Goal: Contribute content: Contribute content

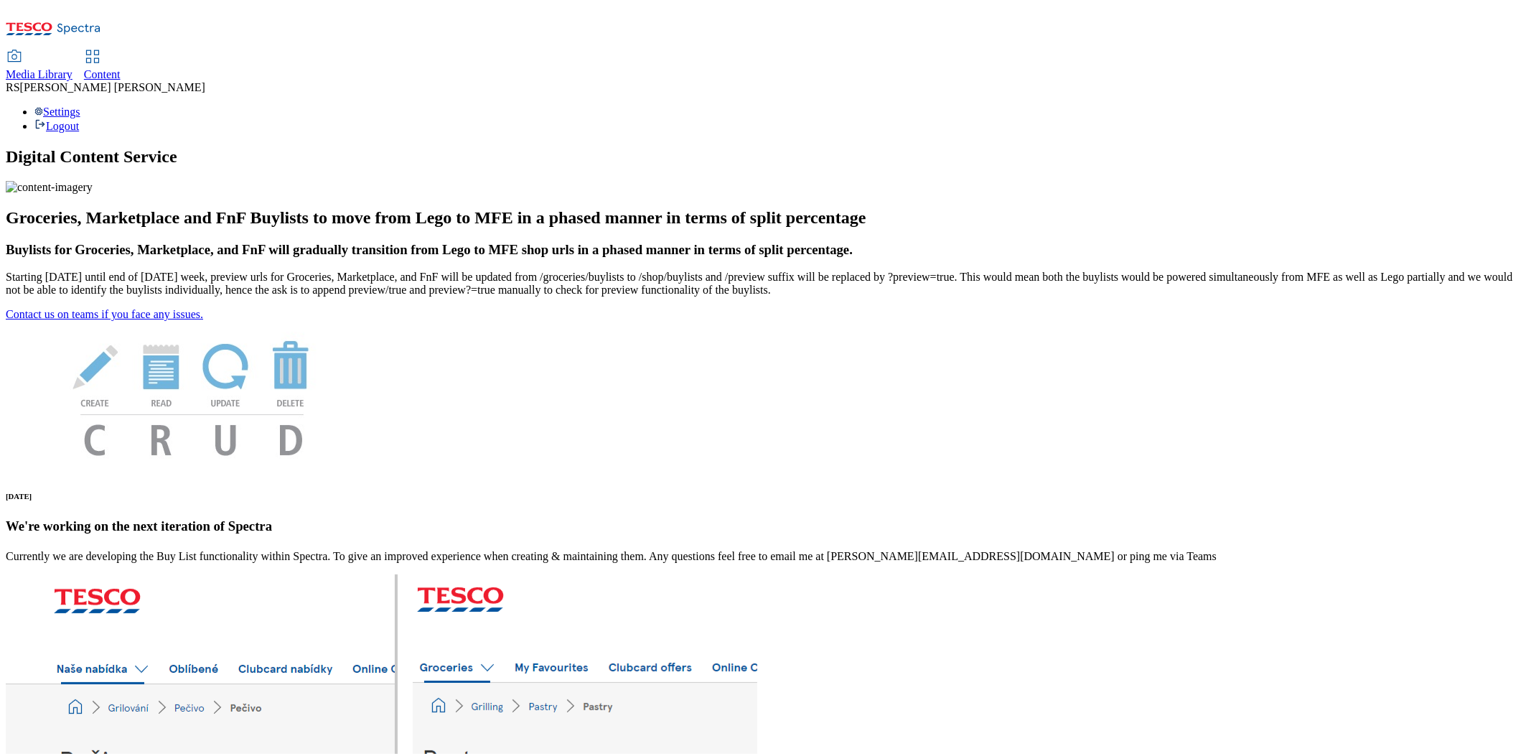
drag, startPoint x: 359, startPoint y: 27, endPoint x: 366, endPoint y: 125, distance: 98.6
click at [121, 68] on span "Content" at bounding box center [102, 74] width 37 height 12
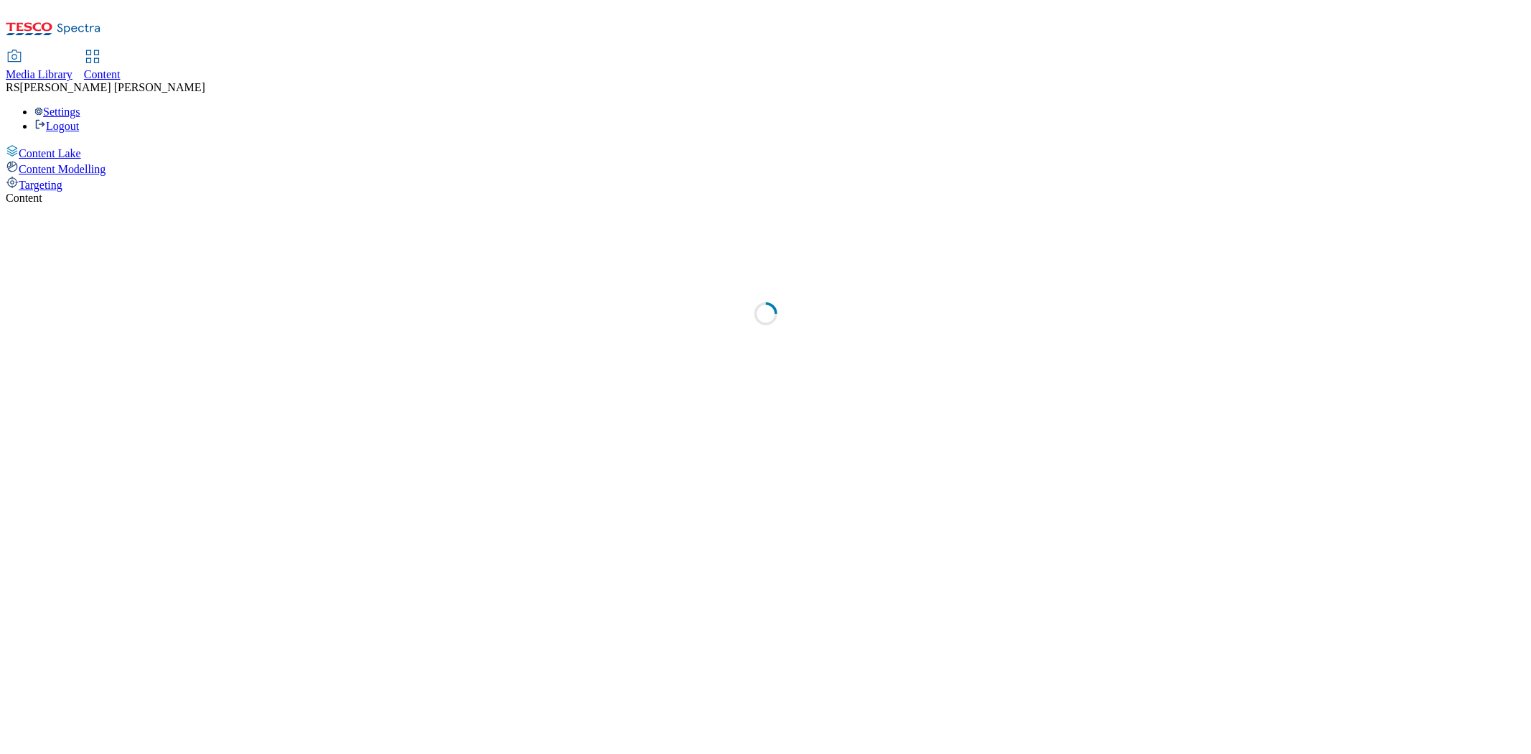
select select "ghs-uk"
click at [190, 205] on select "ghs-roi ghs-uk" at bounding box center [98, 216] width 184 height 23
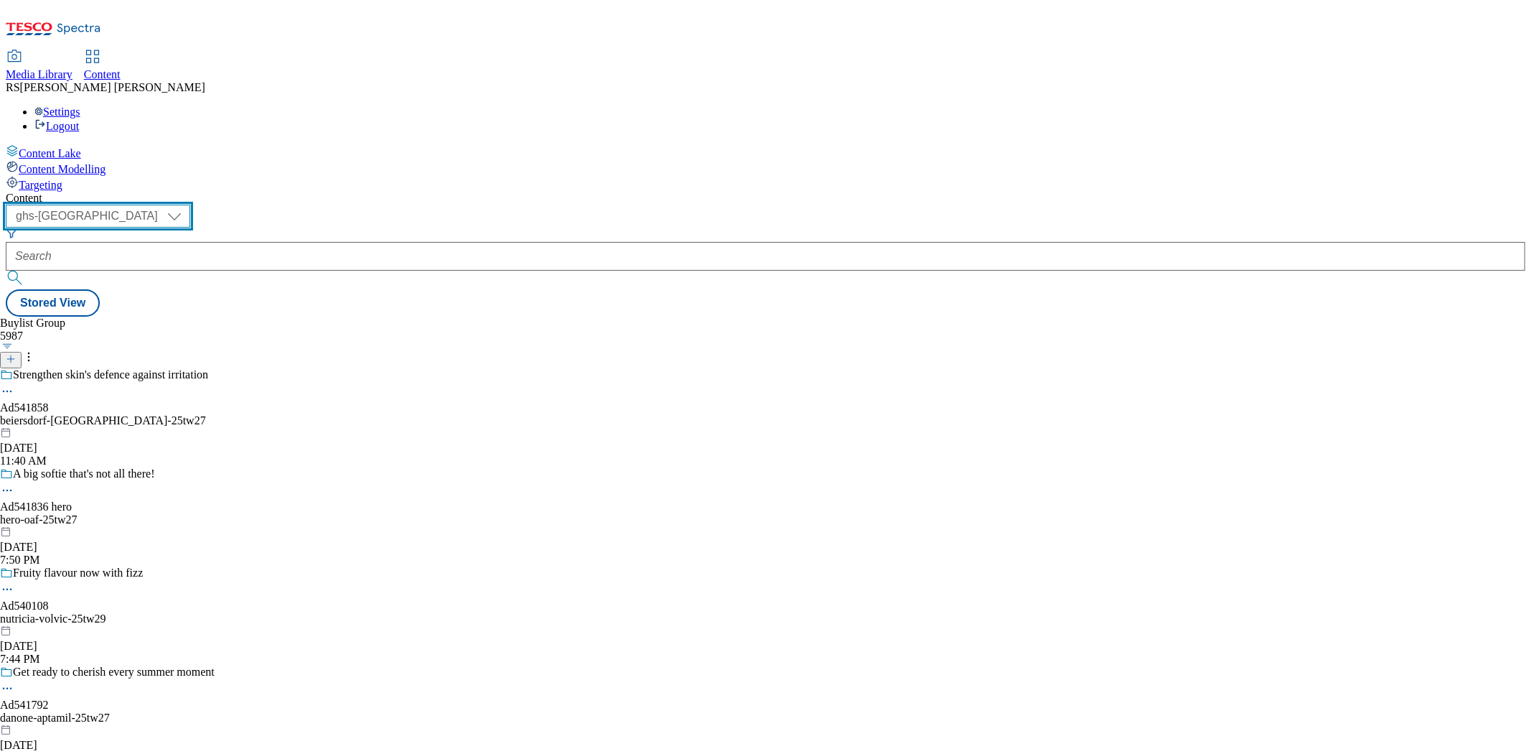
click at [190, 205] on select "ghs-roi ghs-uk" at bounding box center [98, 216] width 184 height 23
click at [16, 354] on icon at bounding box center [11, 359] width 10 height 10
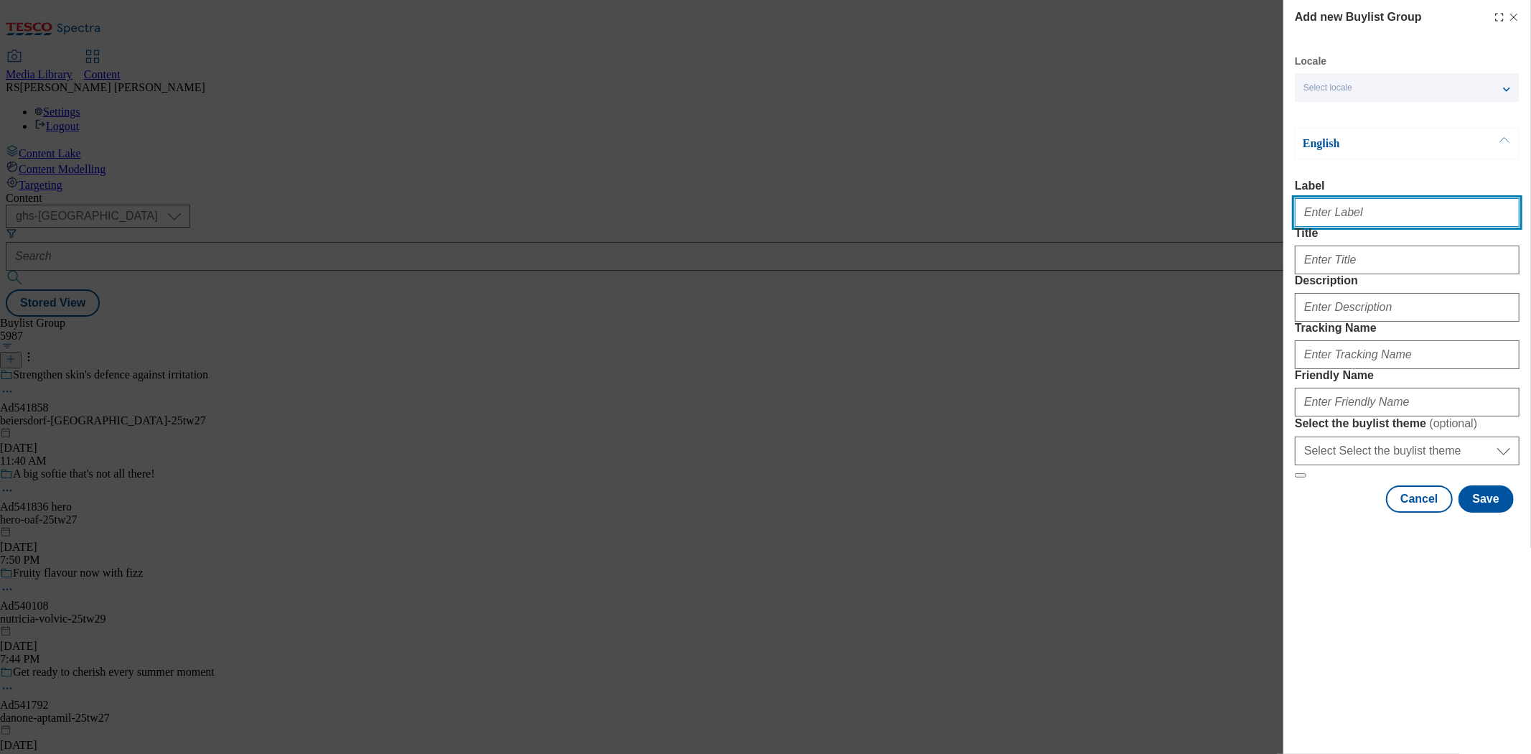
click at [1343, 226] on input "Label" at bounding box center [1407, 212] width 225 height 29
click at [1341, 217] on input "Label" at bounding box center [1407, 212] width 225 height 29
paste input "Ad541682"
type input "Ad541682"
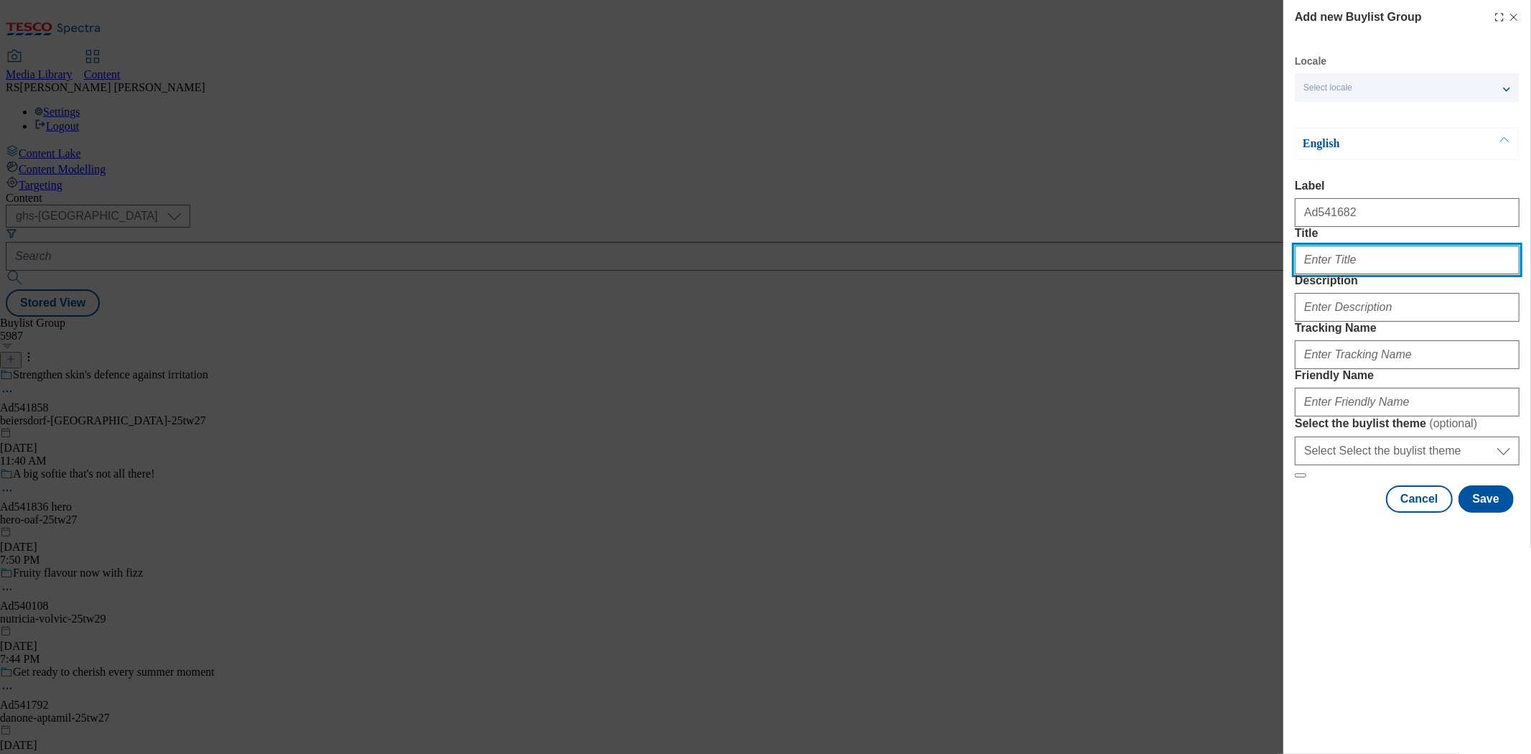
click at [1360, 274] on input "Title" at bounding box center [1407, 259] width 225 height 29
paste input "A tasty sidekick for li'l explorers"
type input "A tasty sidekick for li'l explorers"
click at [1350, 322] on div "Modal" at bounding box center [1407, 304] width 225 height 34
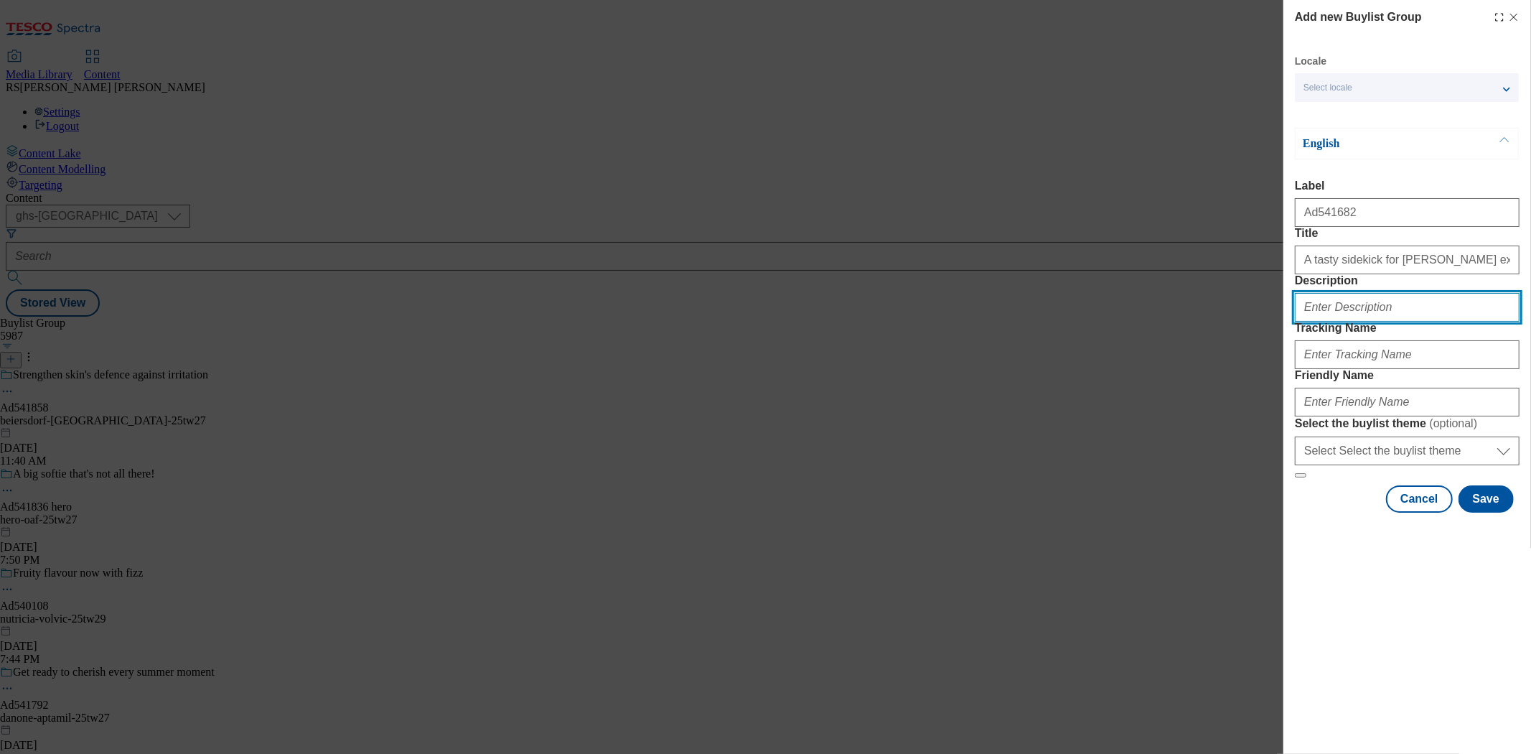
click at [1354, 322] on input "Description" at bounding box center [1407, 307] width 225 height 29
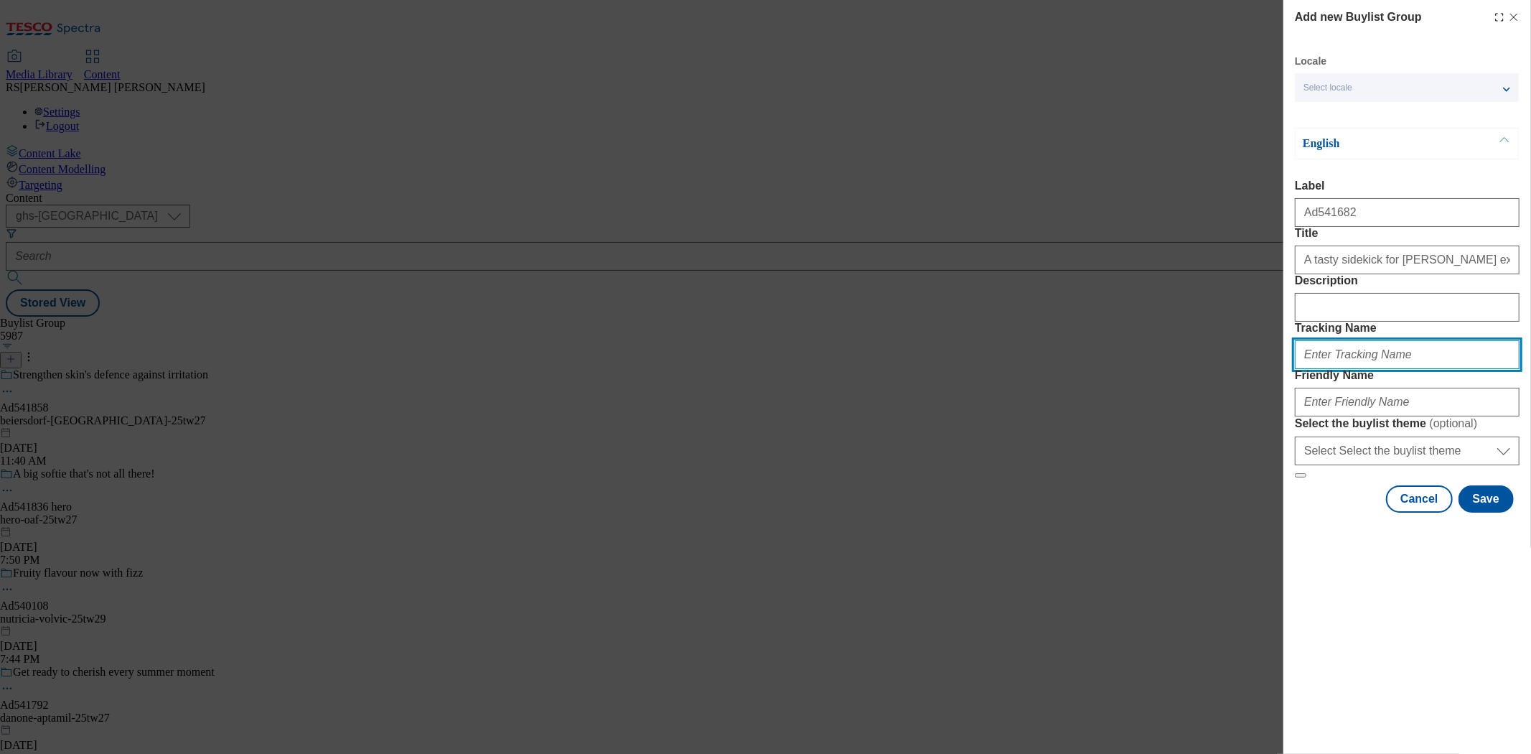
click at [1345, 369] on input "Tracking Name" at bounding box center [1407, 354] width 225 height 29
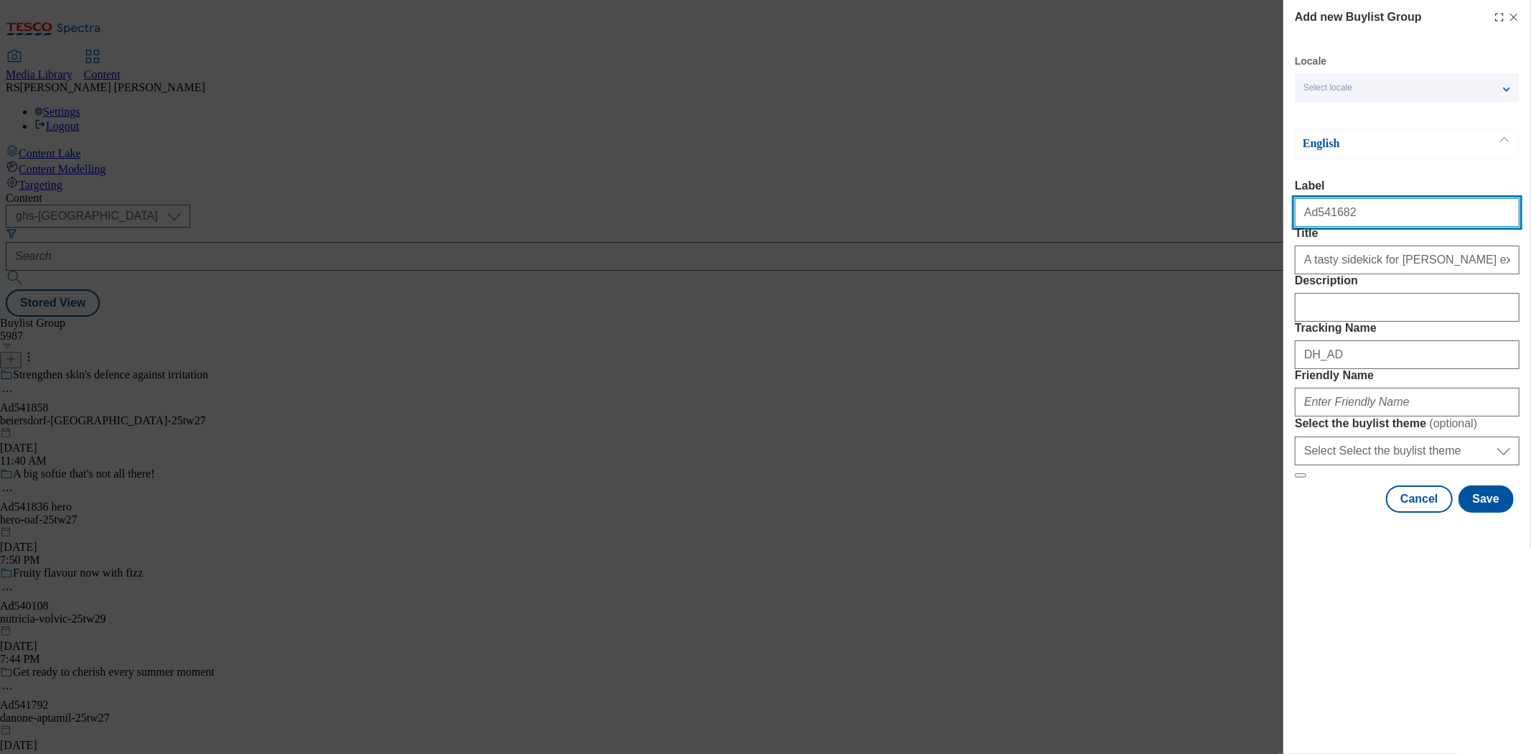
drag, startPoint x: 1344, startPoint y: 223, endPoint x: 1312, endPoint y: 228, distance: 32.1
click at [1312, 227] on input "Ad541682" at bounding box center [1407, 212] width 225 height 29
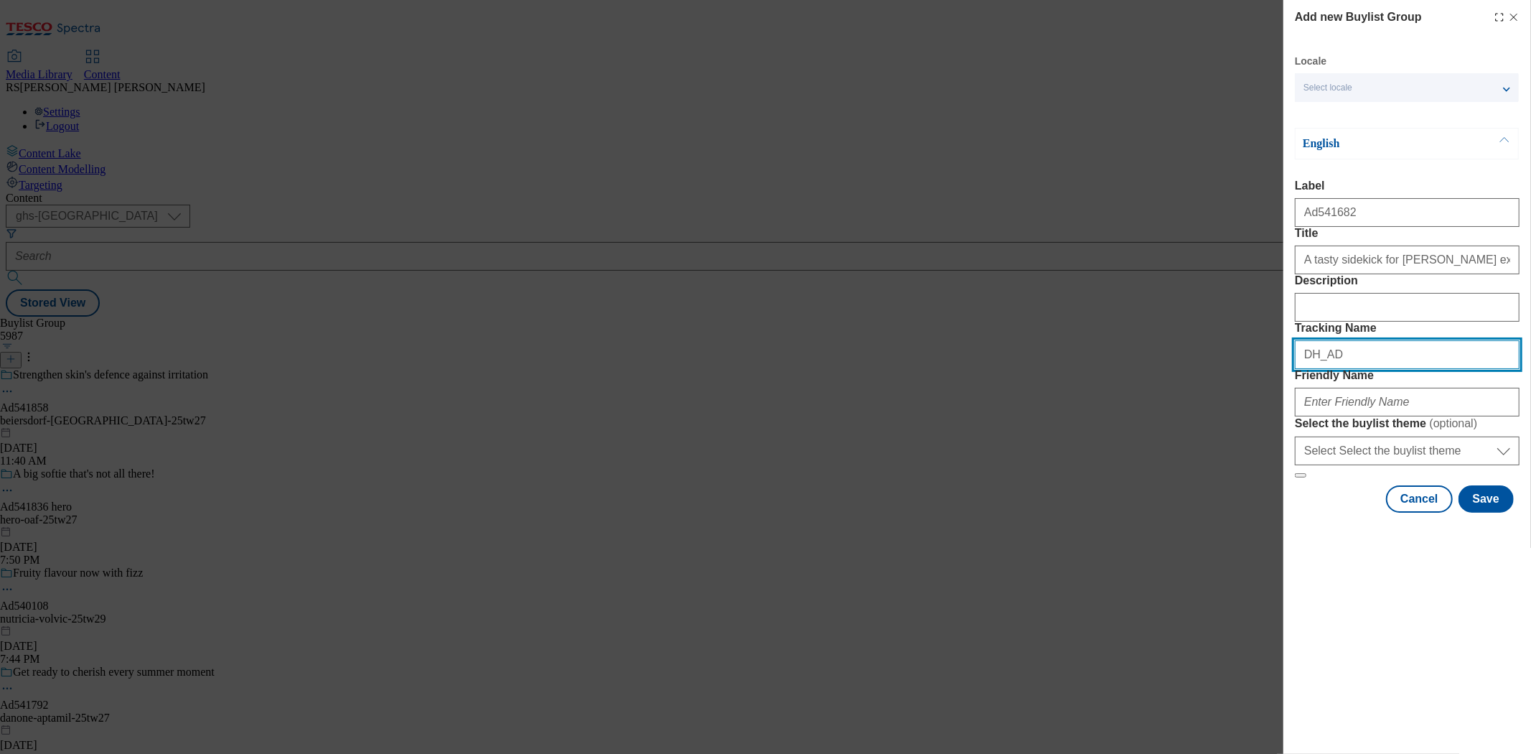
click at [1377, 369] on input "DH_AD" at bounding box center [1407, 354] width 225 height 29
paste input "541682"
type input "DH_AD541682"
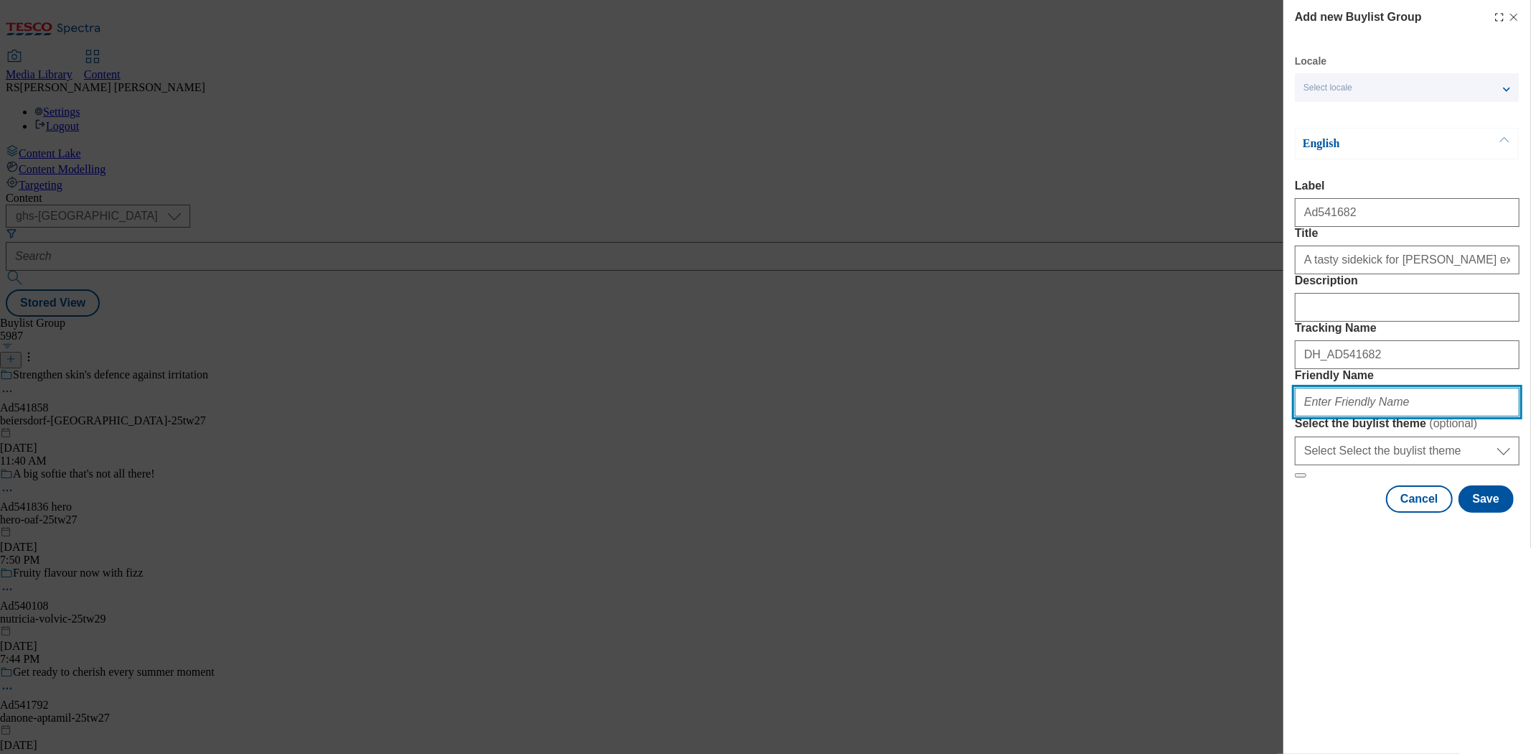
click at [1375, 416] on input "Friendly Name" at bounding box center [1407, 402] width 225 height 29
paste input "the-dairy-collective-super-spoonies-25tw28"
type input "the-dairy-collective-super-spoonies-25tw28"
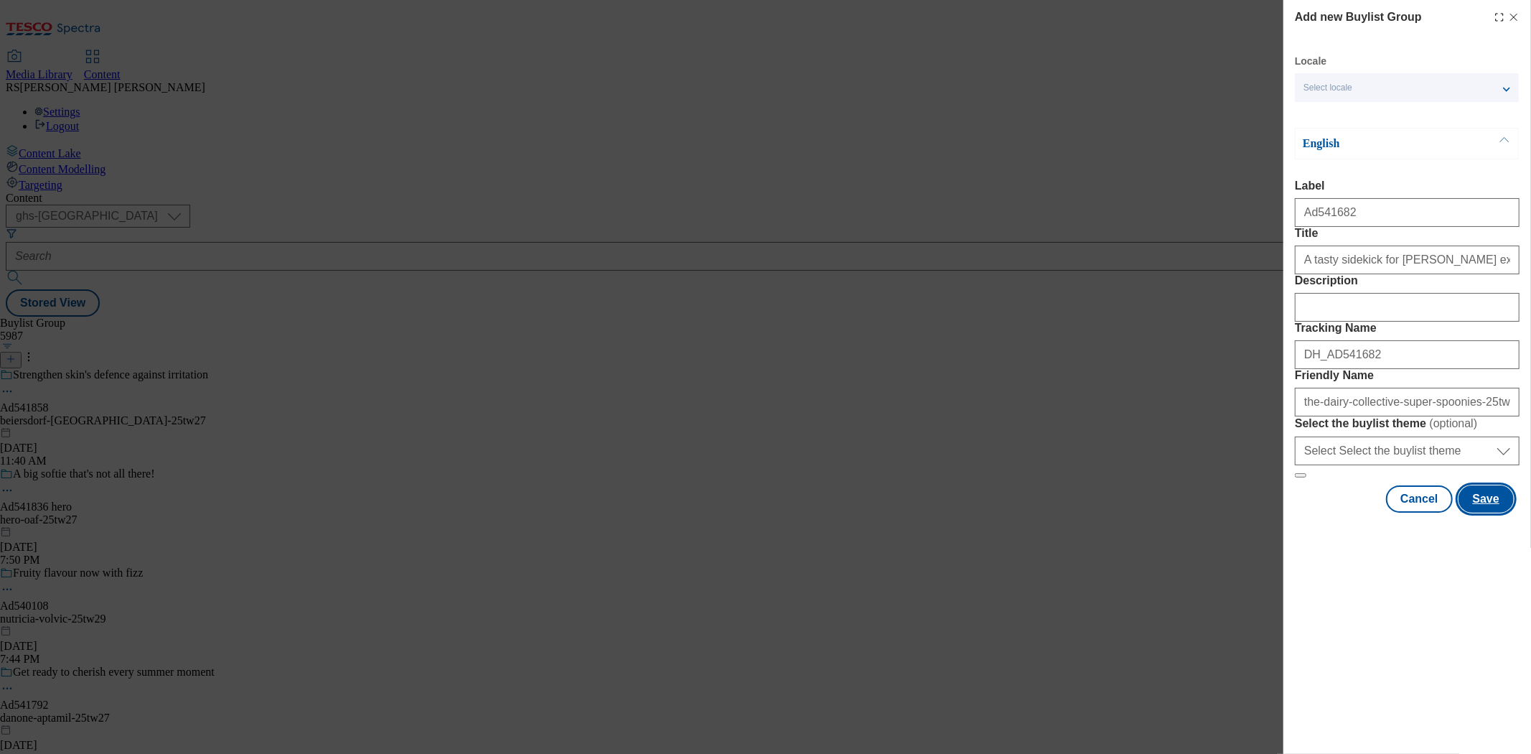
click at [1377, 513] on button "Save" at bounding box center [1486, 498] width 55 height 27
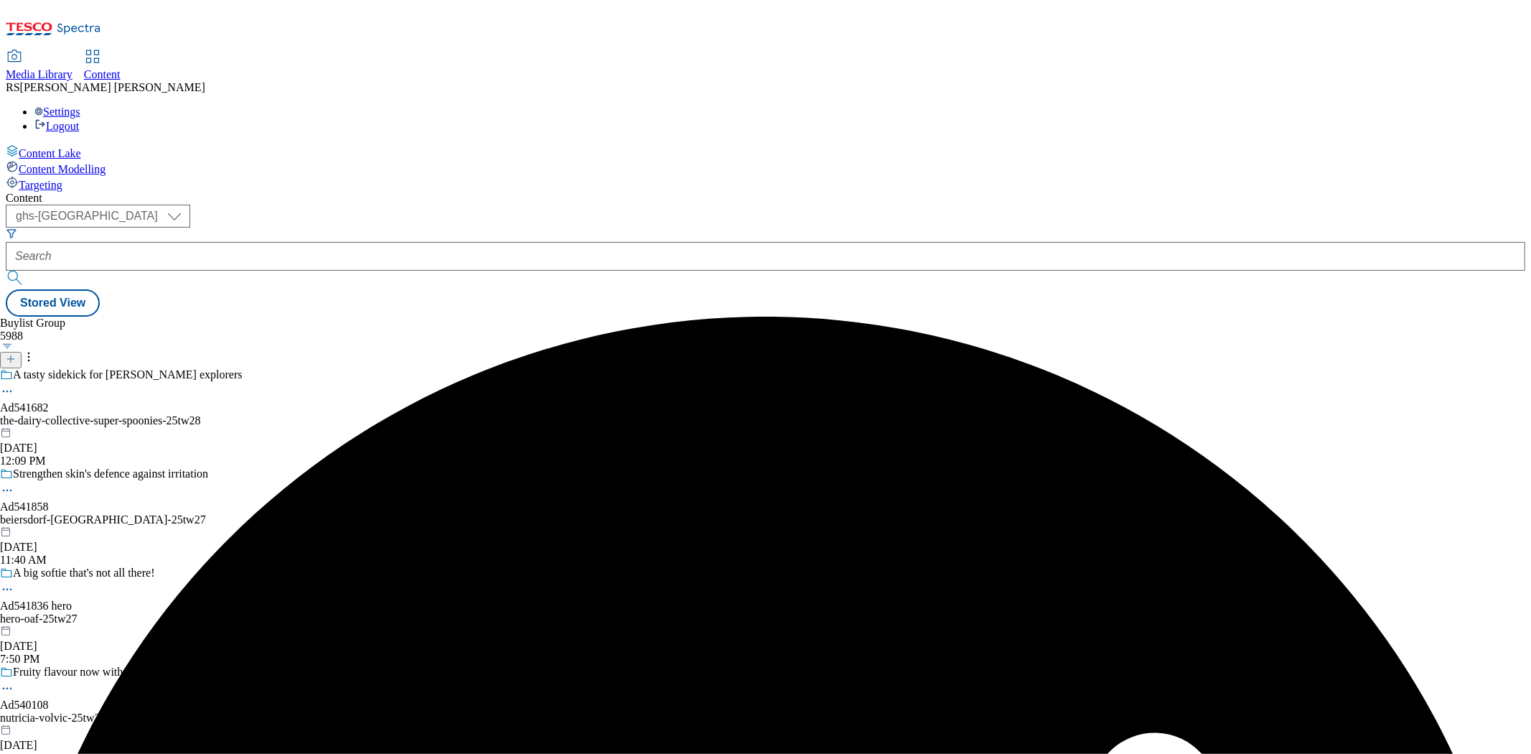
click at [243, 368] on div "A tasty sidekick for li'l explorers Ad541682 the-dairy-collective-super-spoonie…" at bounding box center [121, 417] width 243 height 99
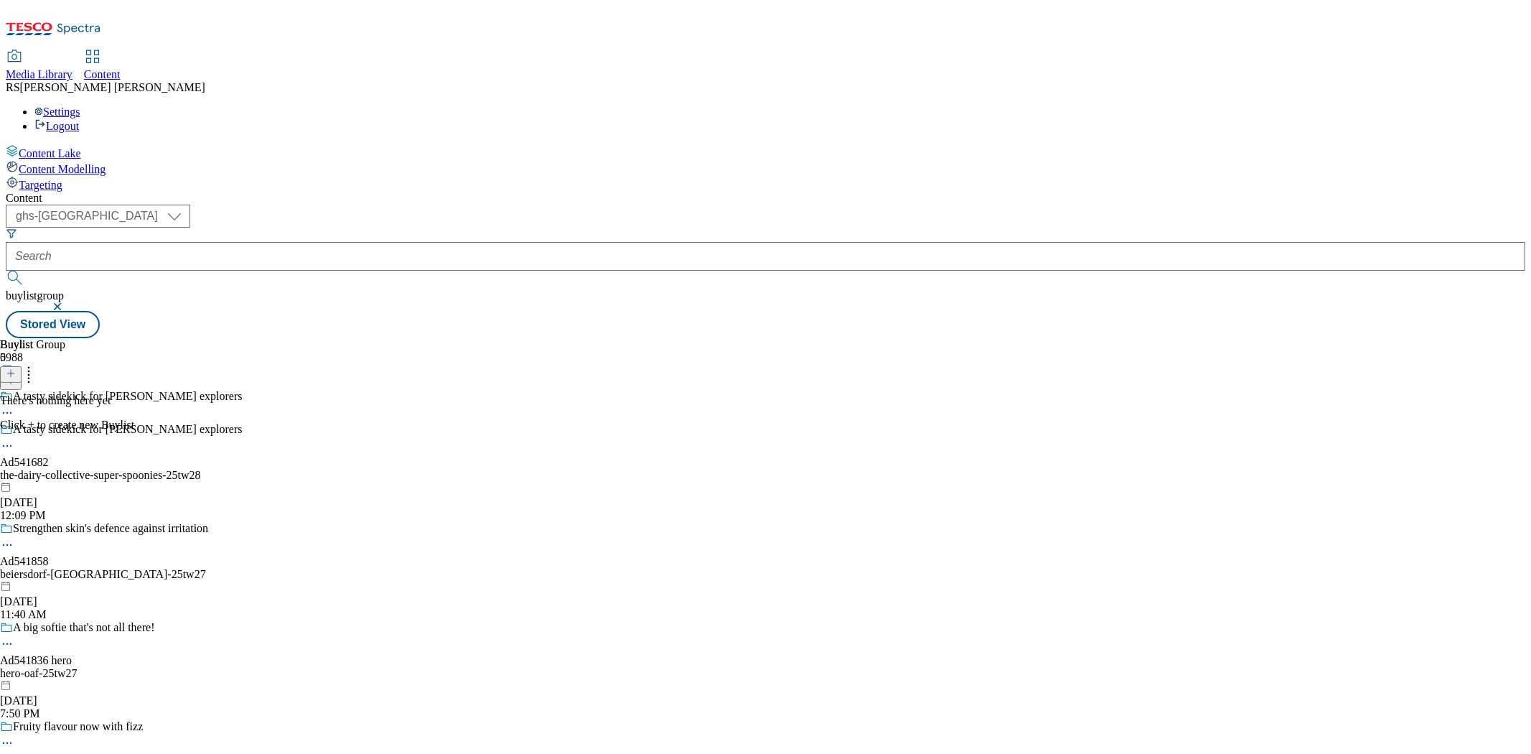
click at [16, 368] on icon at bounding box center [11, 373] width 10 height 10
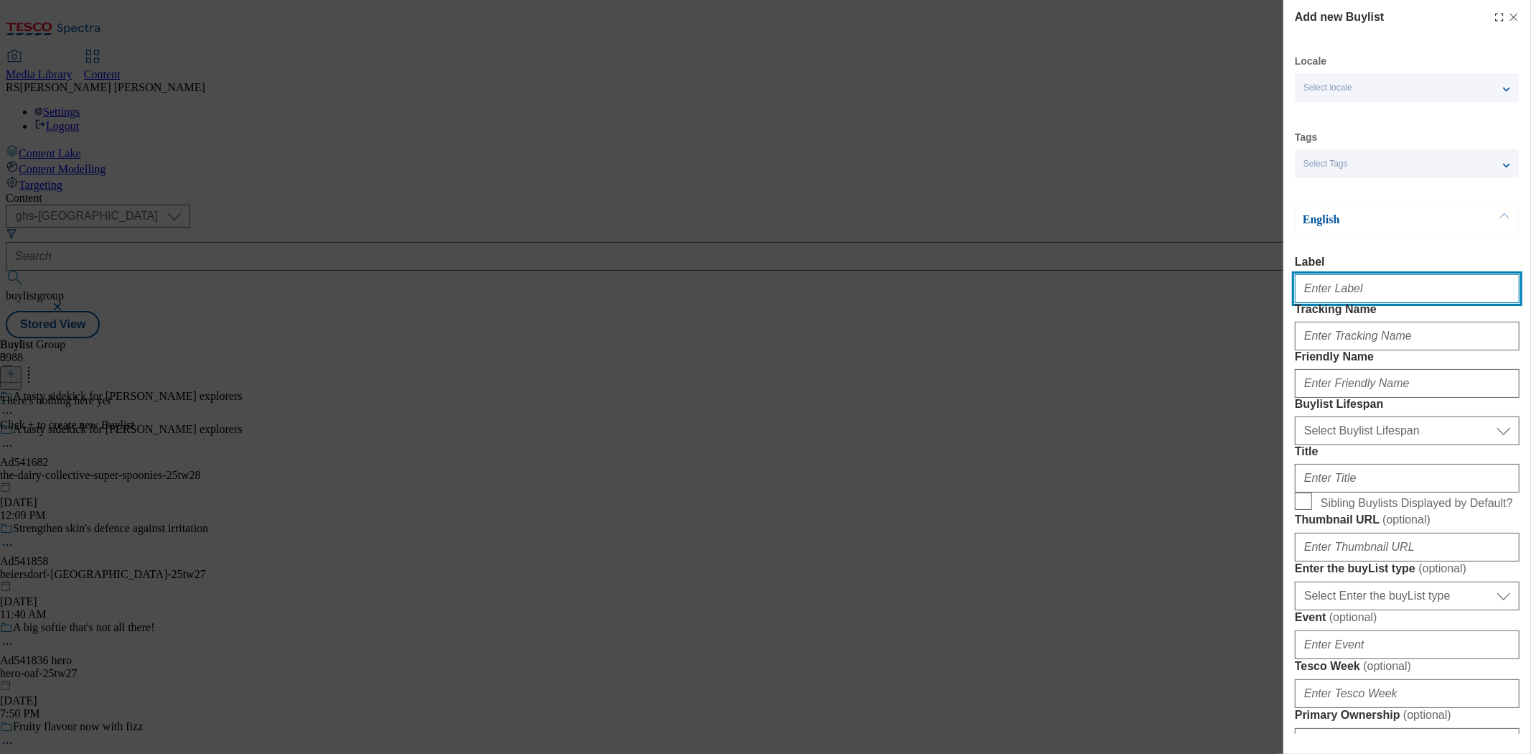
click at [1337, 284] on input "Label" at bounding box center [1407, 288] width 225 height 29
paste input "Ad541682"
type input "Ad541682"
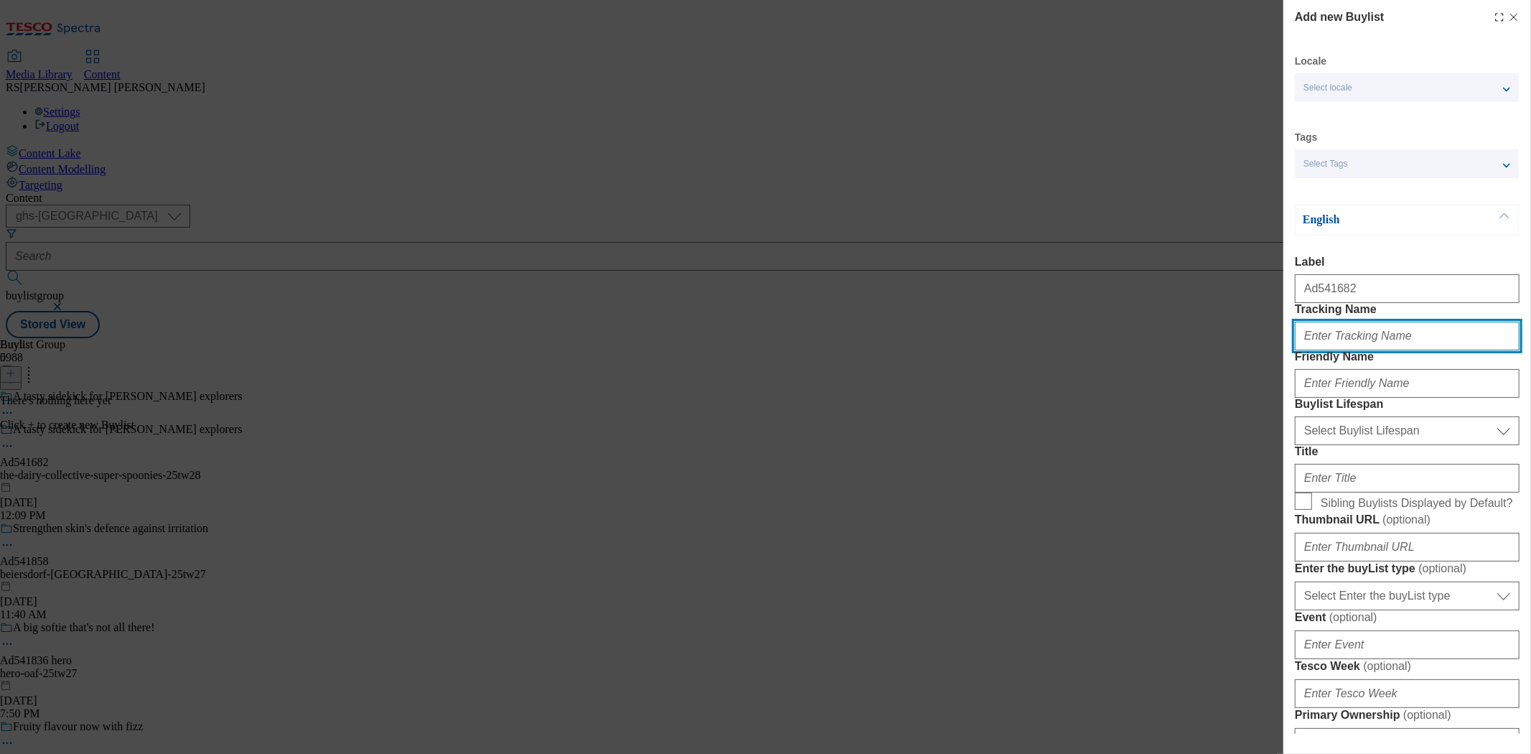
click at [1357, 350] on input "Tracking Name" at bounding box center [1407, 336] width 225 height 29
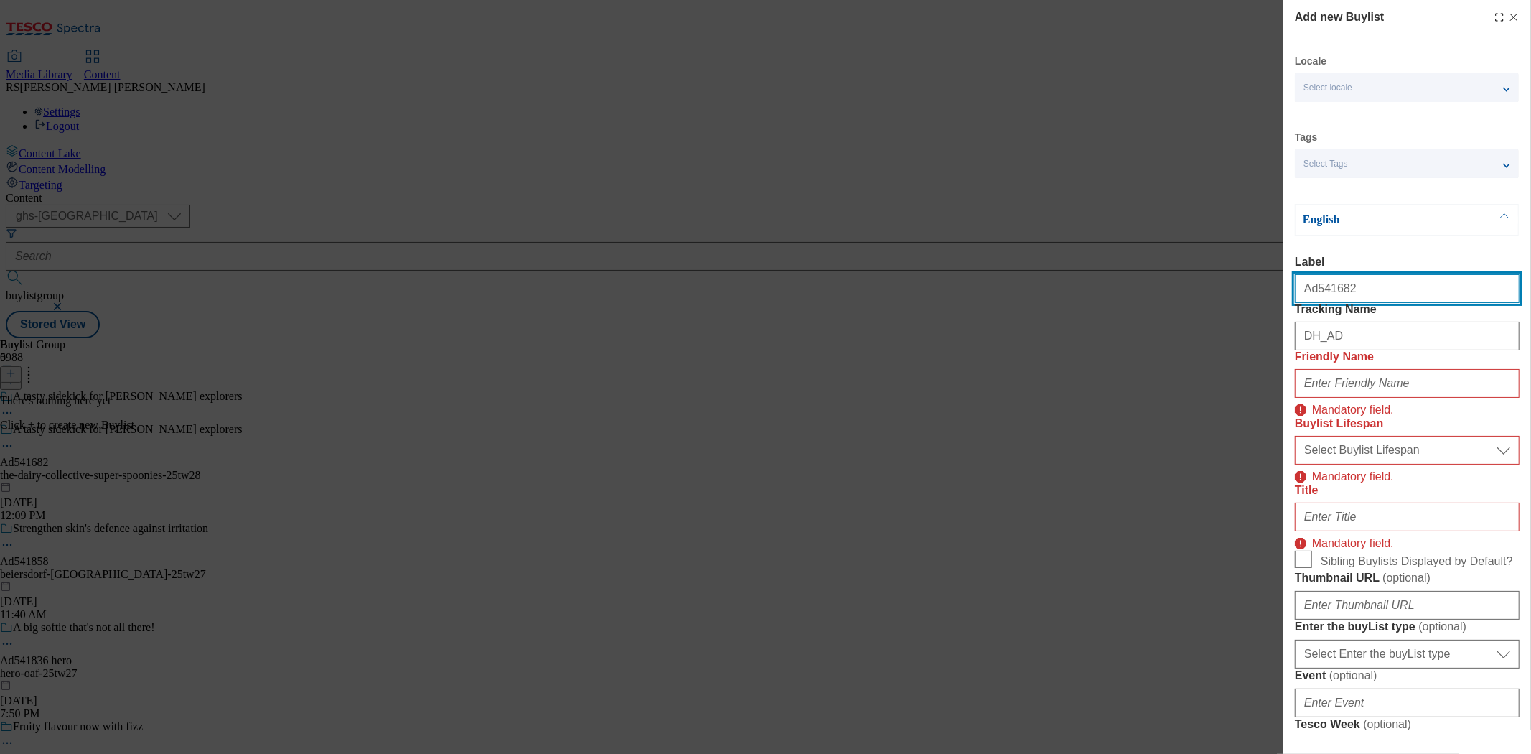
drag, startPoint x: 1350, startPoint y: 301, endPoint x: 1316, endPoint y: 312, distance: 35.9
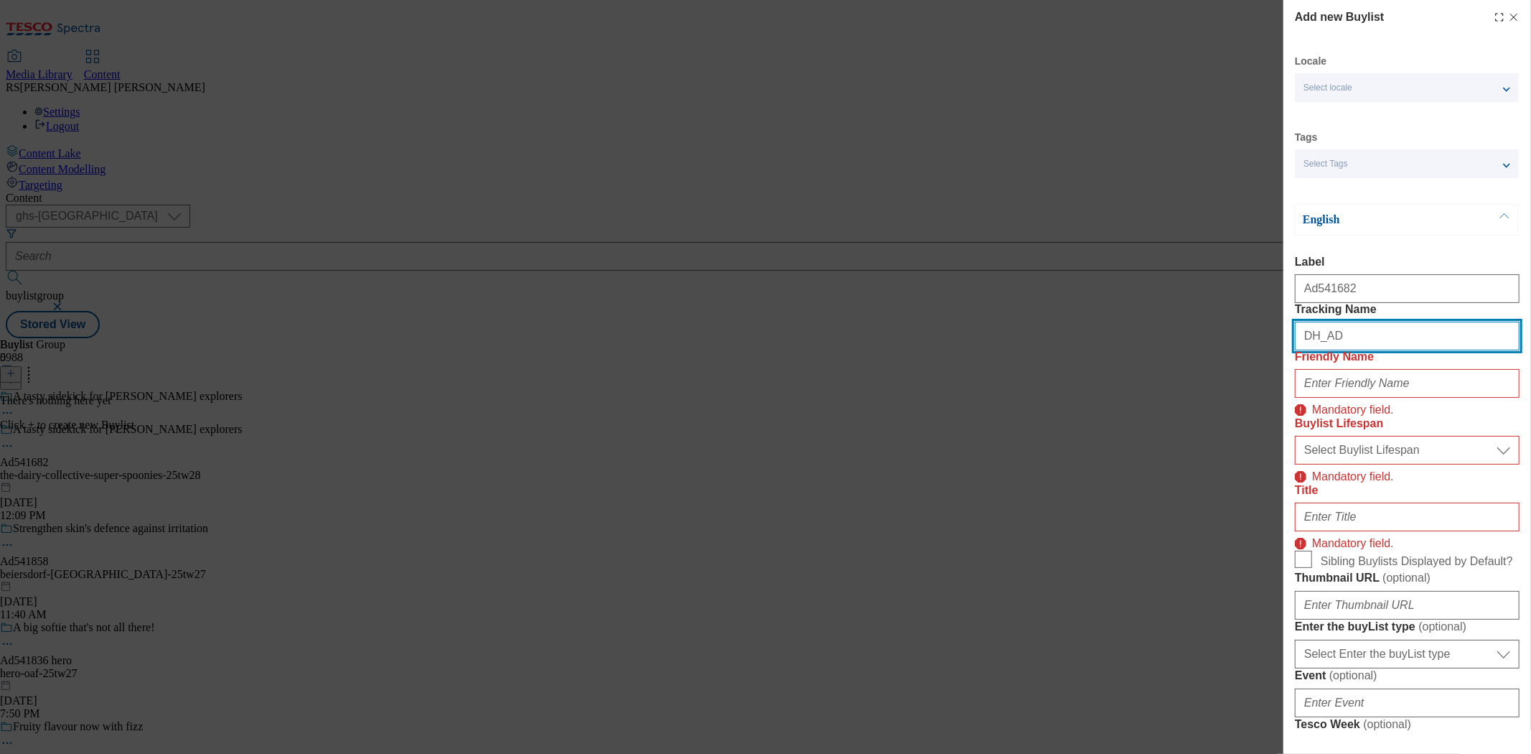
click at [1346, 350] on input "DH_AD" at bounding box center [1407, 336] width 225 height 29
paste input "541682"
type input "DH_AD541682"
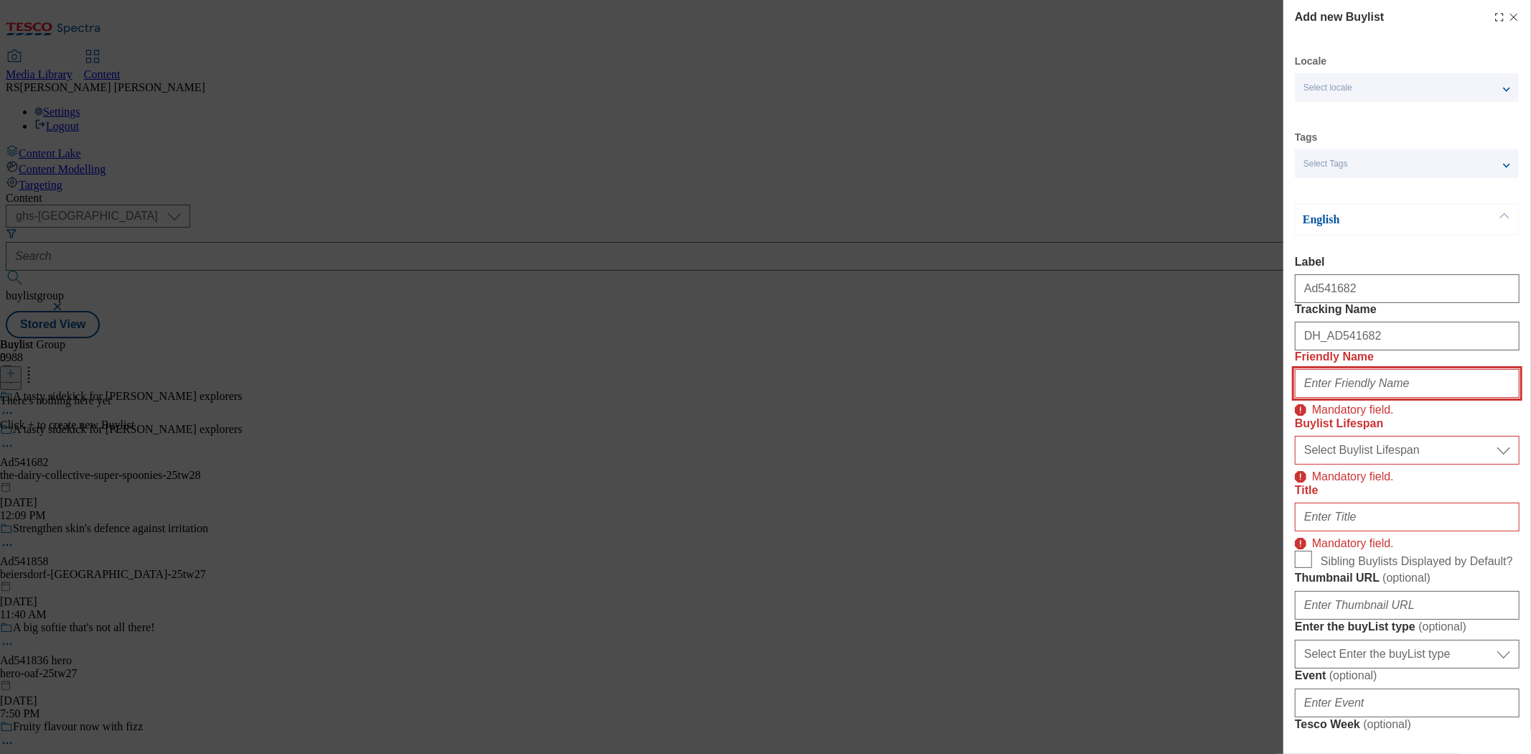
click at [1341, 398] on input "Friendly Name" at bounding box center [1407, 383] width 225 height 29
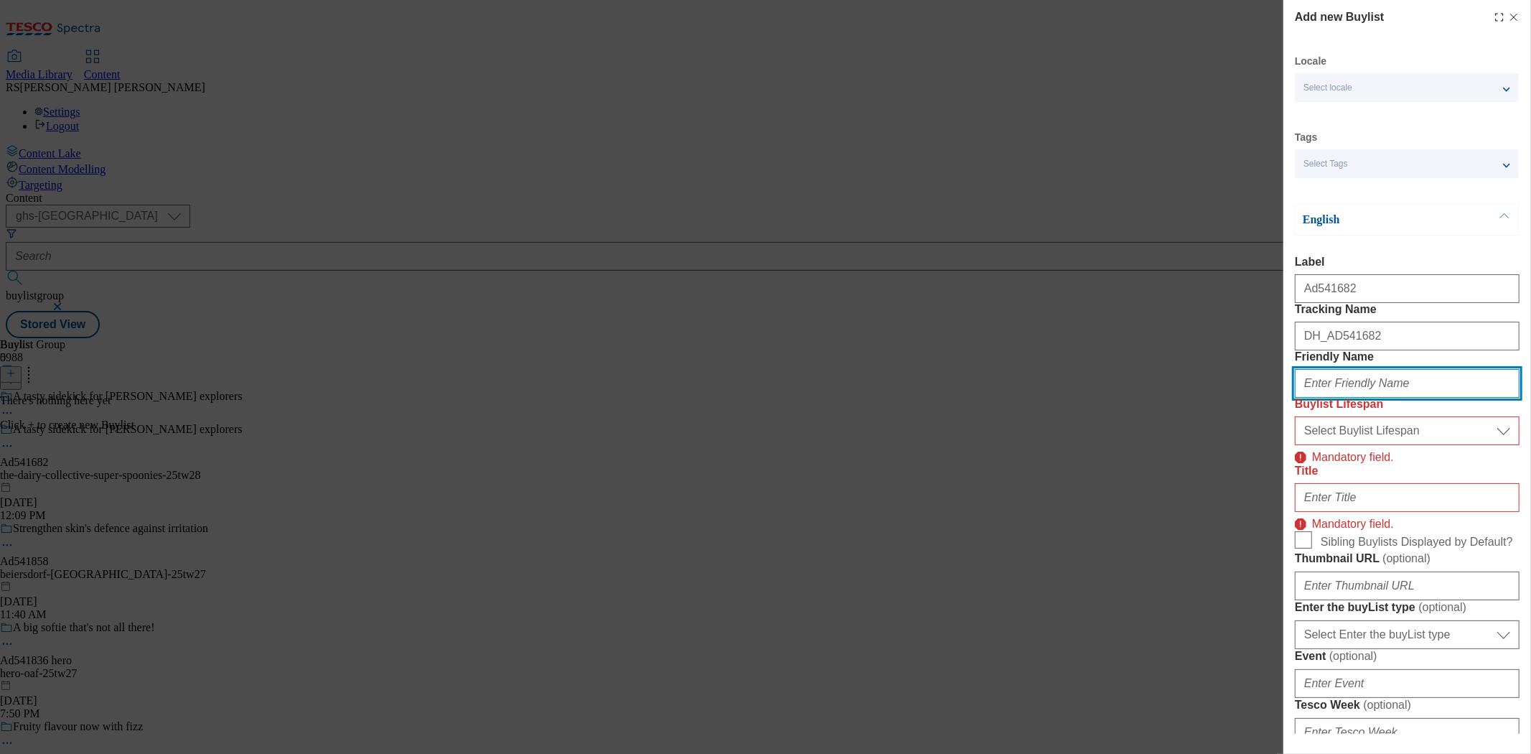
click at [1377, 398] on input "Friendly Name" at bounding box center [1407, 383] width 225 height 29
paste input "the-dairy-collectiv"
type input "the-dairy-collective"
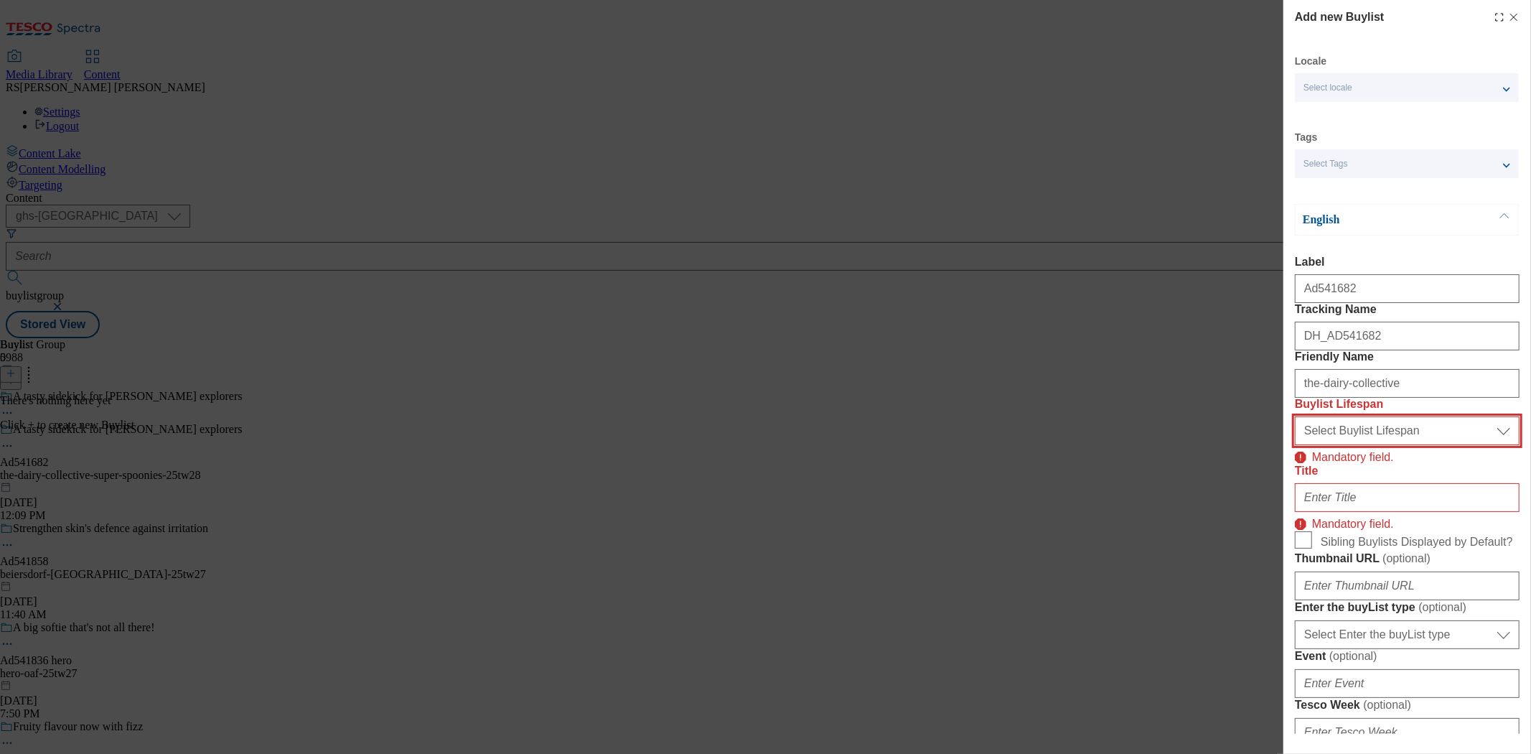
click at [1377, 445] on select "Select Buylist Lifespan evergreen seasonal tactical" at bounding box center [1407, 430] width 225 height 29
select select "tactical"
click at [1295, 445] on select "Select Buylist Lifespan evergreen seasonal tactical" at bounding box center [1407, 430] width 225 height 29
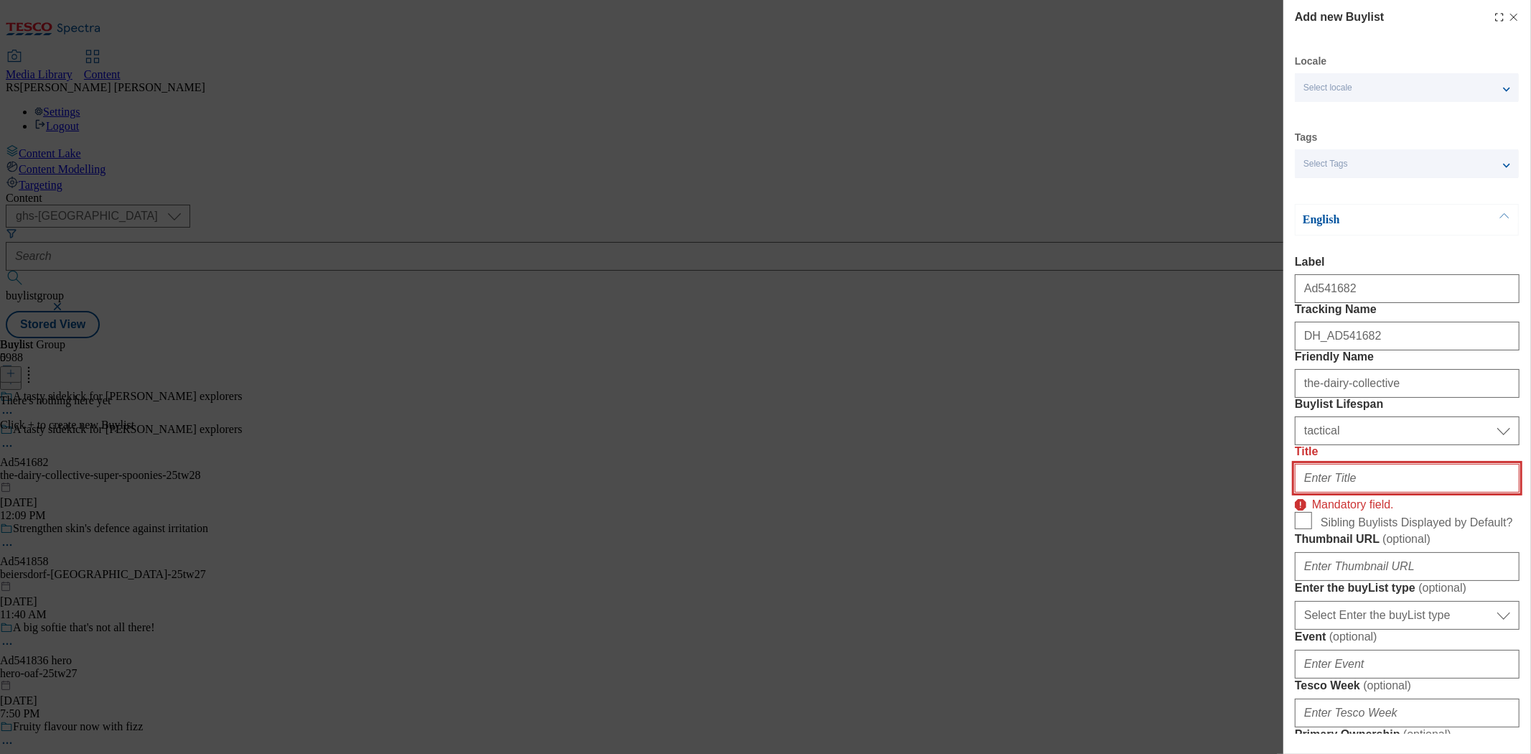
click at [1357, 492] on input "Title" at bounding box center [1407, 478] width 225 height 29
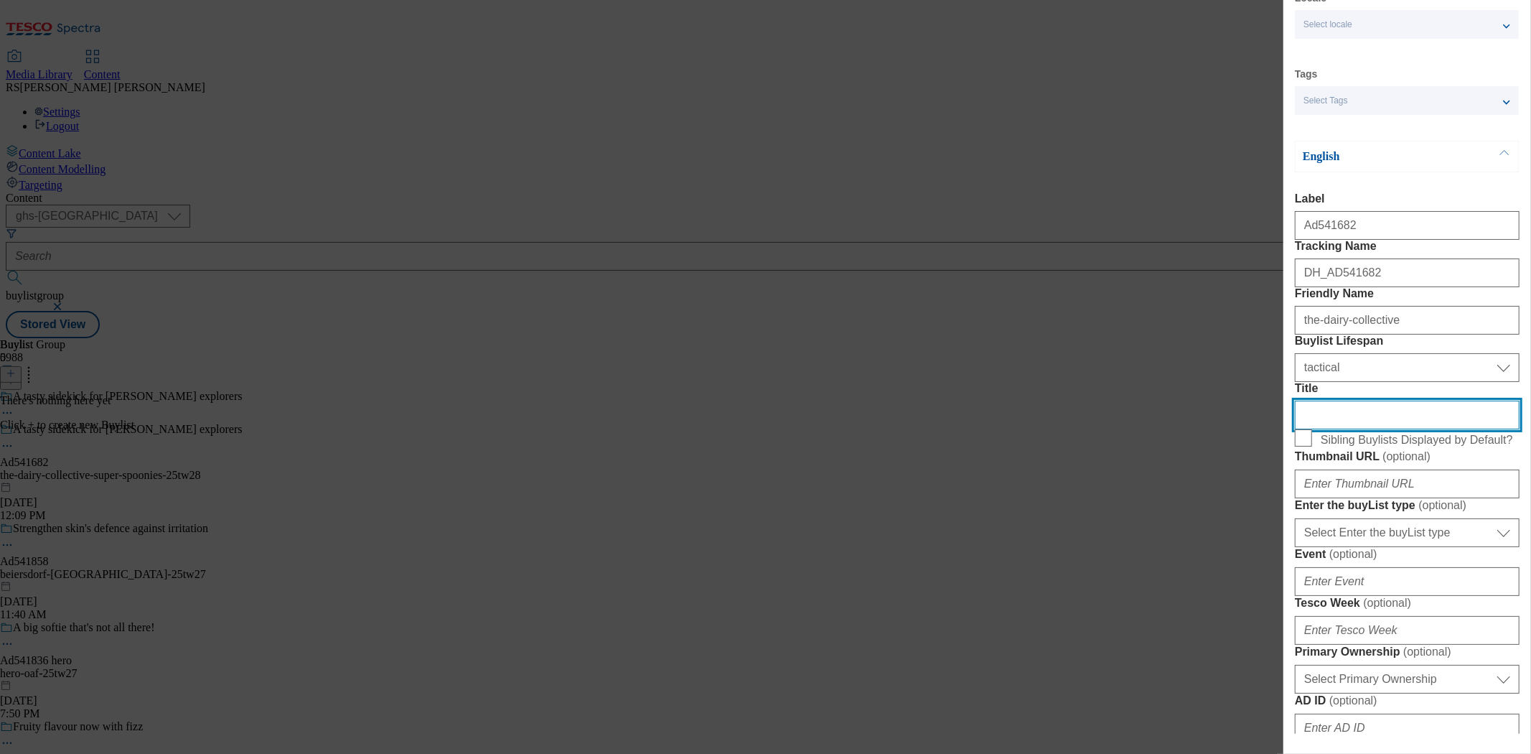
scroll to position [159, 0]
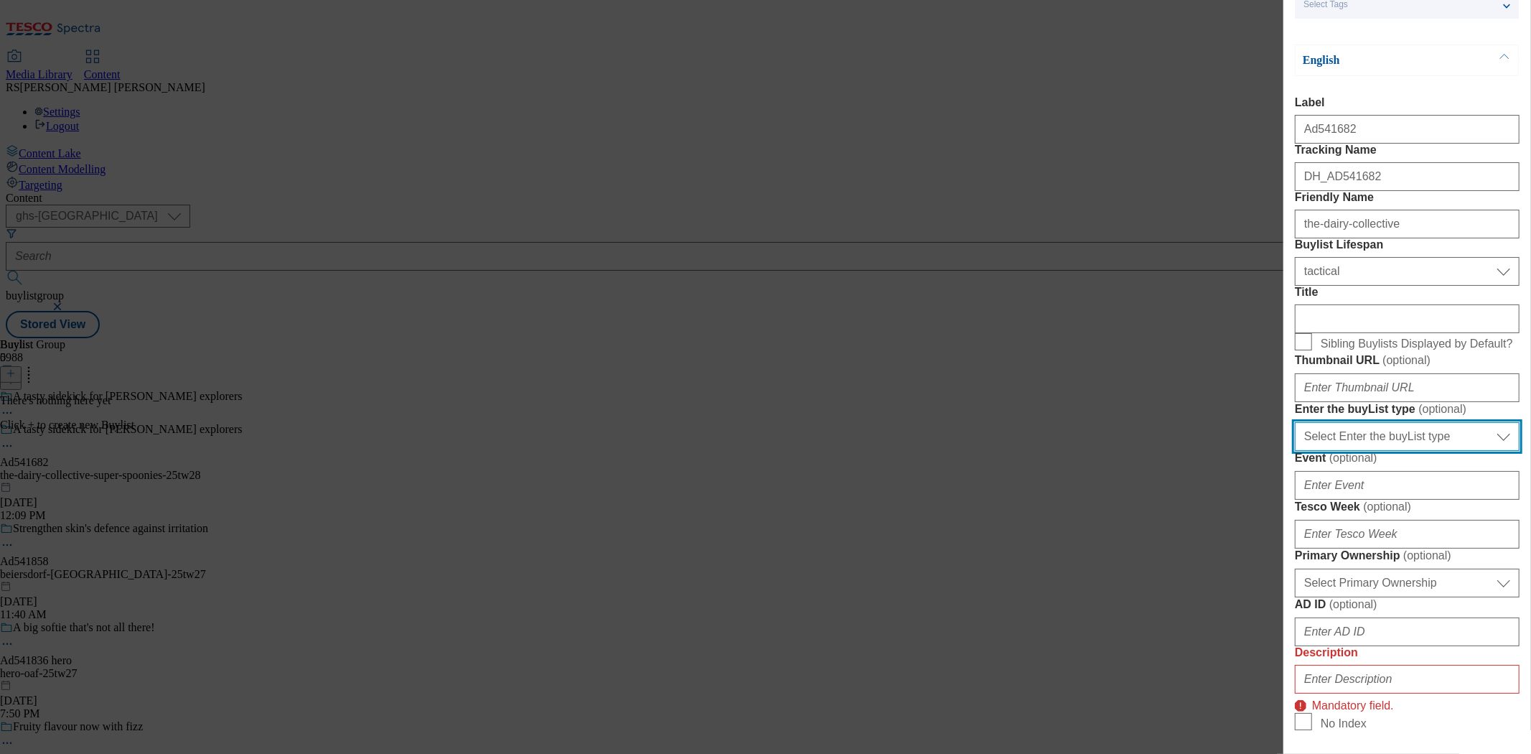
click at [1377, 451] on select "Select Enter the buyList type event supplier funded long term >4 weeks supplier…" at bounding box center [1407, 436] width 225 height 29
select select "supplier funded short term 1-3 weeks"
click at [1295, 451] on select "Select Enter the buyList type event supplier funded long term >4 weeks supplier…" at bounding box center [1407, 436] width 225 height 29
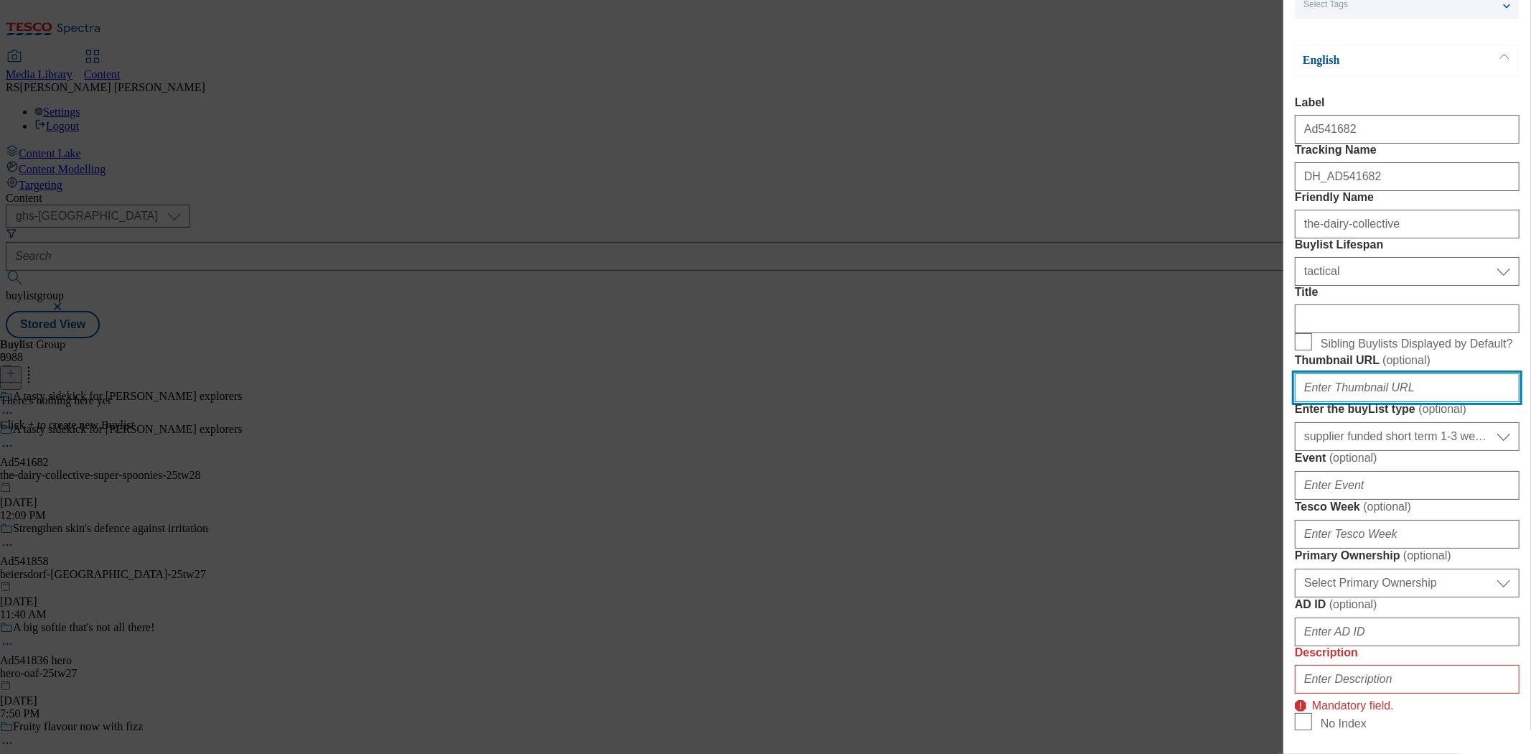
click at [1347, 402] on input "Thumbnail URL ( optional )" at bounding box center [1407, 387] width 225 height 29
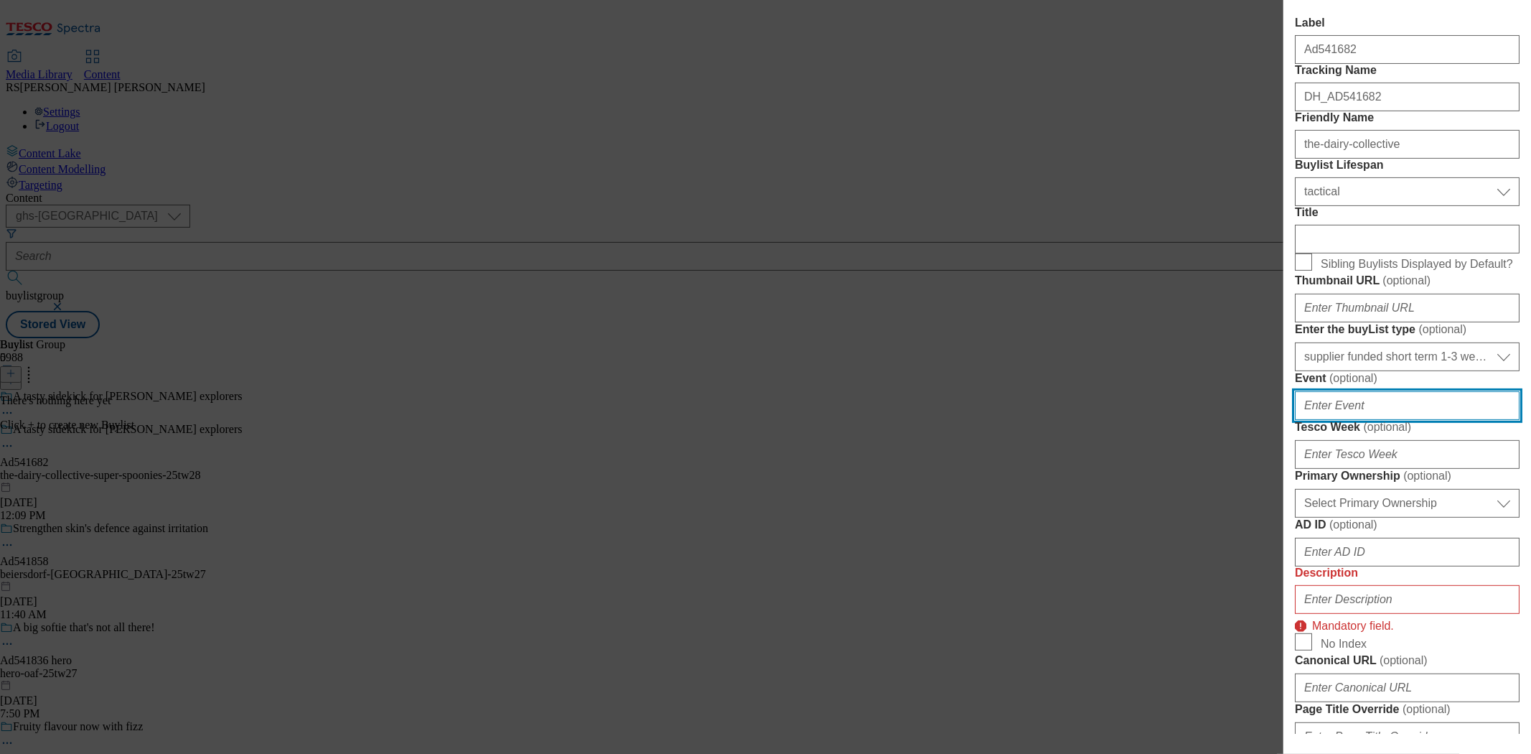
click at [1376, 420] on input "Event ( optional )" at bounding box center [1407, 405] width 225 height 29
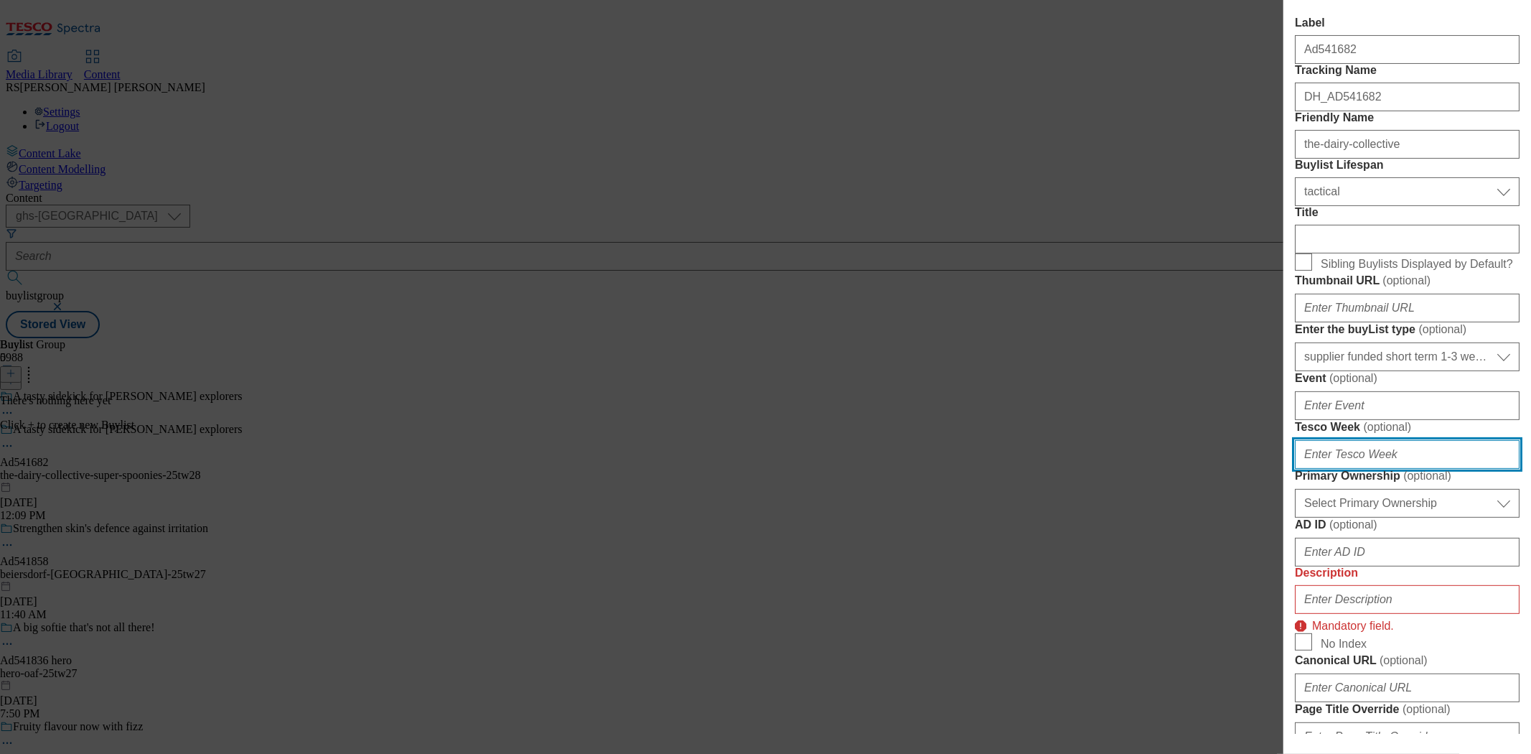
click at [1377, 469] on input "Tesco Week ( optional )" at bounding box center [1407, 454] width 225 height 29
type input "28"
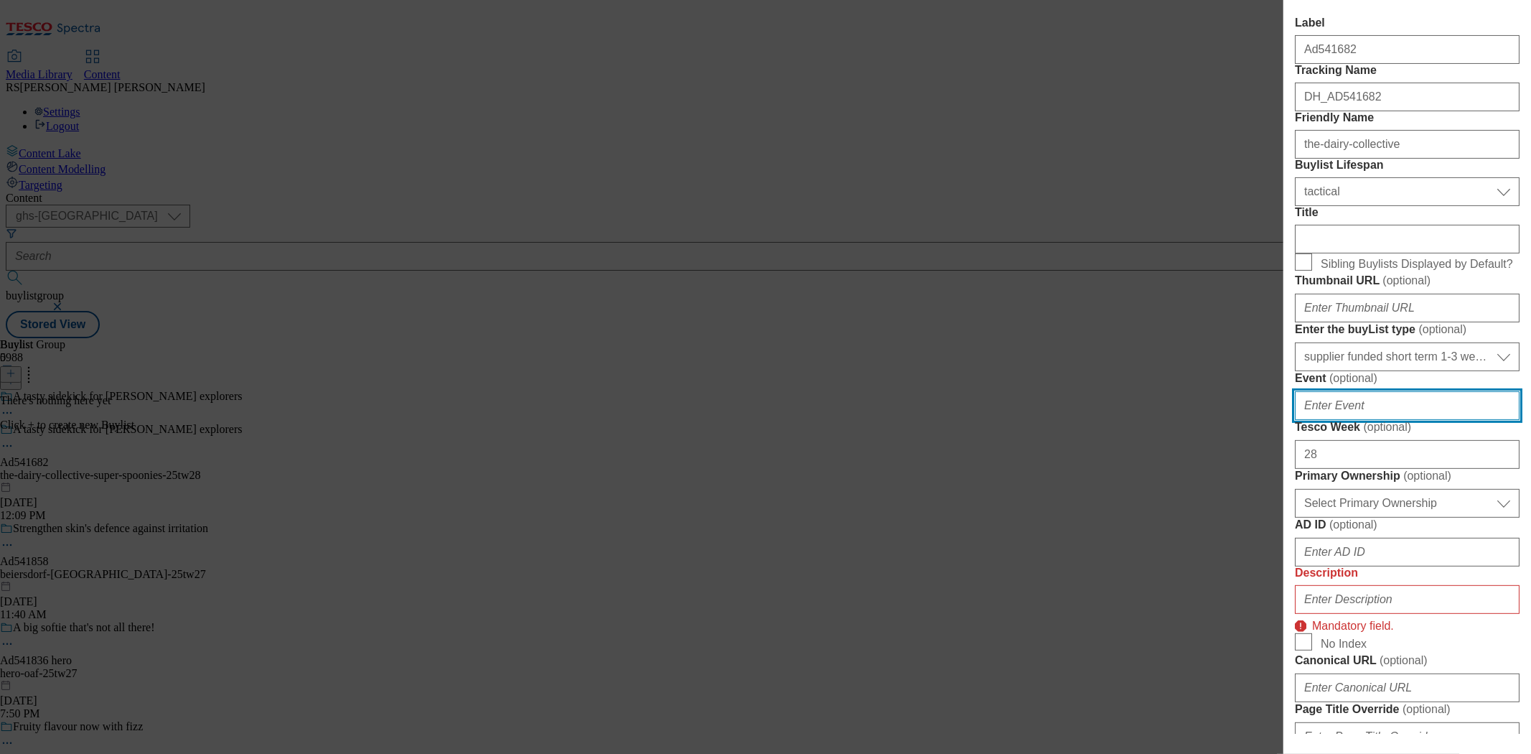
click at [1377, 420] on input "Event ( optional )" at bounding box center [1407, 405] width 225 height 29
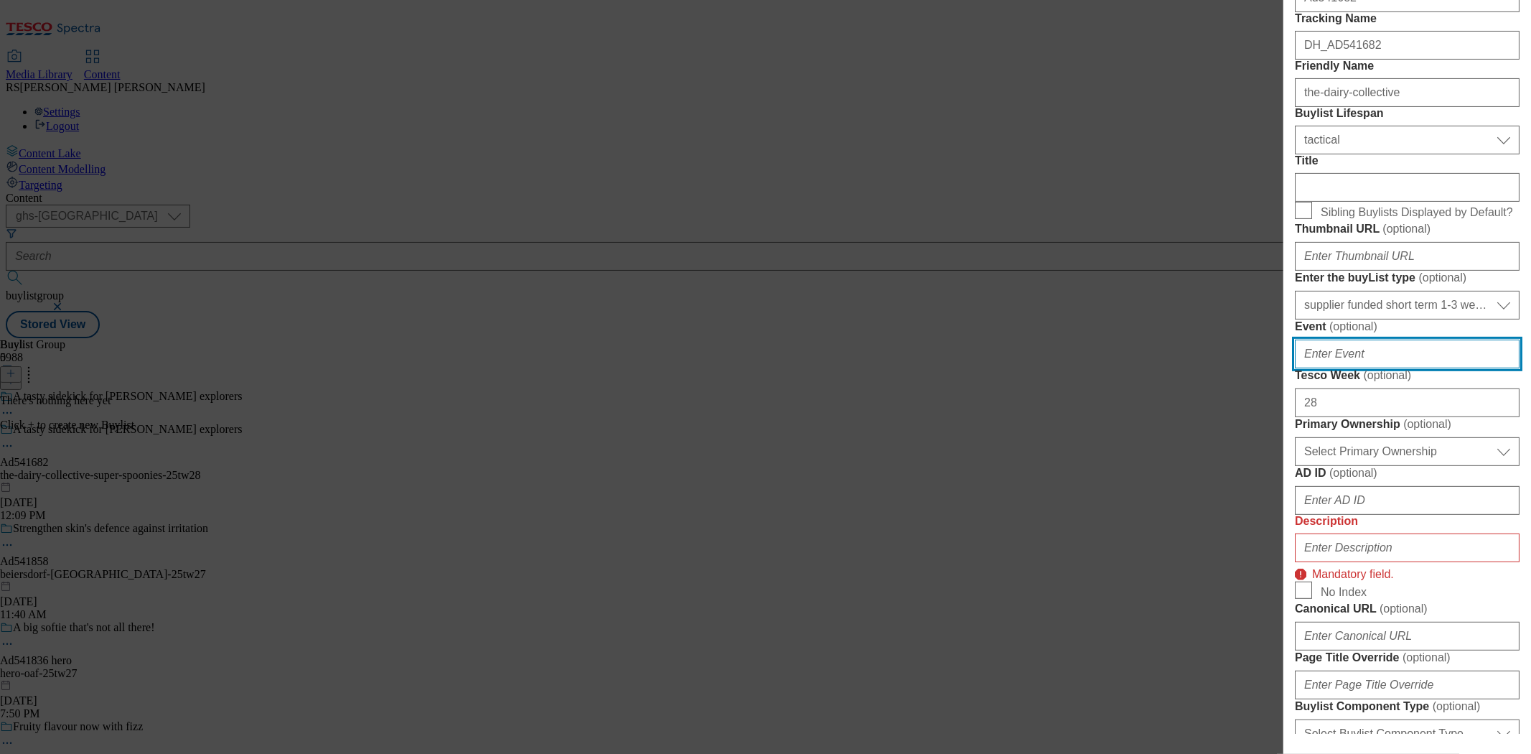
scroll to position [319, 0]
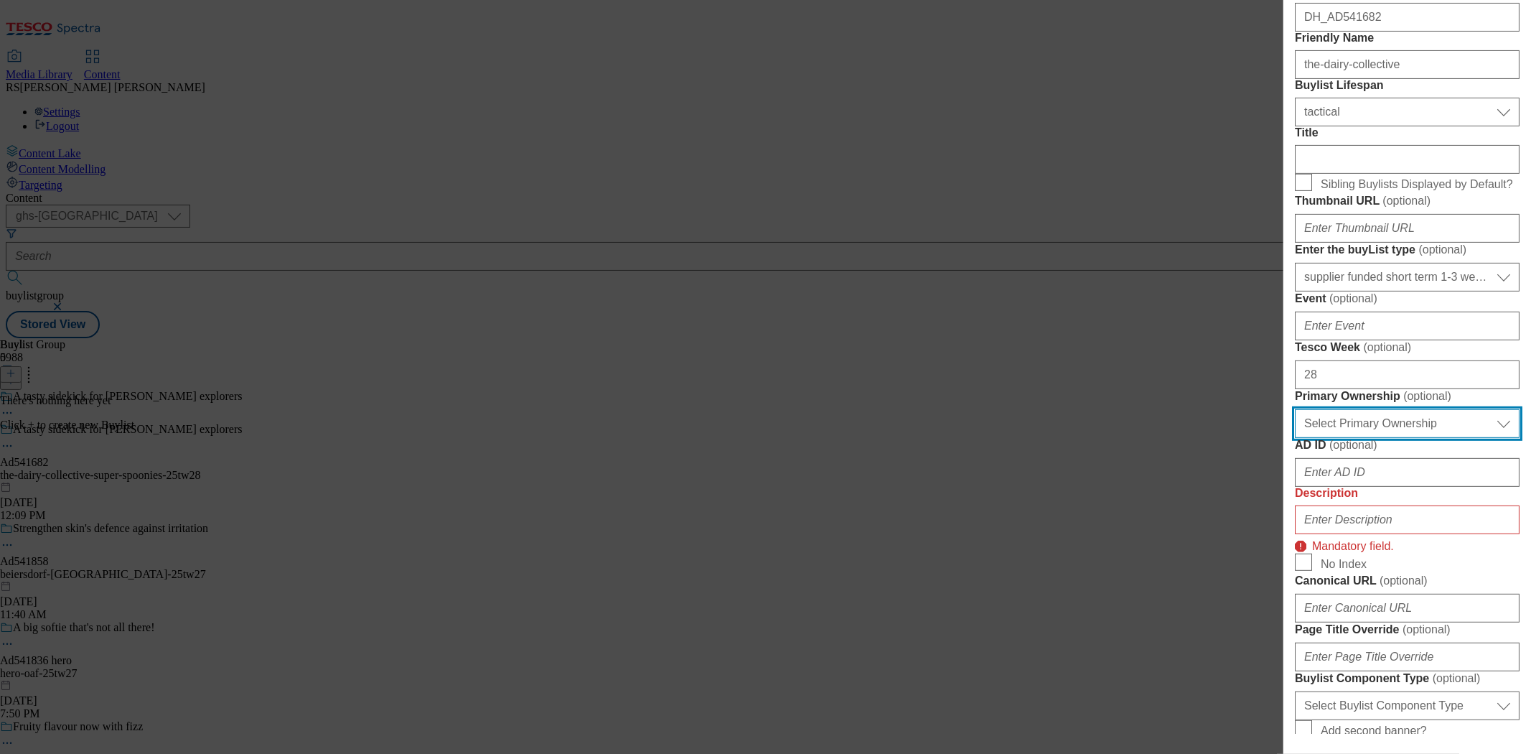
click at [1374, 438] on select "Select Primary Ownership tesco dunnhumby" at bounding box center [1407, 423] width 225 height 29
select select "dunnhumby"
click at [1295, 438] on select "Select Primary Ownership tesco dunnhumby" at bounding box center [1407, 423] width 225 height 29
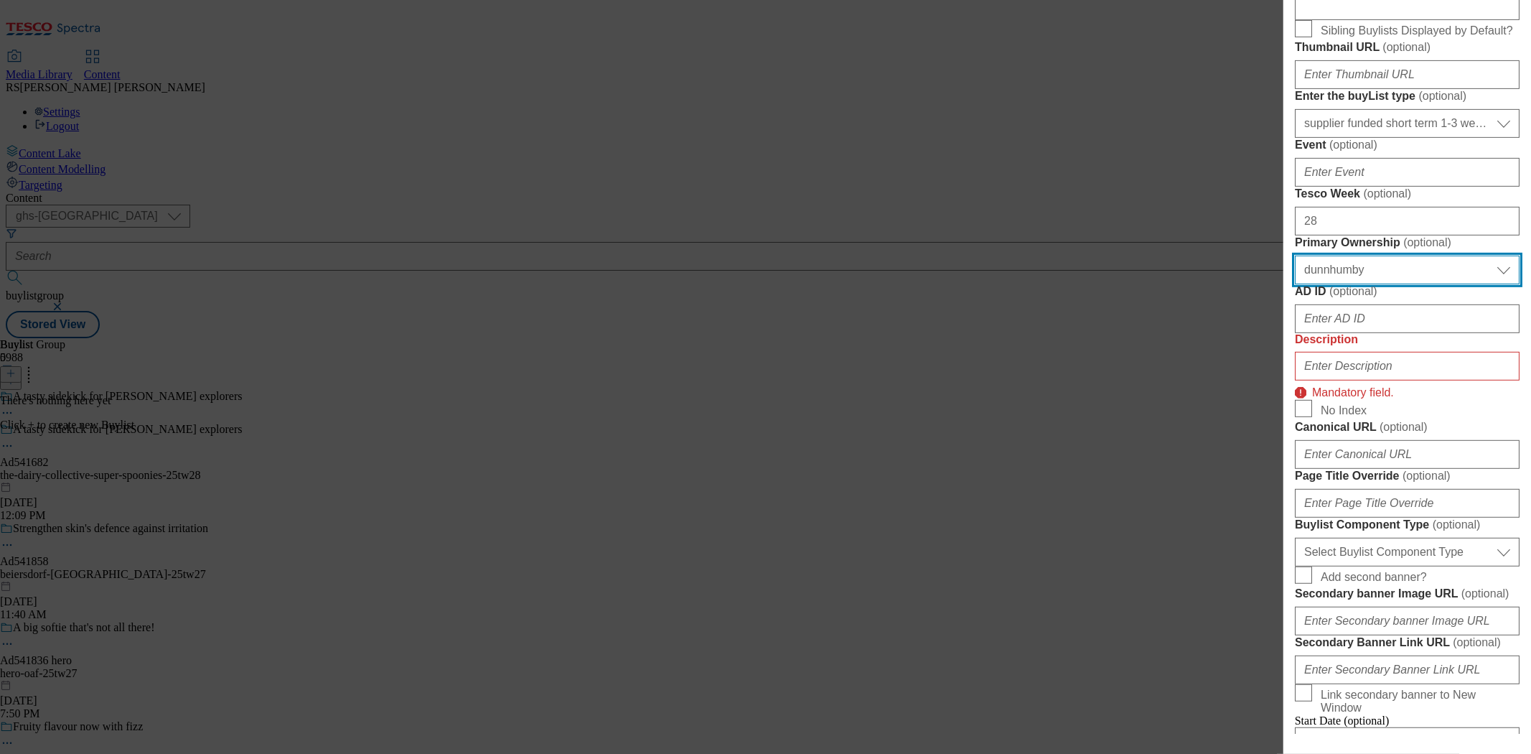
scroll to position [478, 0]
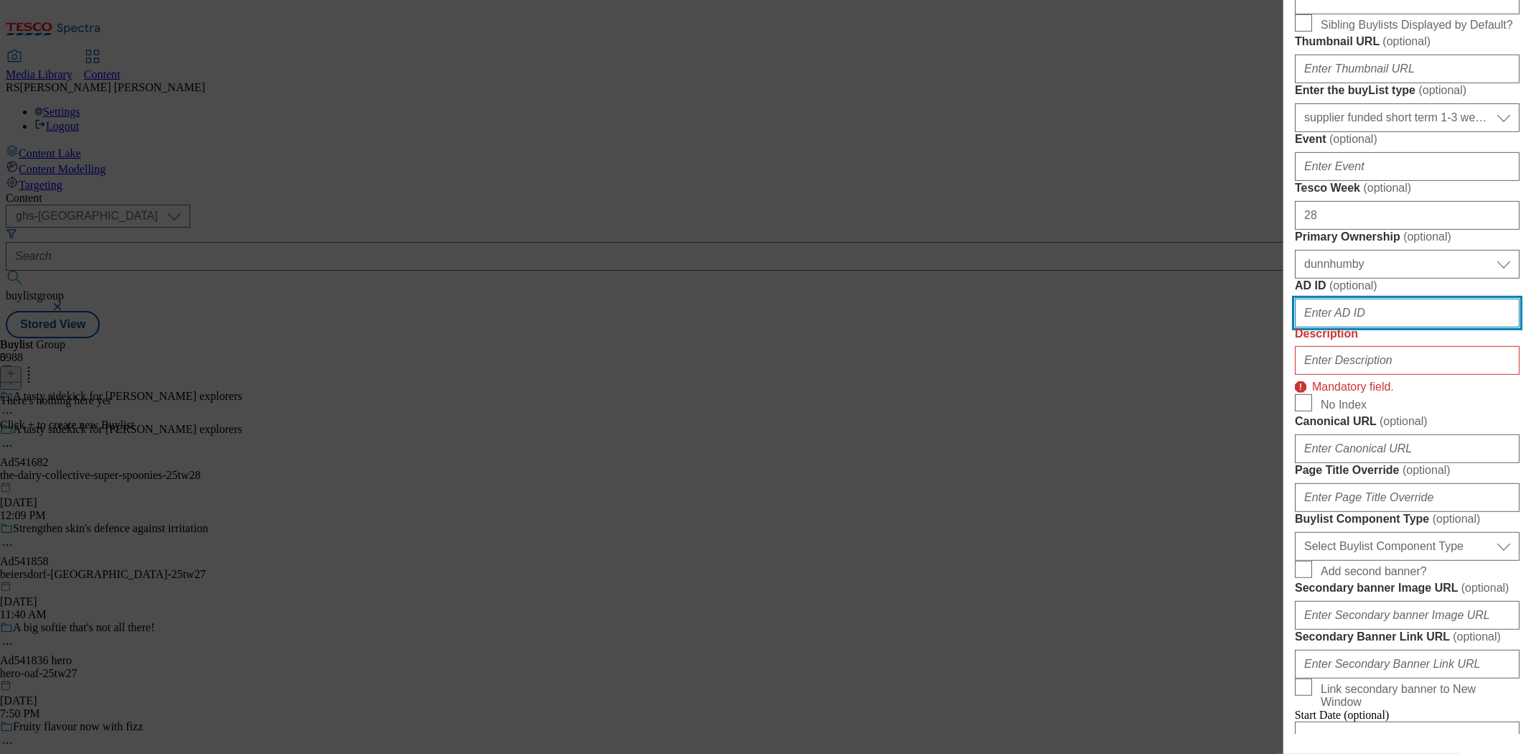
click at [1365, 327] on input "AD ID ( optional )" at bounding box center [1407, 313] width 225 height 29
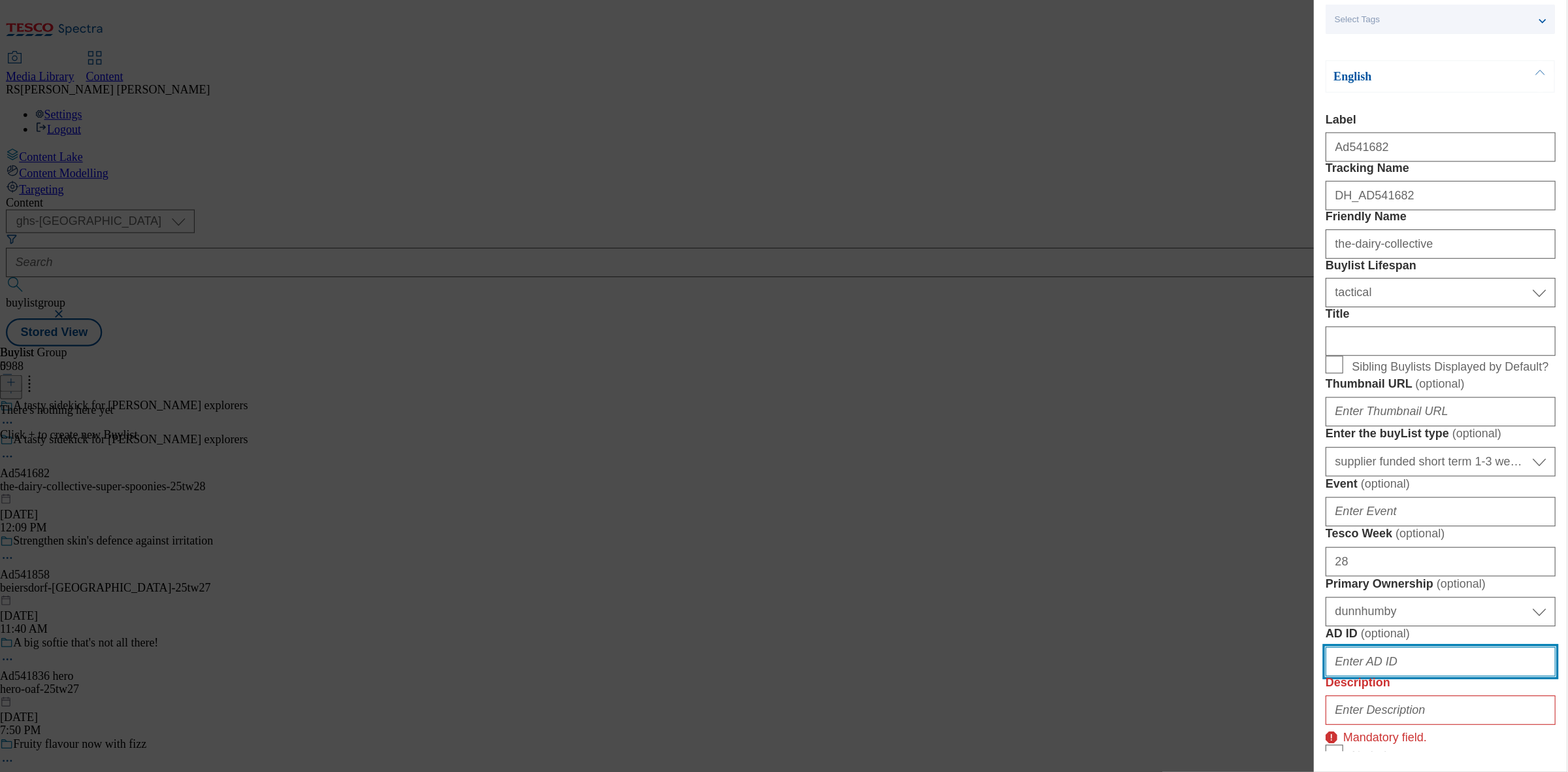
scroll to position [0, 0]
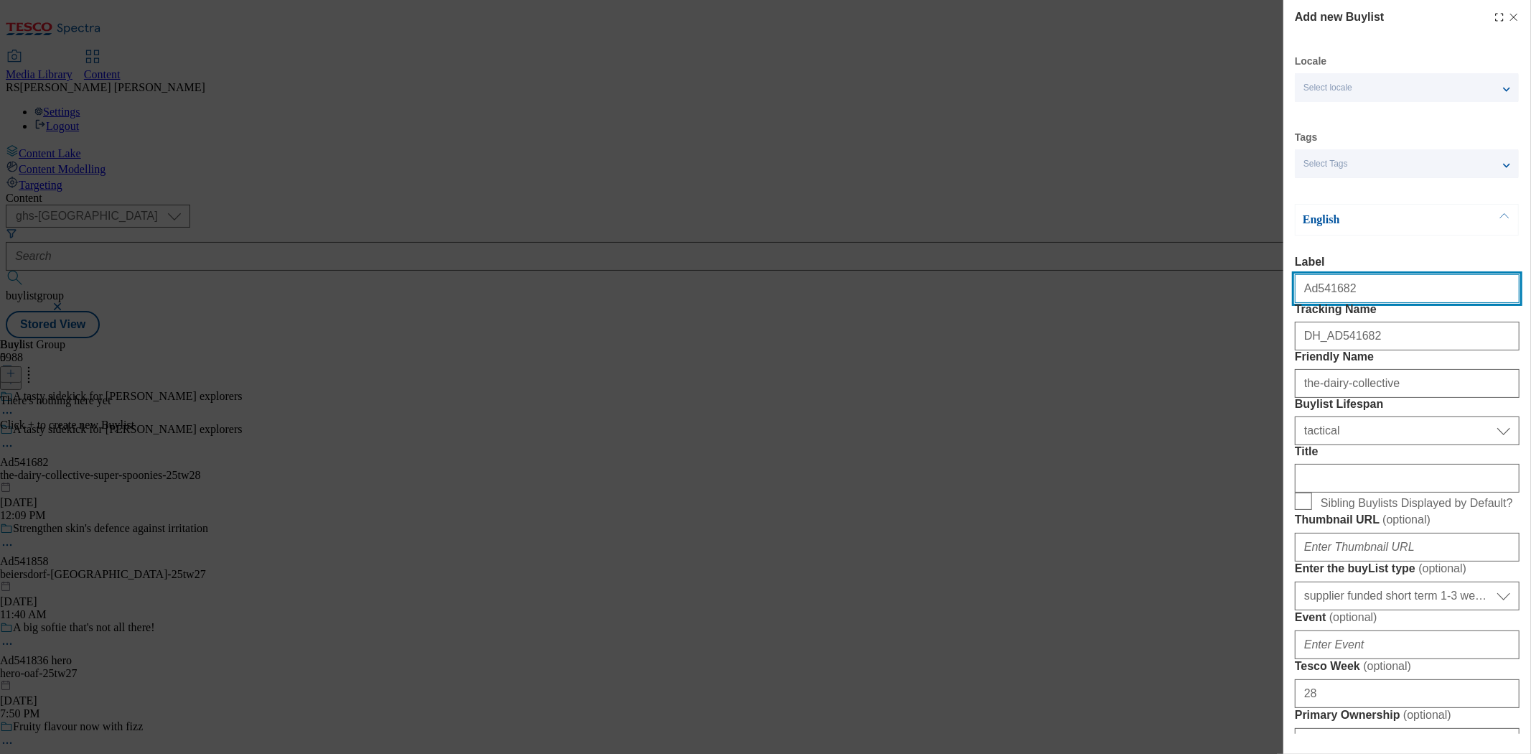
drag, startPoint x: 1347, startPoint y: 297, endPoint x: 1314, endPoint y: 304, distance: 32.9
click at [1314, 303] on input "Ad541682" at bounding box center [1407, 288] width 225 height 29
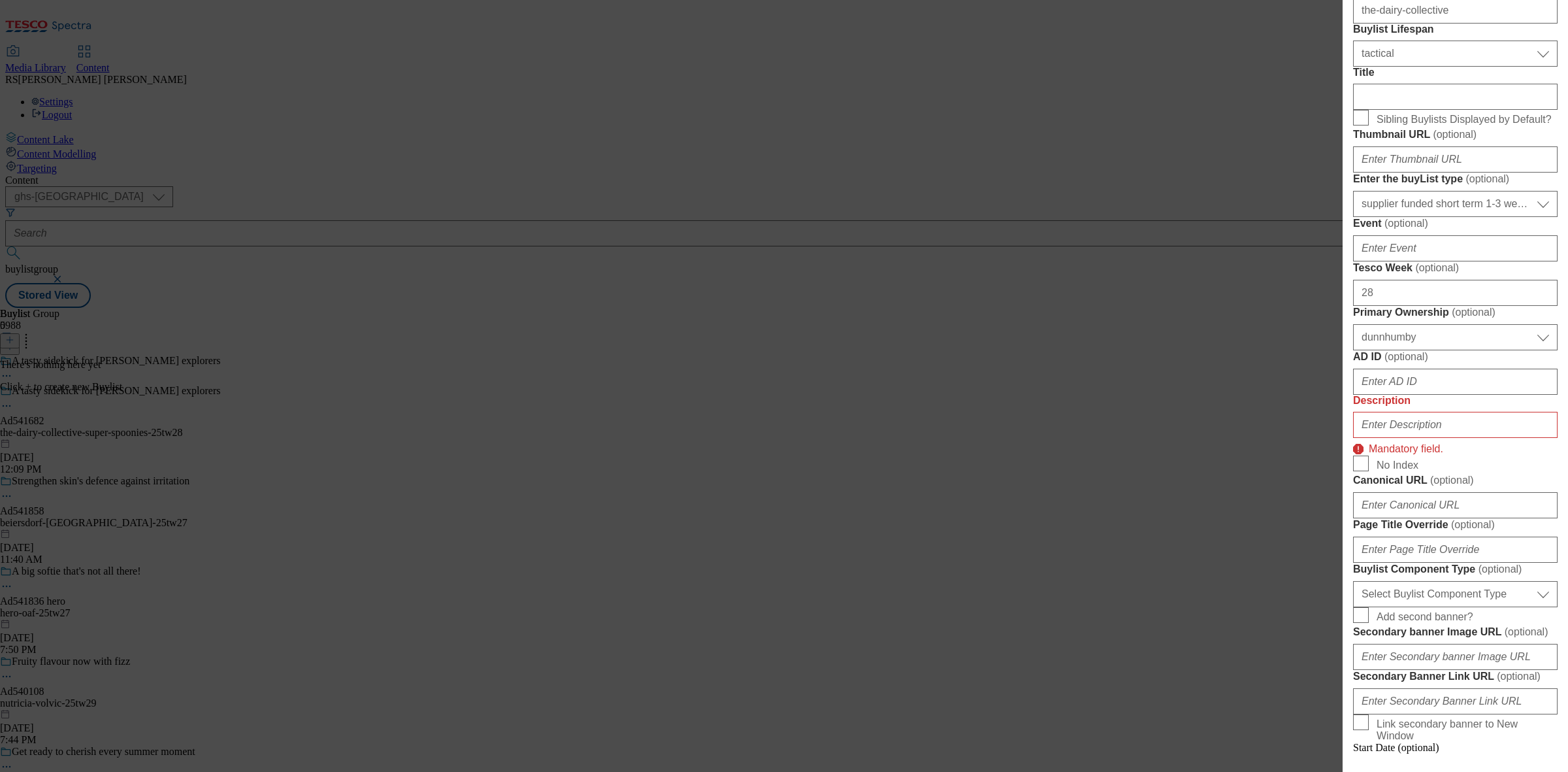
scroll to position [409, 0]
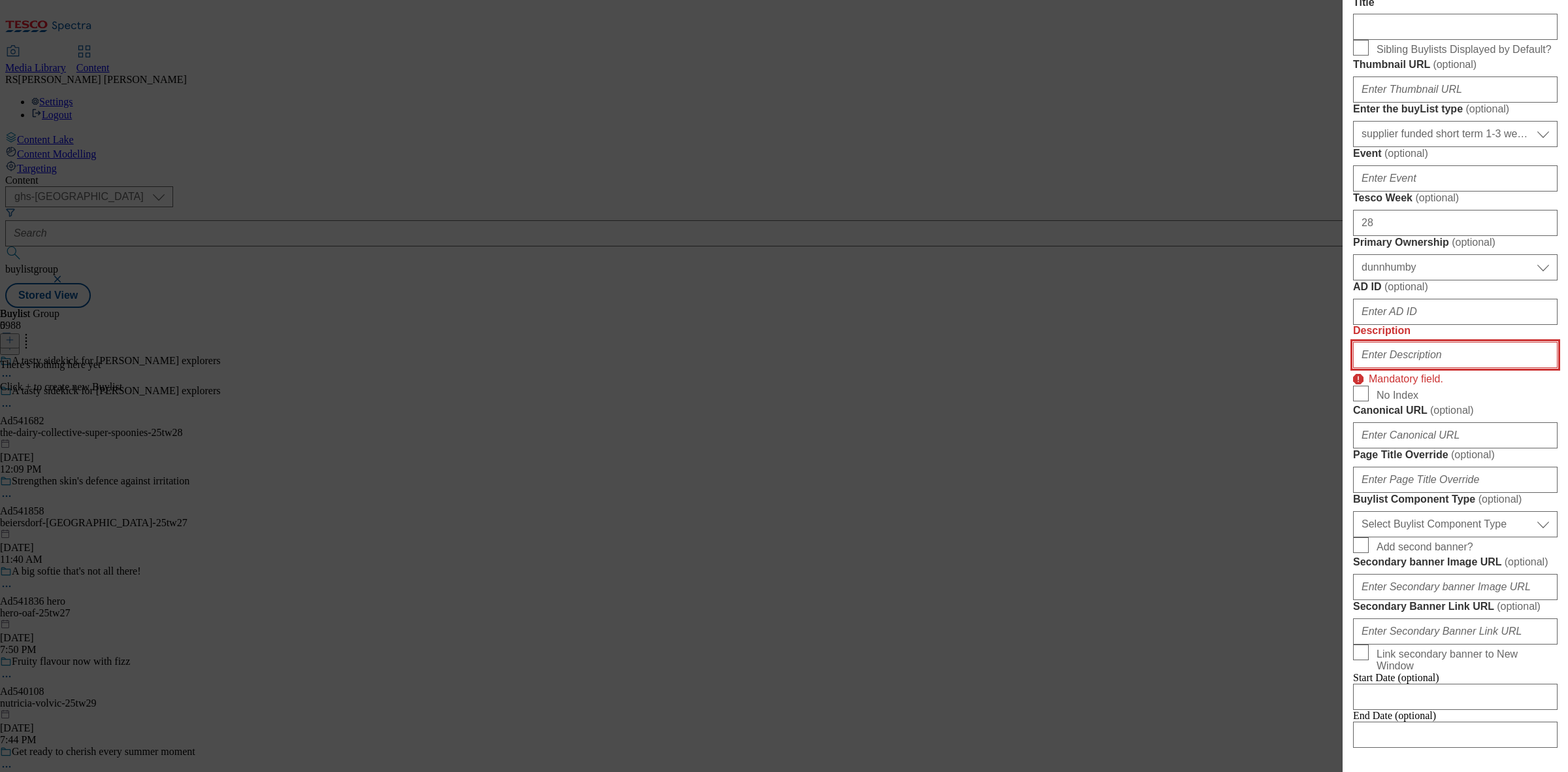
click at [1253, 368] on input "Description" at bounding box center [1455, 354] width 205 height 26
paste input "541682"
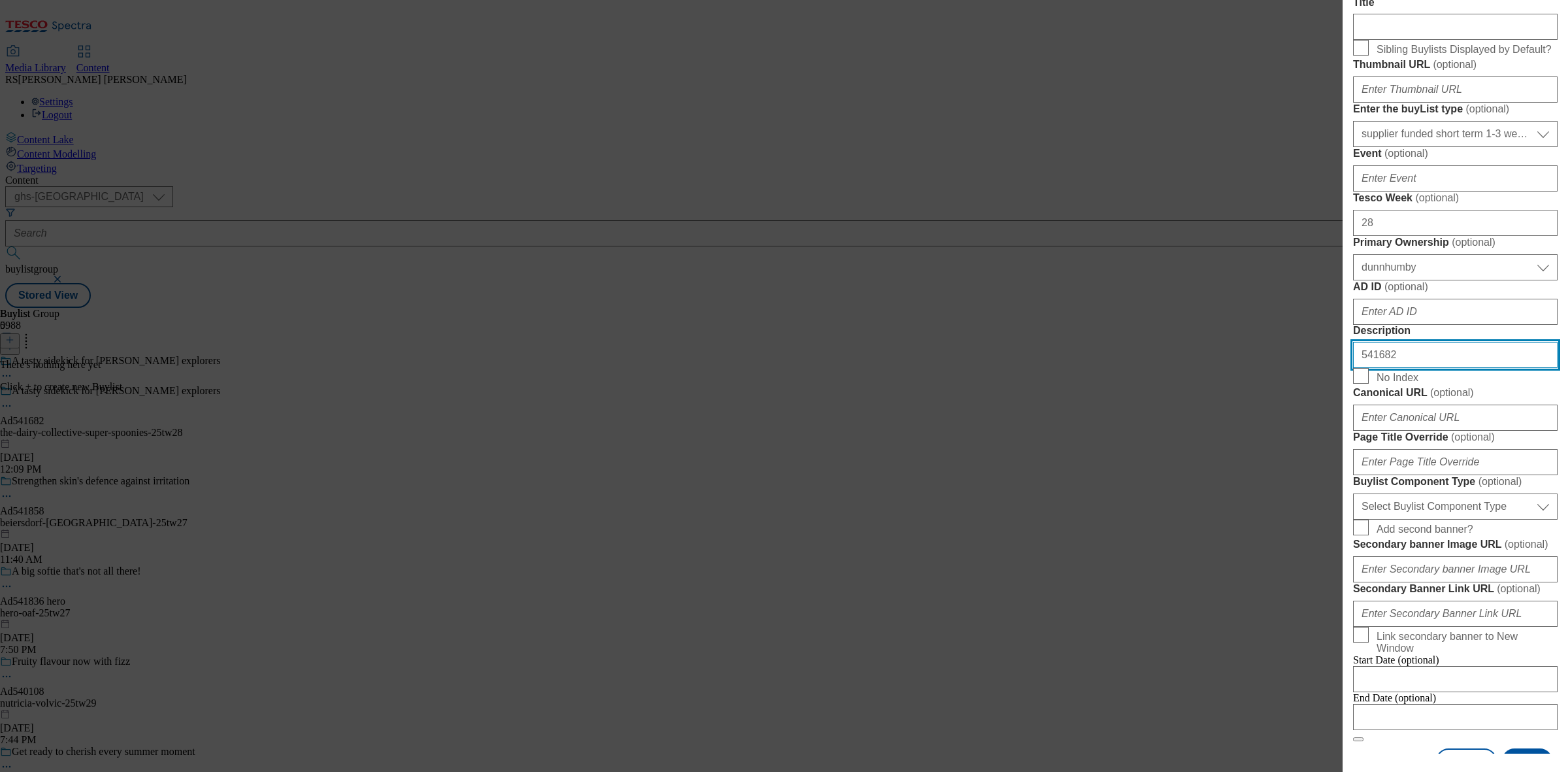
type input "541682"
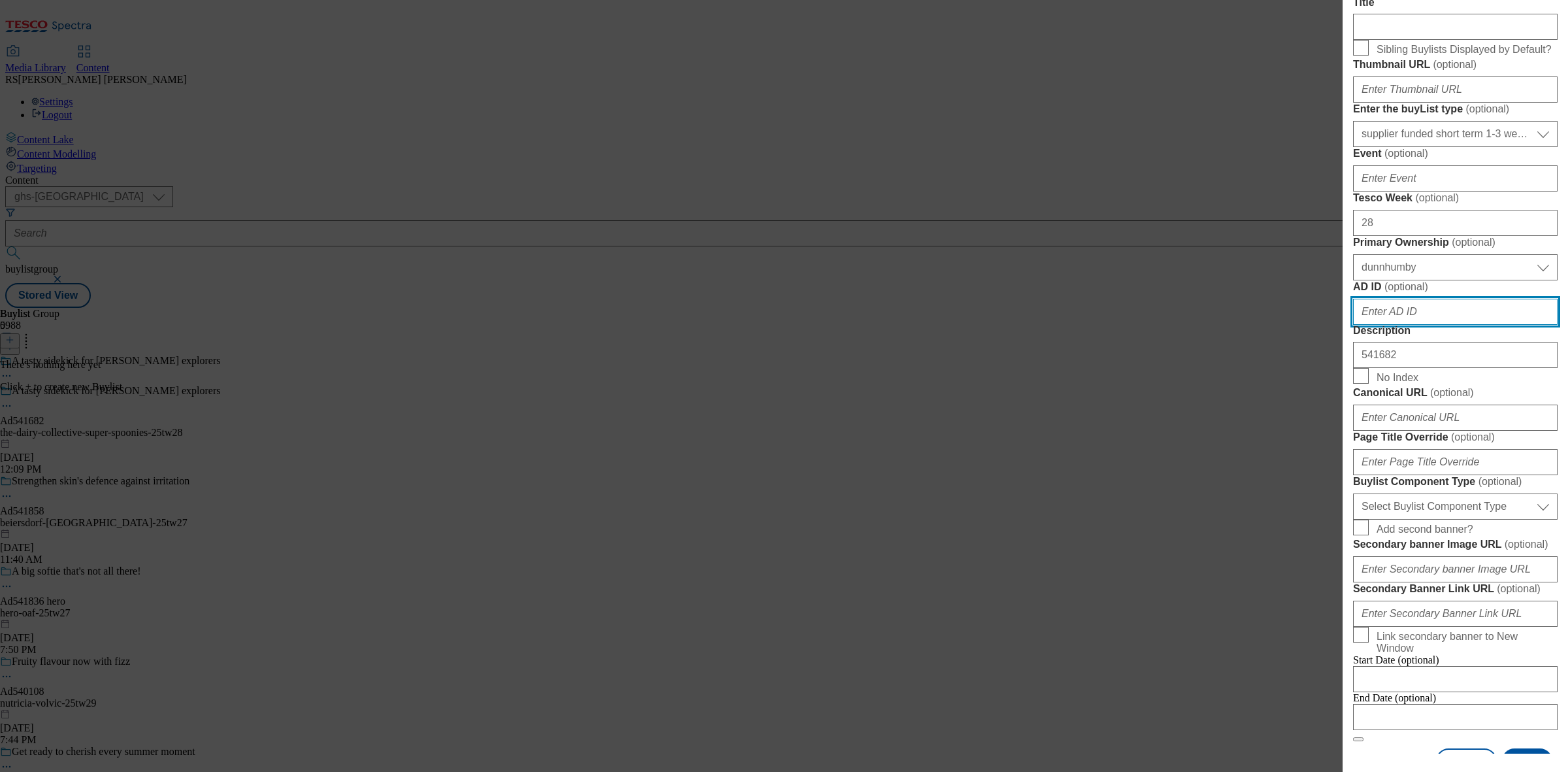
click at [1253, 325] on input "AD ID ( optional )" at bounding box center [1455, 311] width 205 height 26
paste input "541682"
type input "541682"
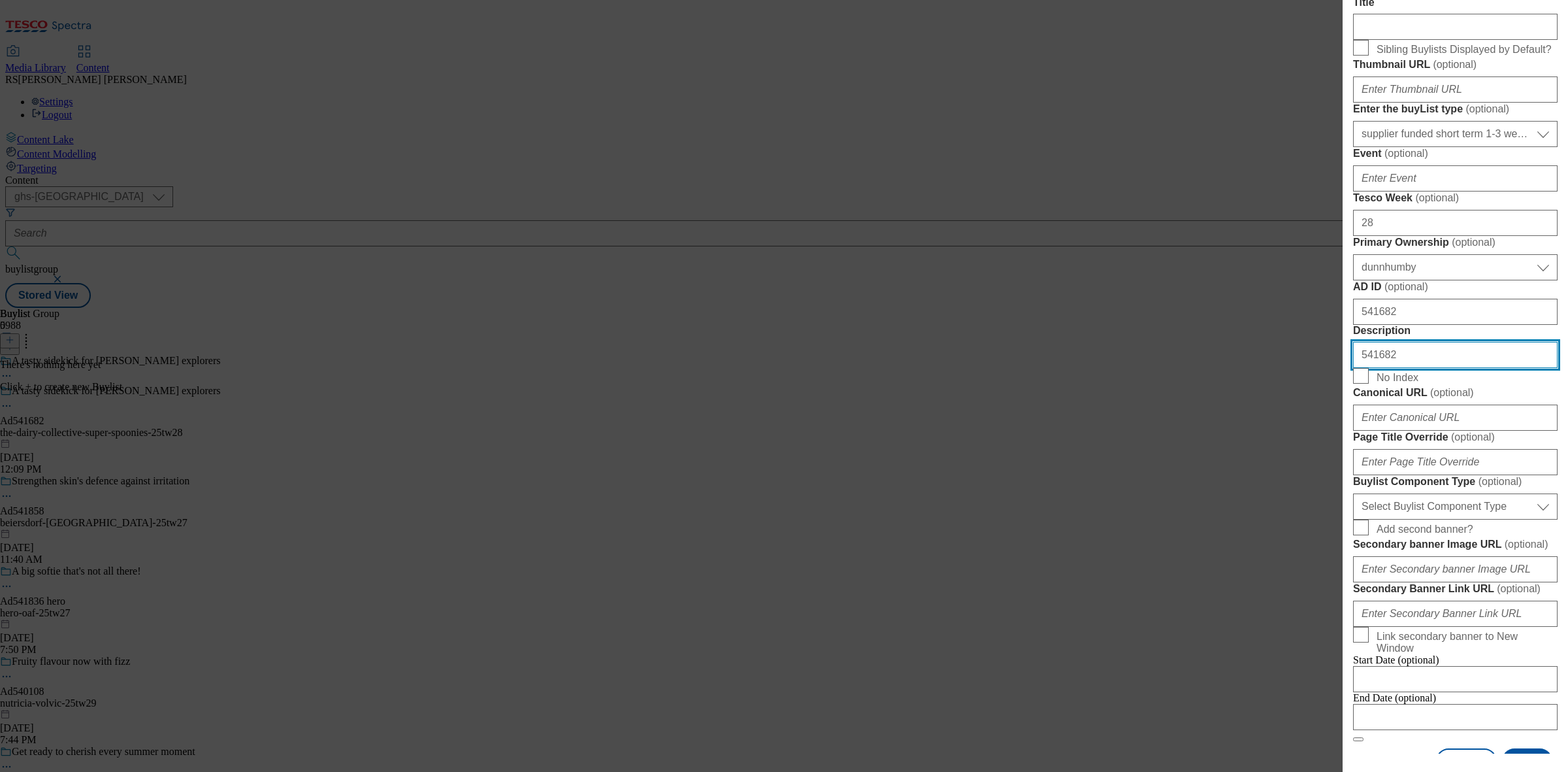
drag, startPoint x: 1403, startPoint y: 612, endPoint x: 1314, endPoint y: 619, distance: 89.3
click at [1253, 617] on div "Add new Buylist Locale Select locale English Welsh Tags Select Tags fnf marketp…" at bounding box center [784, 386] width 1568 height 772
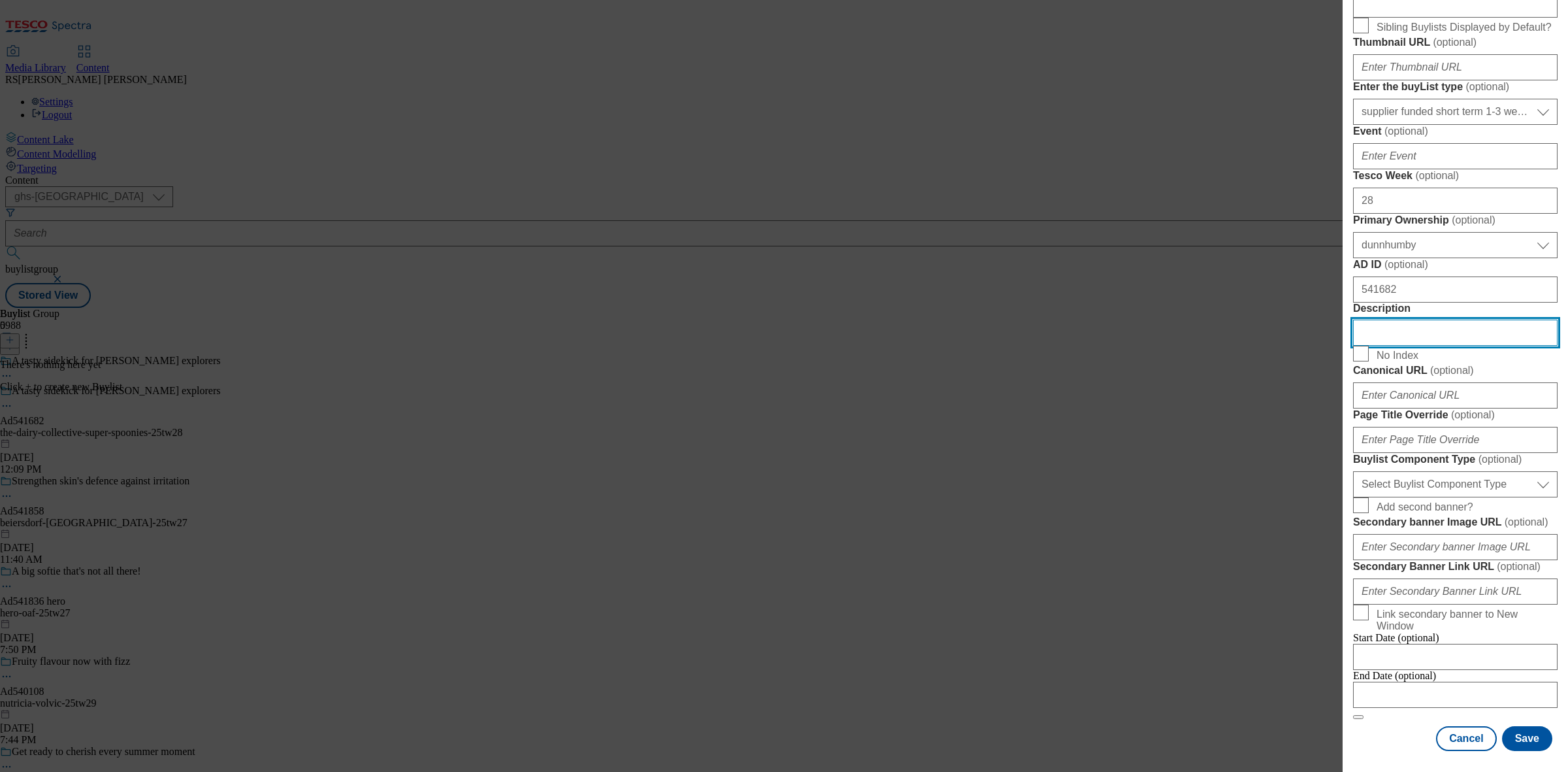
scroll to position [654, 0]
click at [1253, 497] on select "Select Buylist Component Type Banner Competition Header Meal" at bounding box center [1455, 484] width 205 height 26
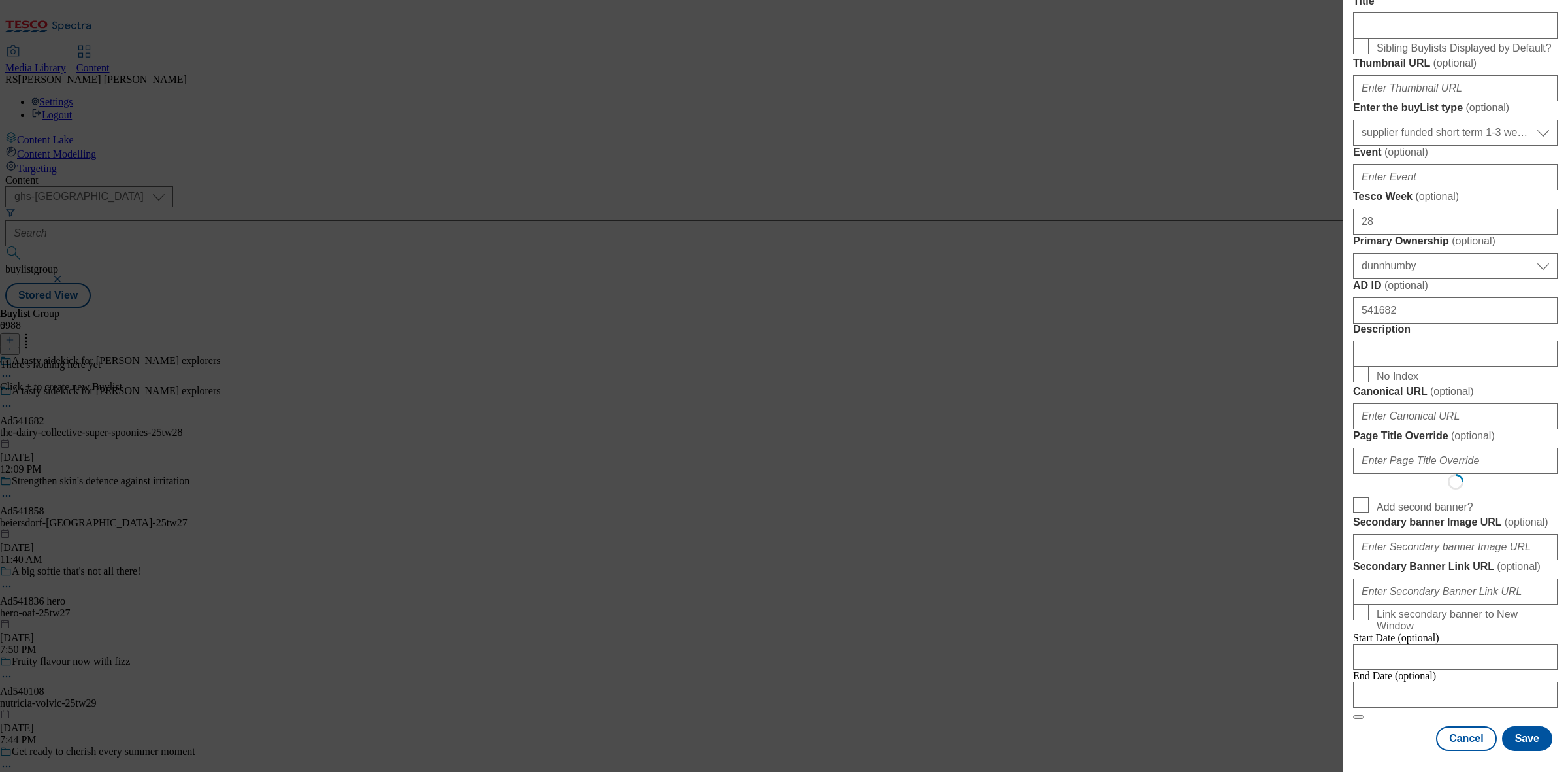
select select "Banner"
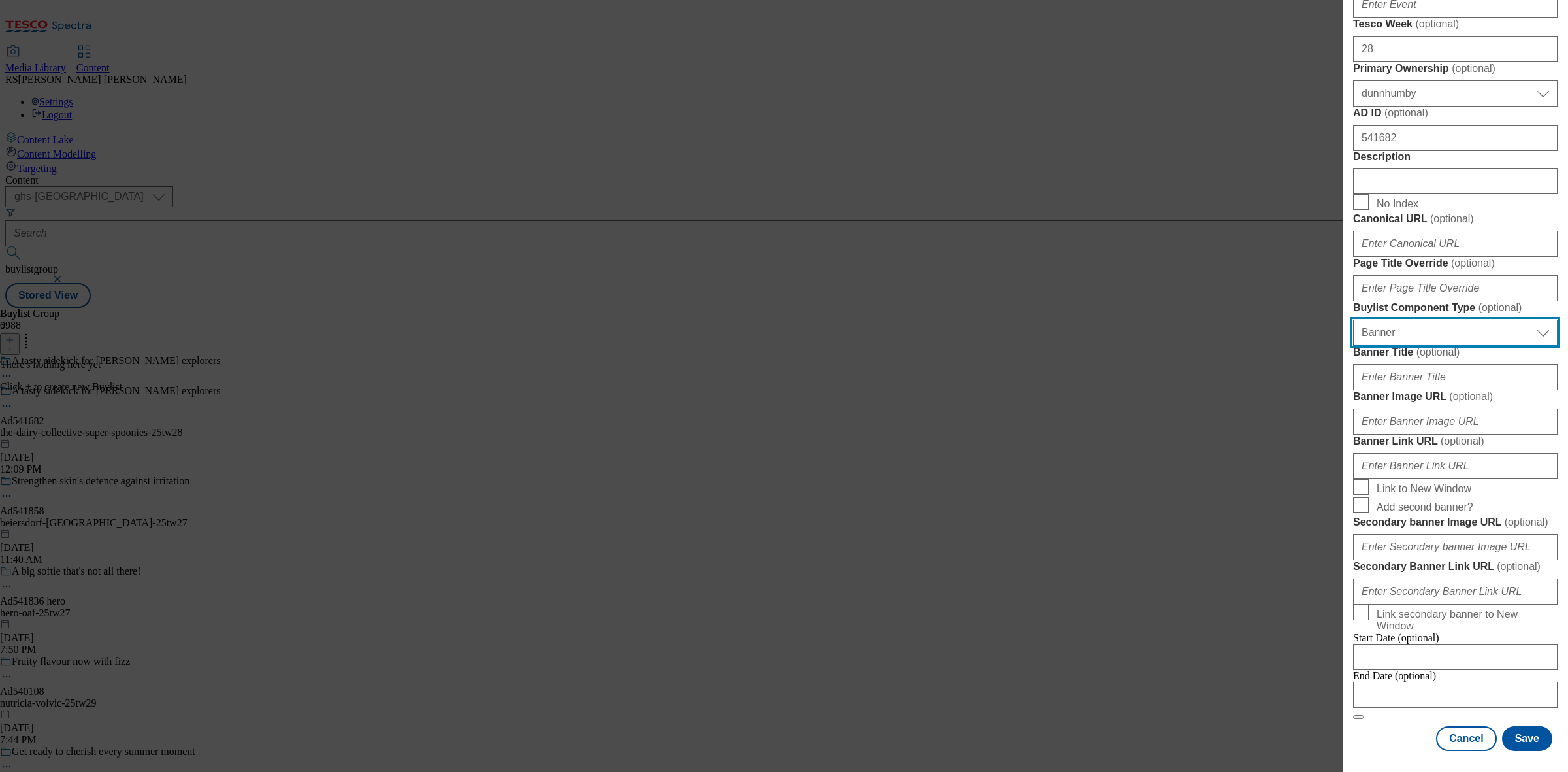
click at [1253, 346] on select "Select Buylist Component Type Banner Competition Header Meal" at bounding box center [1455, 332] width 205 height 26
drag, startPoint x: 1462, startPoint y: 606, endPoint x: 1466, endPoint y: 643, distance: 37.2
click at [1253, 346] on select "Select Buylist Component Type Banner Competition Header Meal" at bounding box center [1455, 332] width 205 height 26
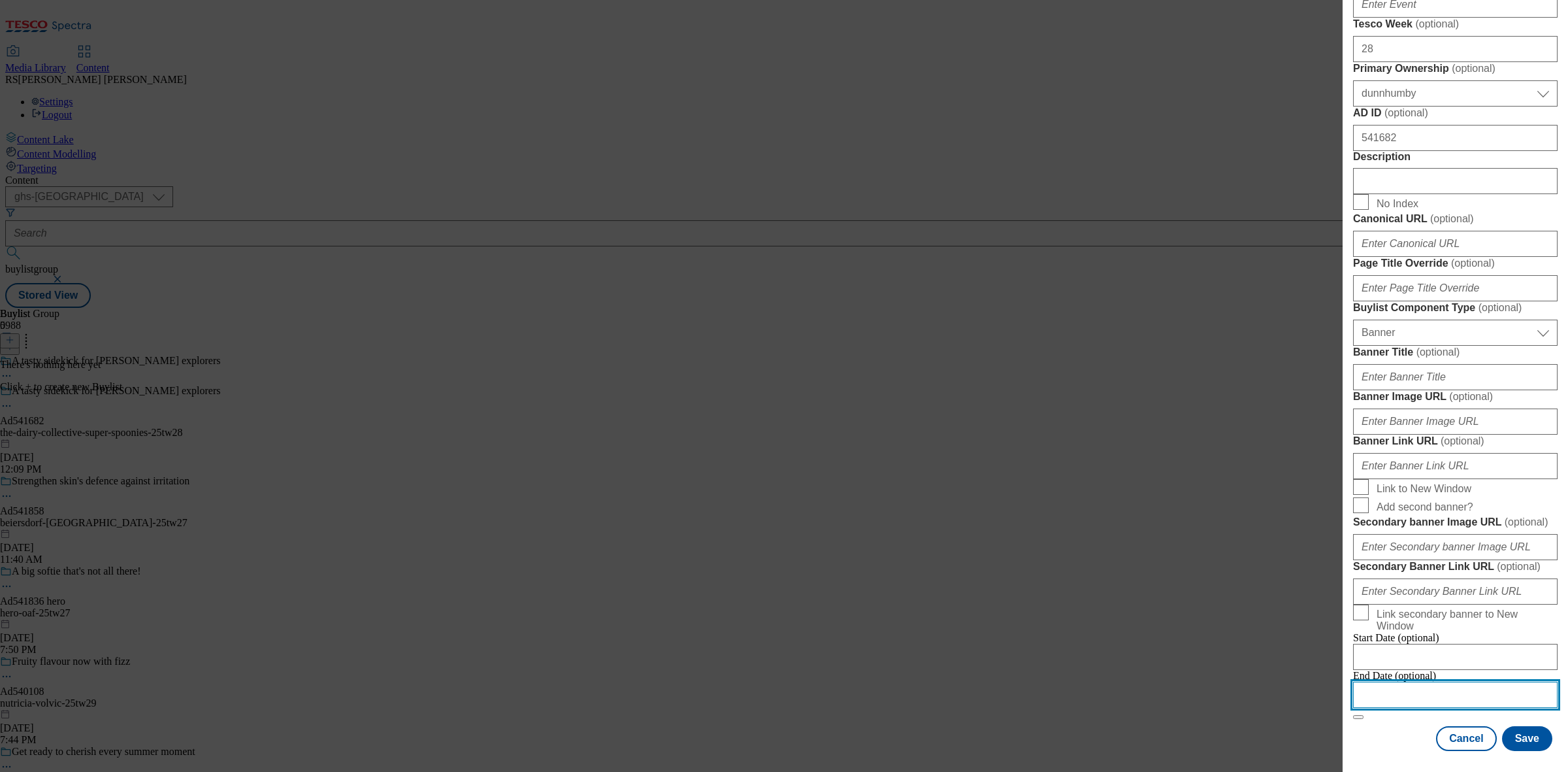
click at [1253, 617] on input "Modal" at bounding box center [1455, 695] width 205 height 26
select select "2025"
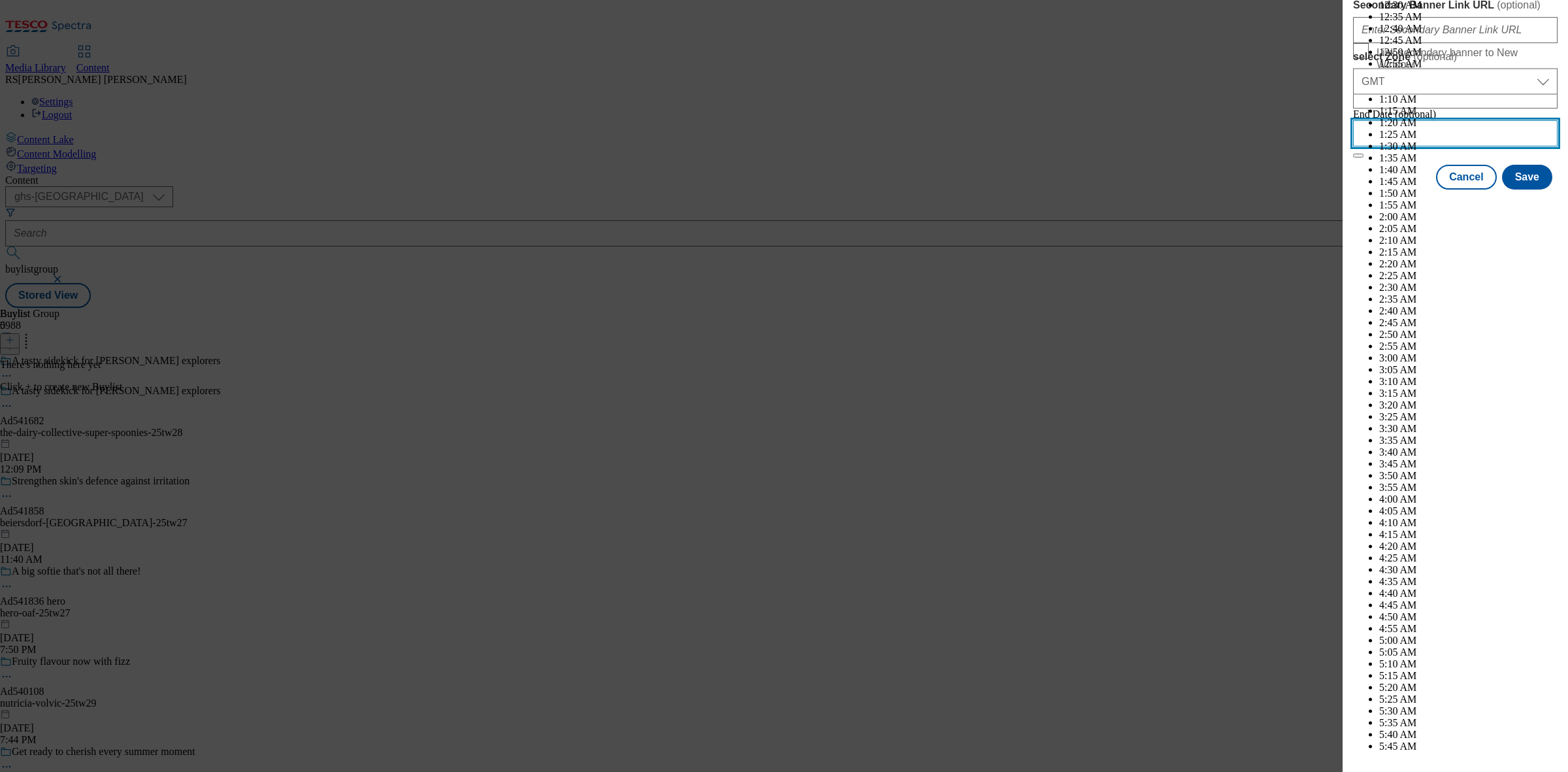
scroll to position [3542, 0]
select select "November"
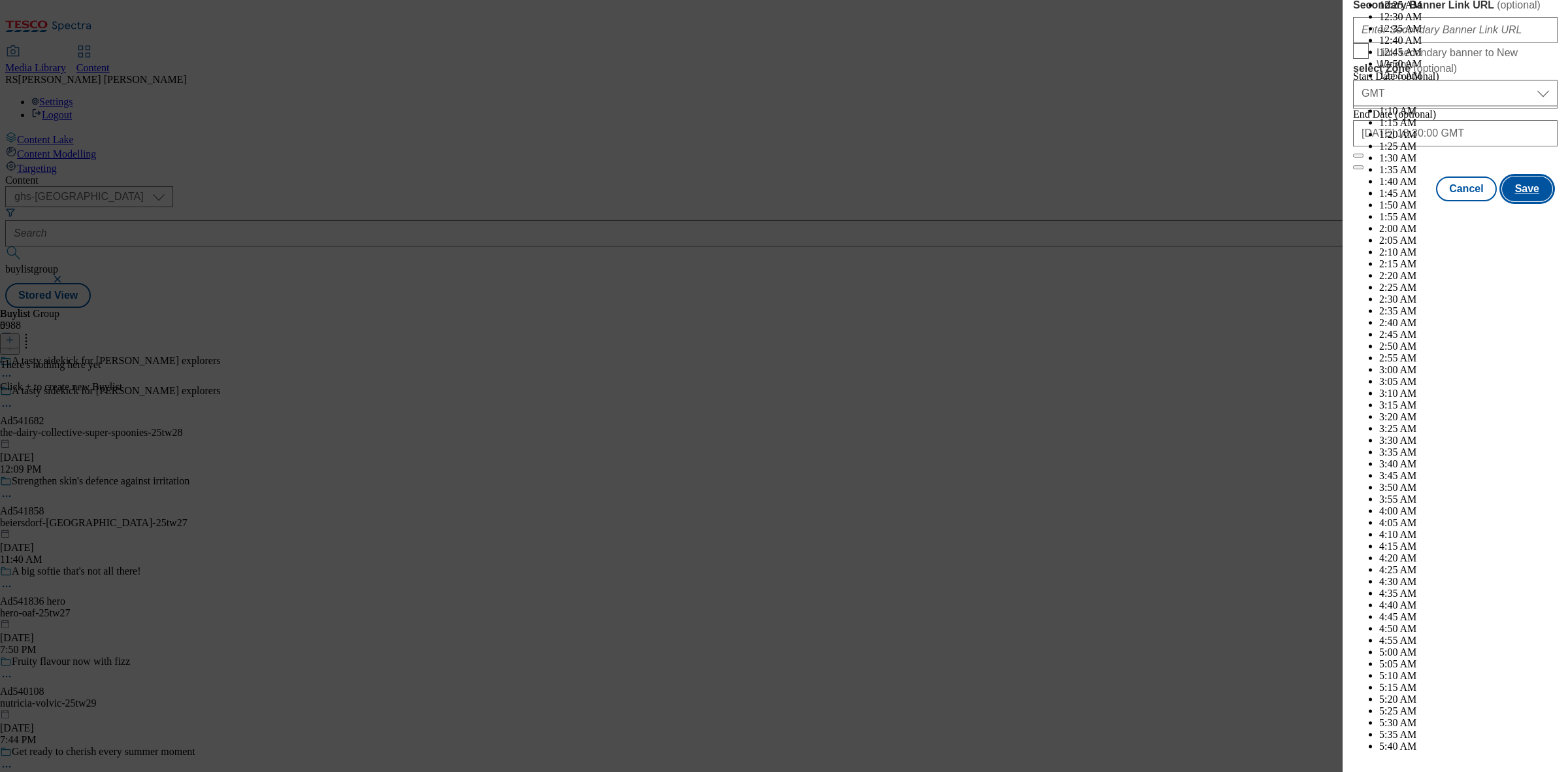
click at [1253, 201] on button "Save" at bounding box center [1526, 188] width 50 height 25
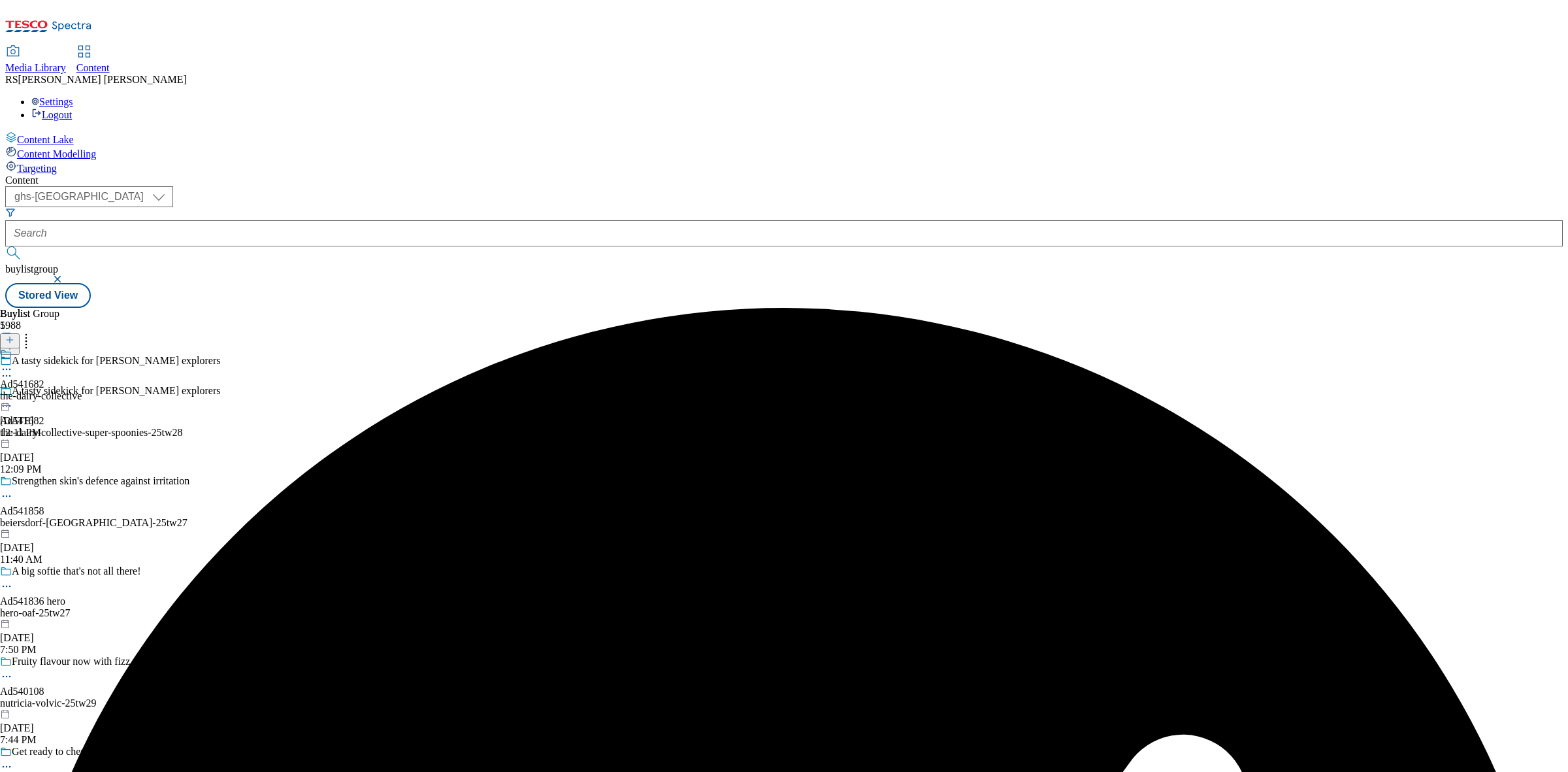
click at [82, 349] on div "Ad541682 the-dairy-collective Aug 19, 2025 12:11 PM" at bounding box center [41, 393] width 82 height 90
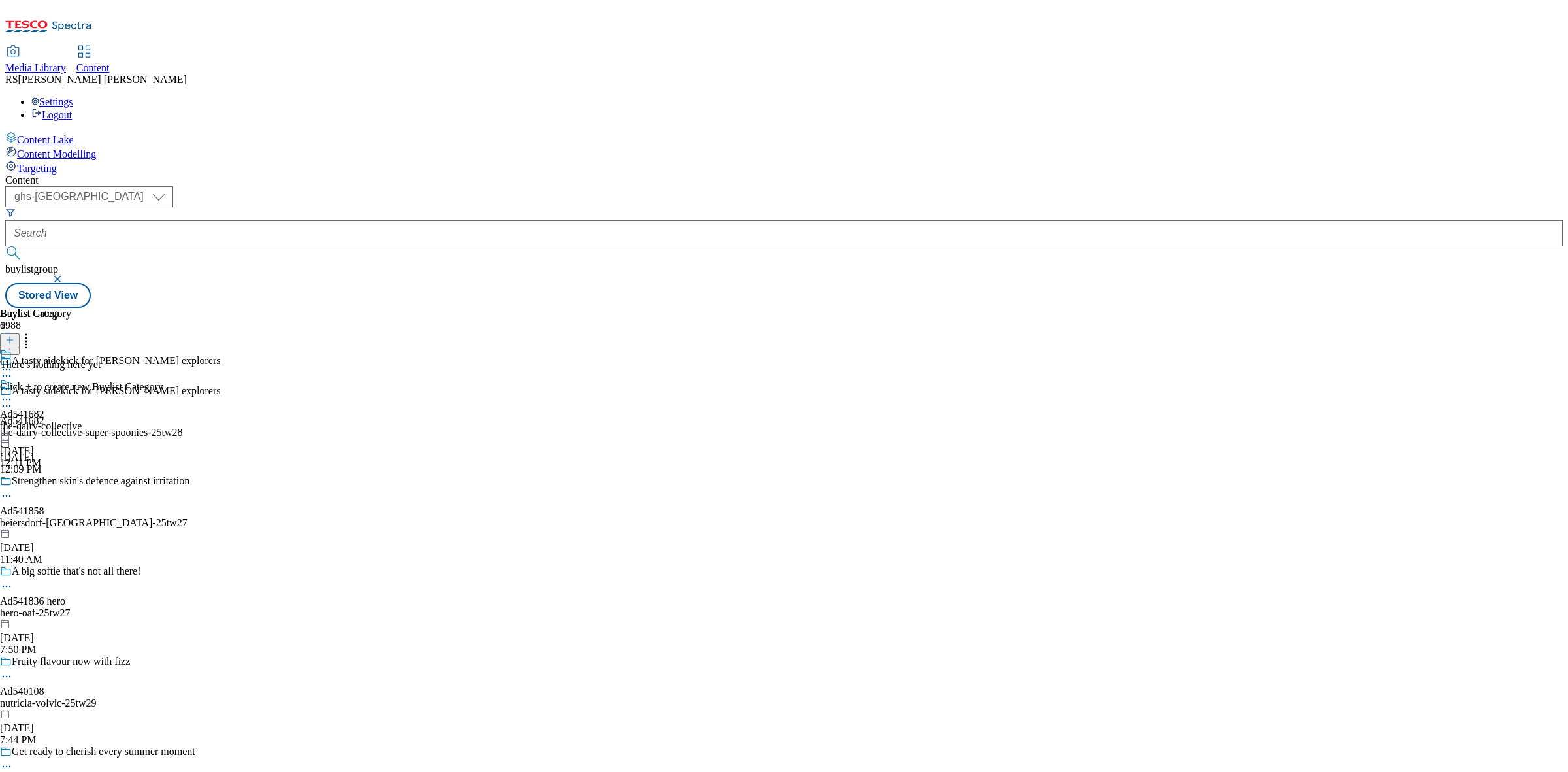
click at [15, 335] on icon at bounding box center [10, 340] width 9 height 9
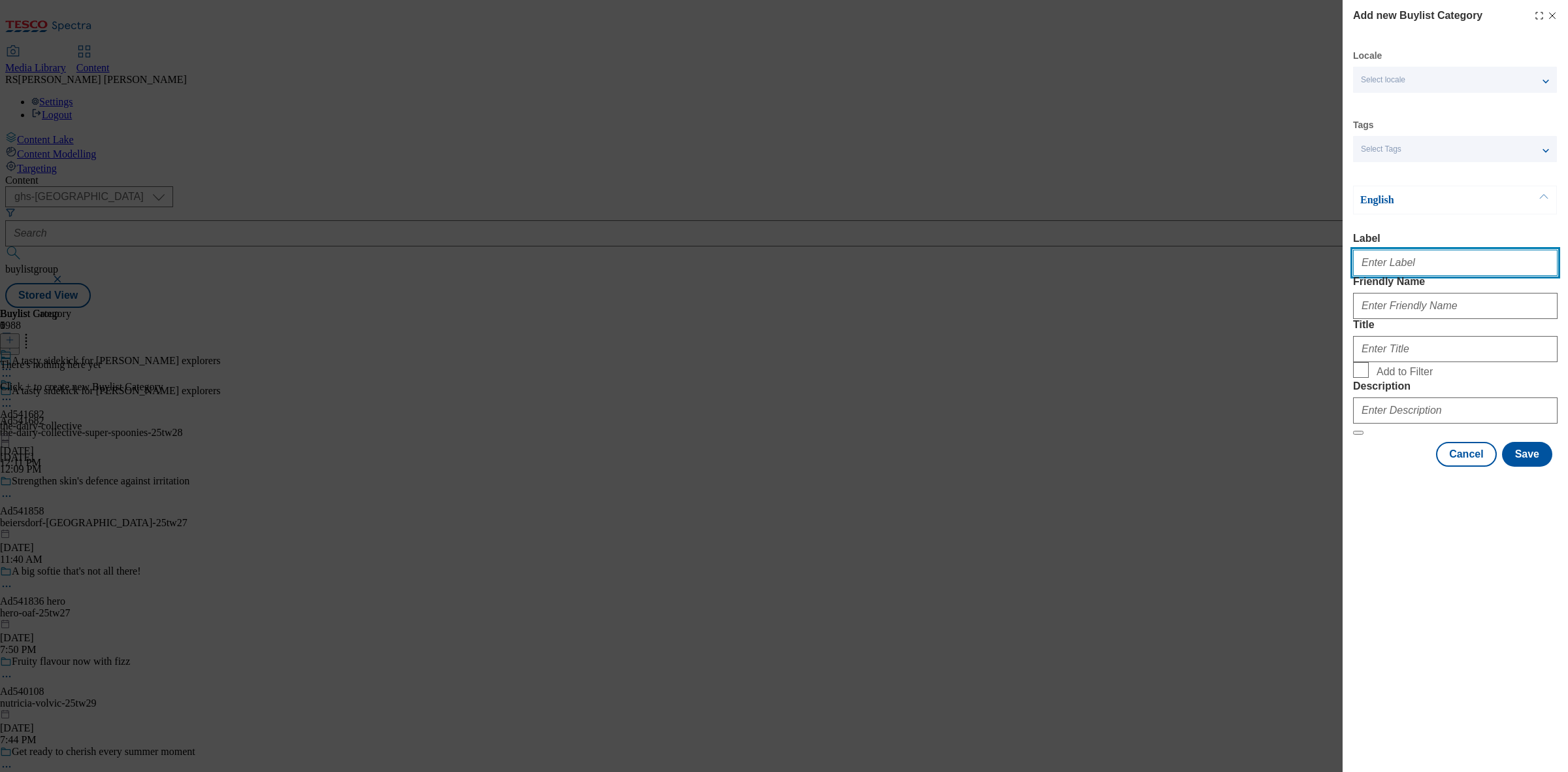
click at [1253, 259] on input "Label" at bounding box center [1455, 262] width 205 height 26
paste input "Ad541682"
type input "Ad541682"
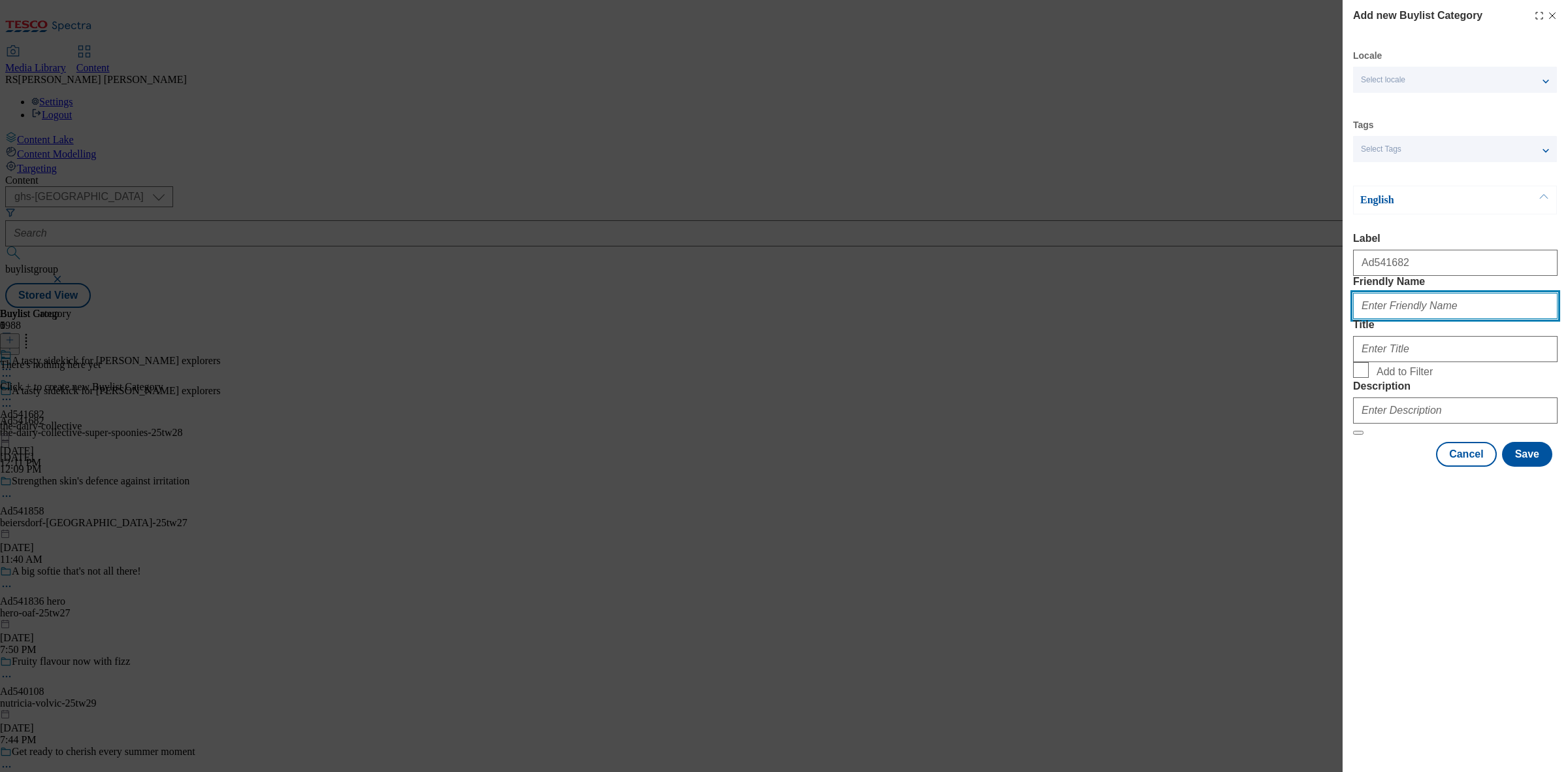
click at [1253, 319] on input "Friendly Name" at bounding box center [1455, 306] width 205 height 26
paste input "the-dairy-collective-super-spoonies"
type input "the-dairy-collective-super-spoonies"
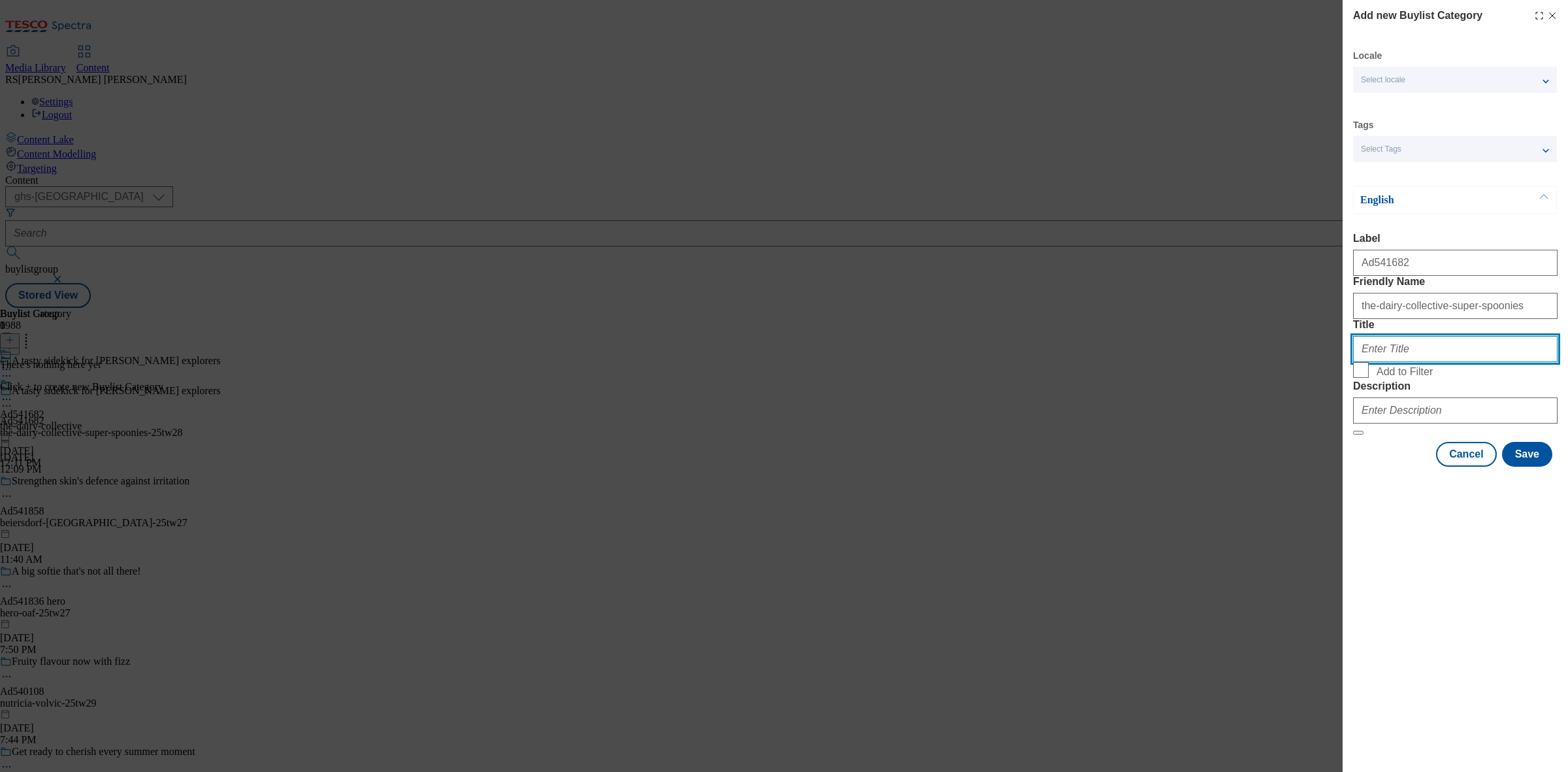
click at [1253, 362] on input "Title" at bounding box center [1455, 349] width 205 height 26
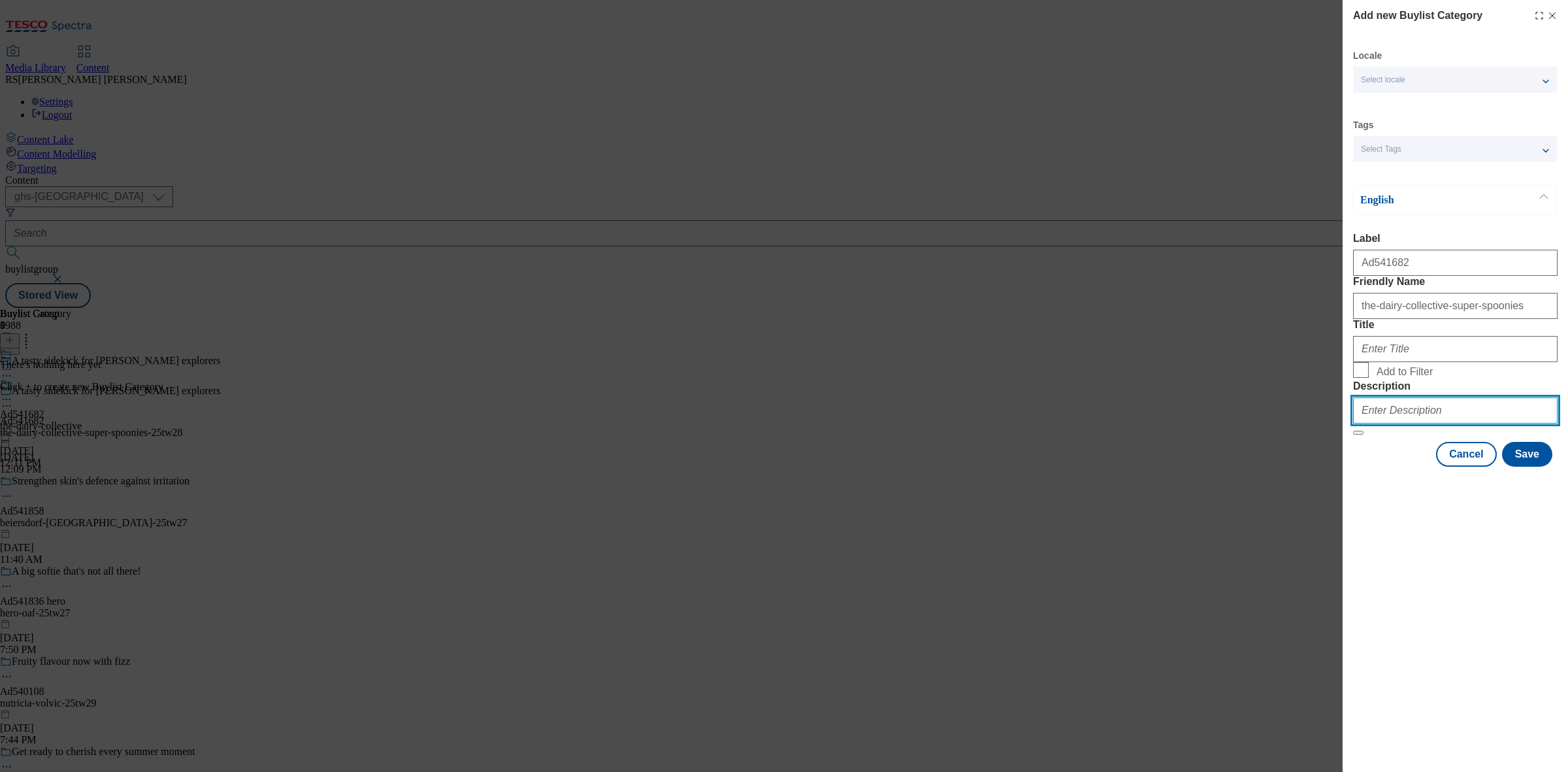
click at [1253, 423] on input "Description" at bounding box center [1455, 410] width 205 height 26
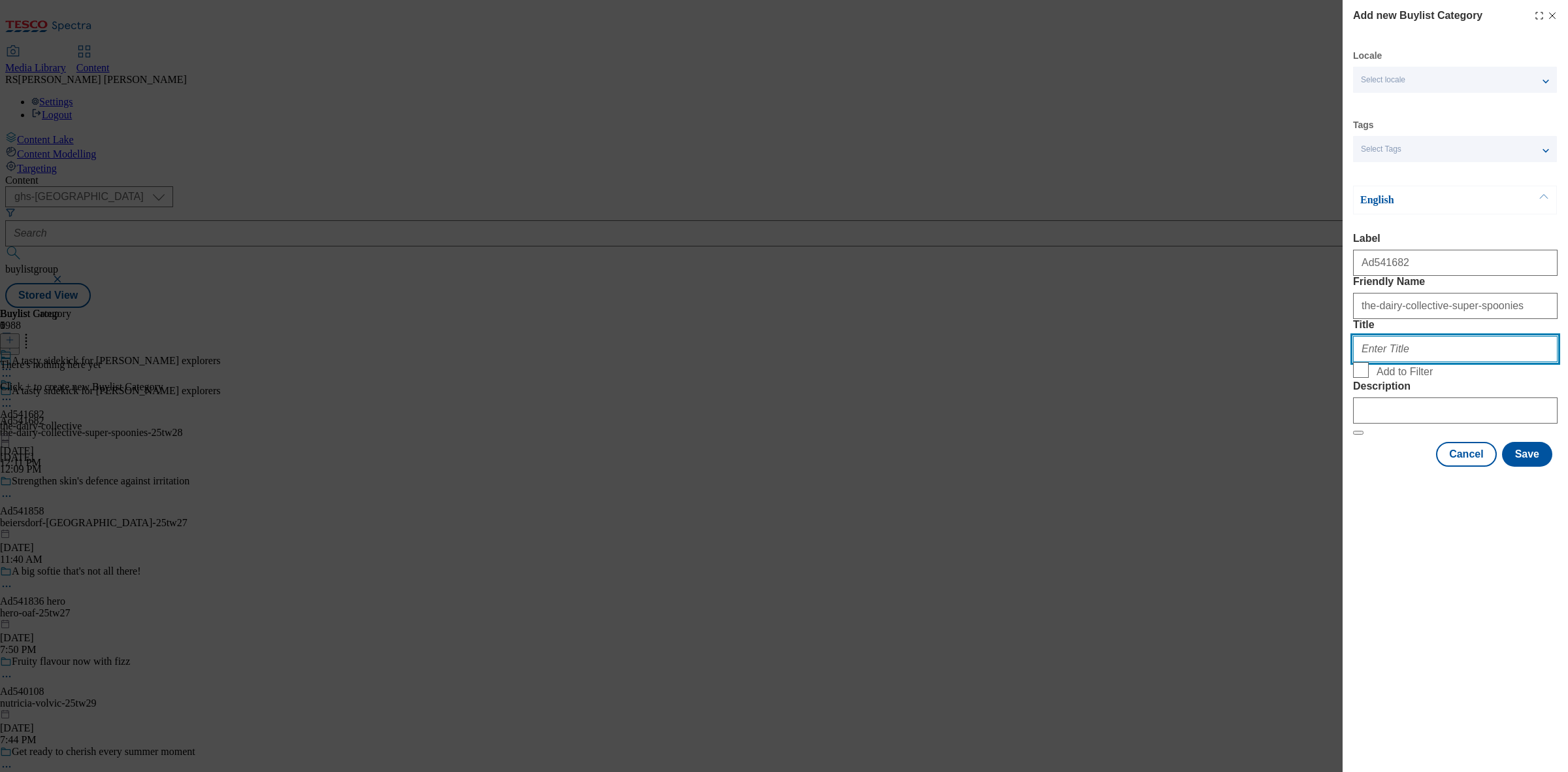
click at [1253, 362] on input "Title" at bounding box center [1455, 349] width 205 height 26
paste input "TheDairyCollective"
click at [1253, 362] on input "TheDairyCollective" at bounding box center [1455, 349] width 205 height 26
click at [1253, 362] on input "The DairyCollective" at bounding box center [1455, 349] width 205 height 26
click at [1253, 362] on input "The Dairy Collective" at bounding box center [1455, 349] width 205 height 26
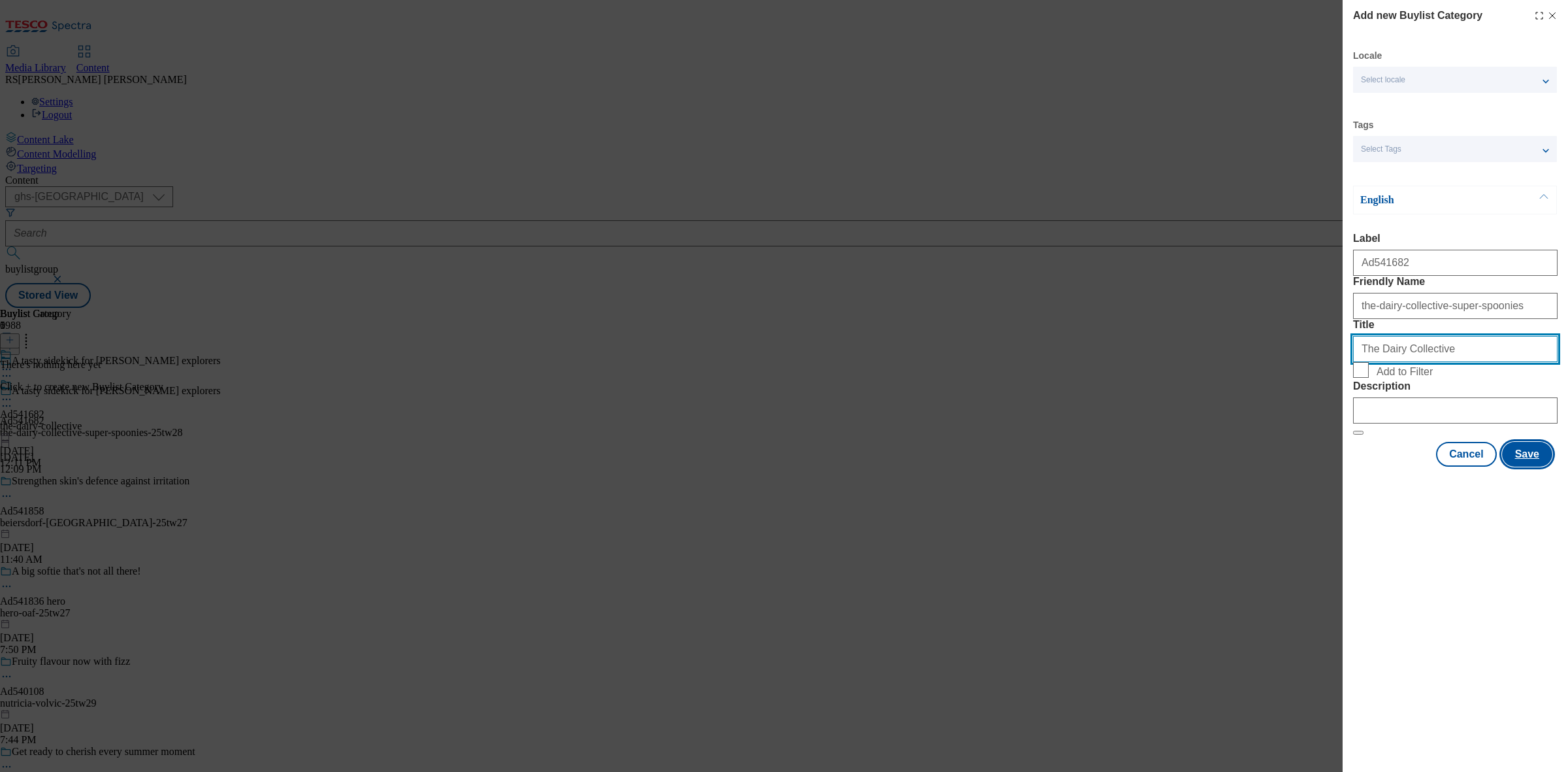
type input "The Dairy Collective"
click at [1253, 467] on button "Save" at bounding box center [1526, 453] width 50 height 25
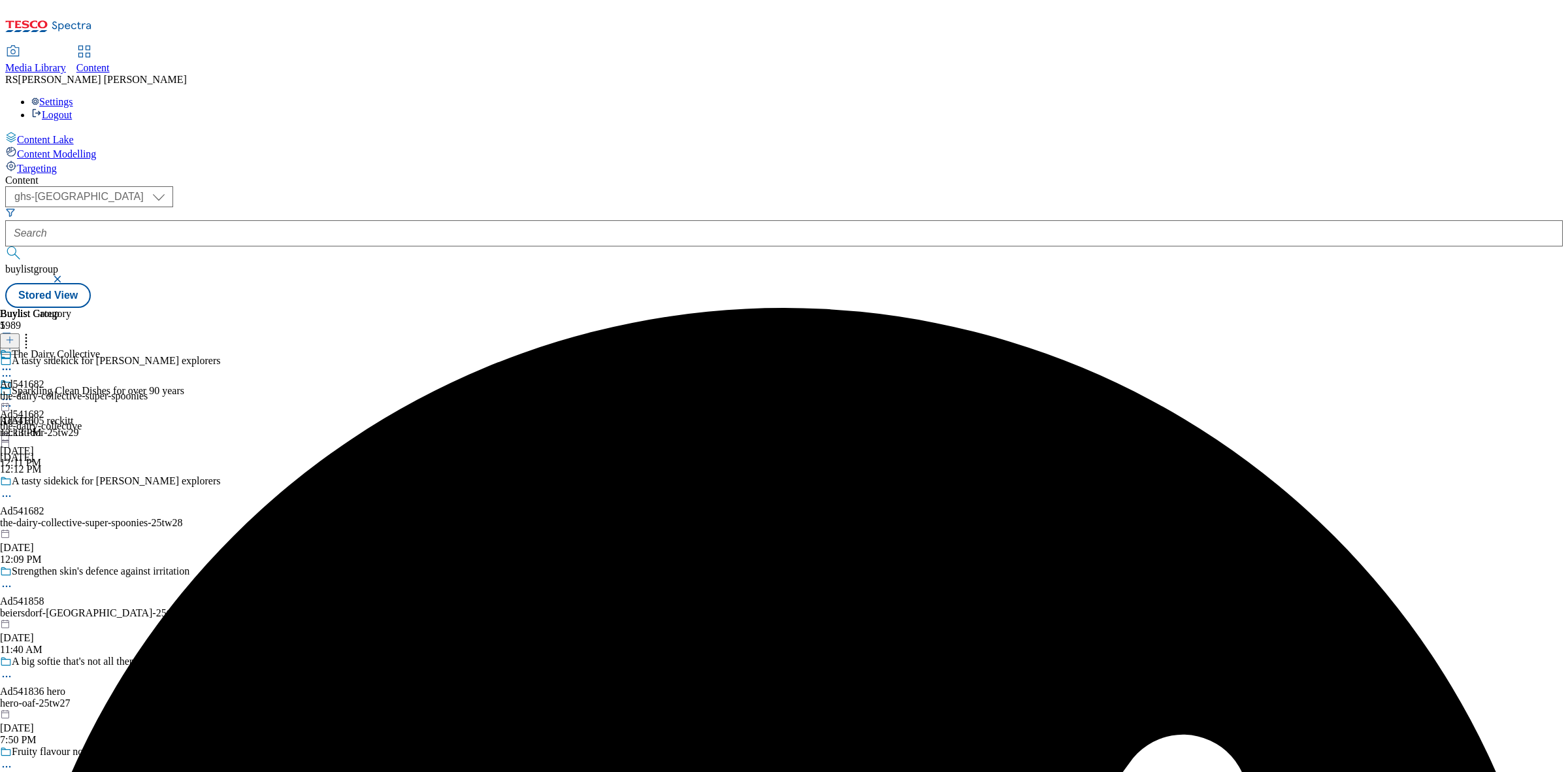
click at [147, 349] on div "The Dairy Collective Ad541682 the-dairy-collective-super-spoonies Aug 19, 2025 …" at bounding box center [74, 393] width 147 height 90
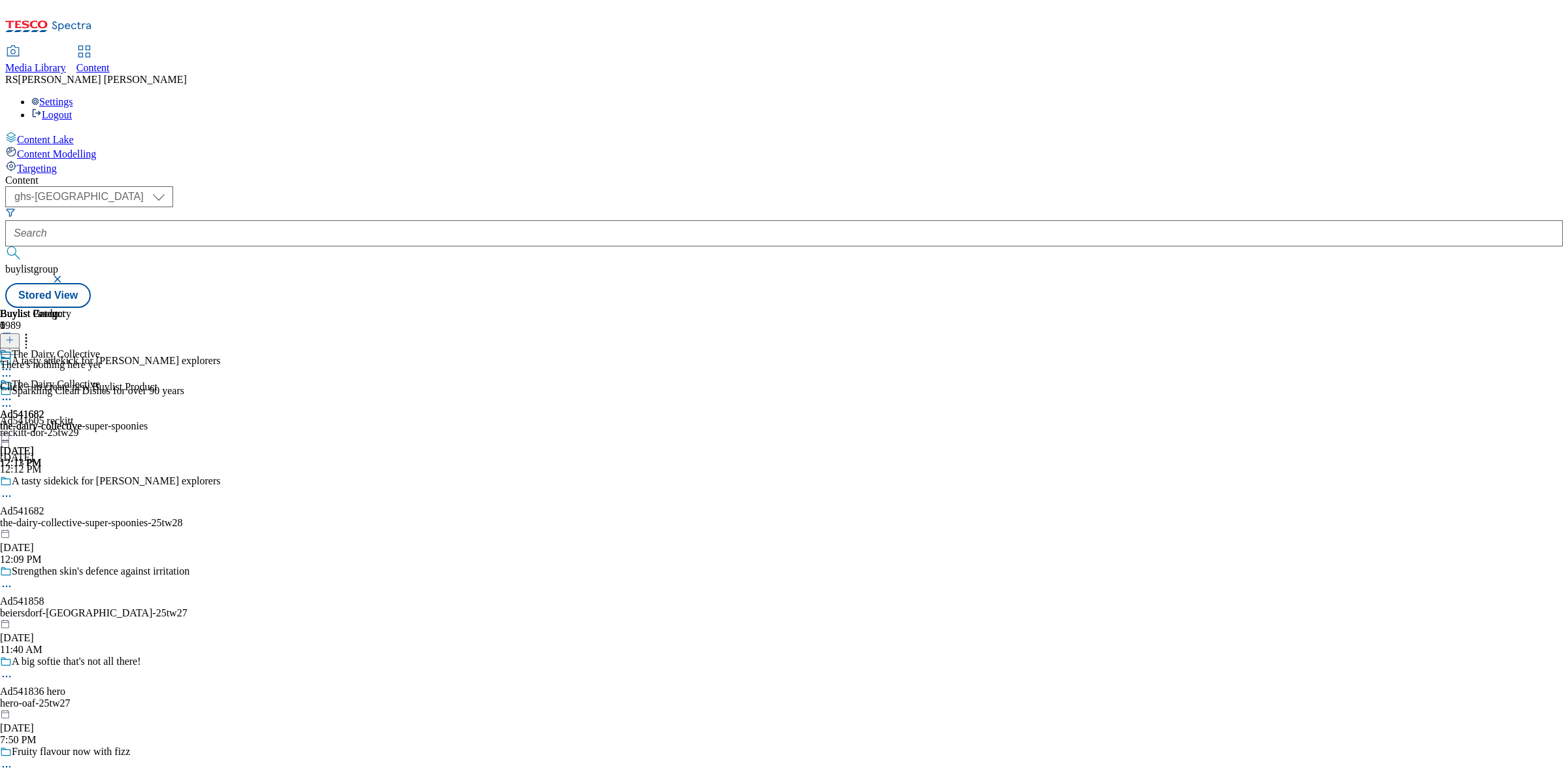
click at [15, 335] on icon at bounding box center [10, 340] width 9 height 9
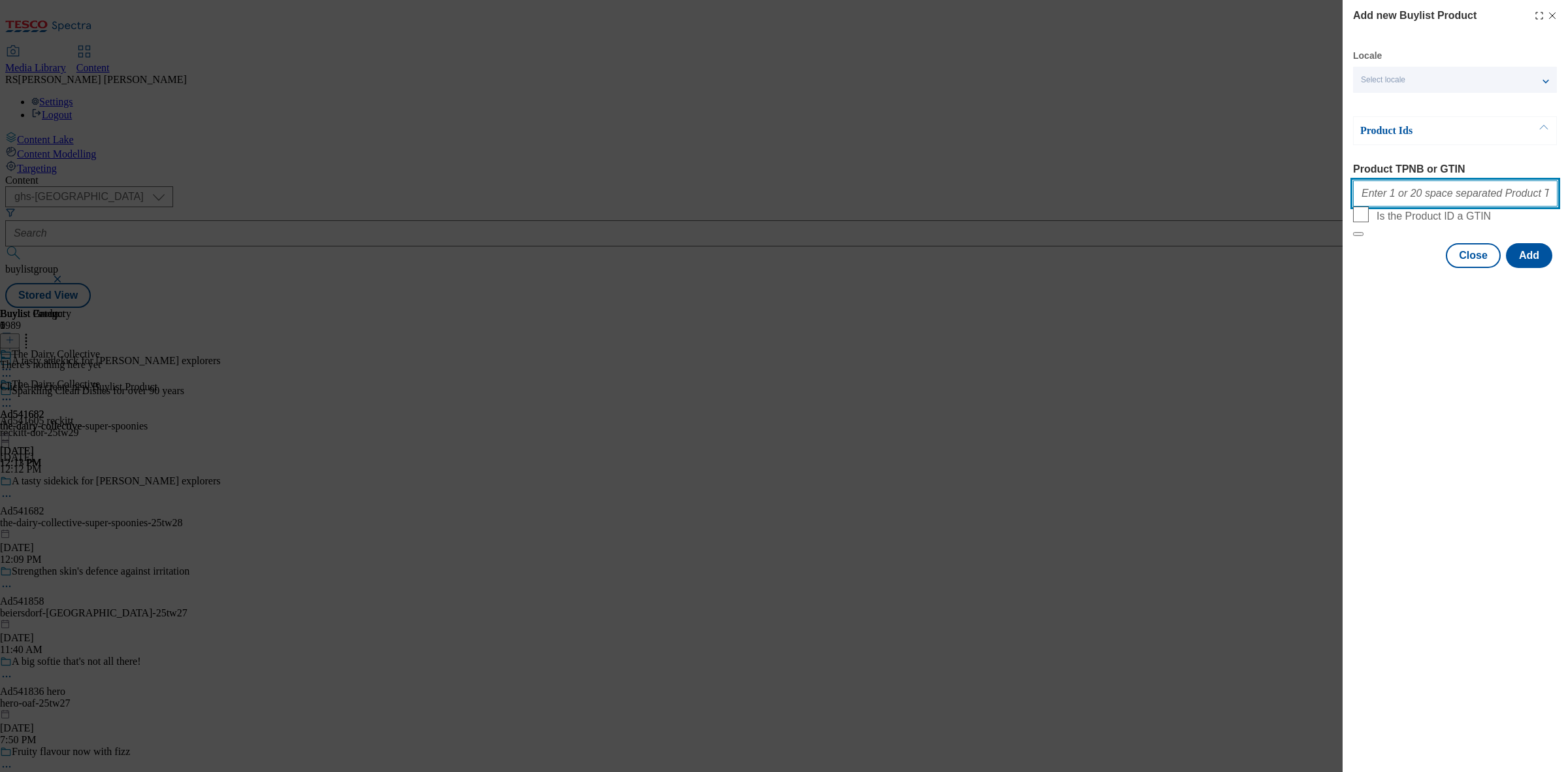
click at [1253, 193] on input "Product TPNB or GTIN" at bounding box center [1455, 193] width 205 height 26
paste input "93770109 96298140, 93770109 96298140, 93770109 96298140, 93770109 96298140, 937…"
type input "93770109 96298140, 93770109 96298140, 93770109 96298140, 93770109 96298140, 937…"
click at [1253, 268] on button "Add" at bounding box center [1529, 255] width 46 height 25
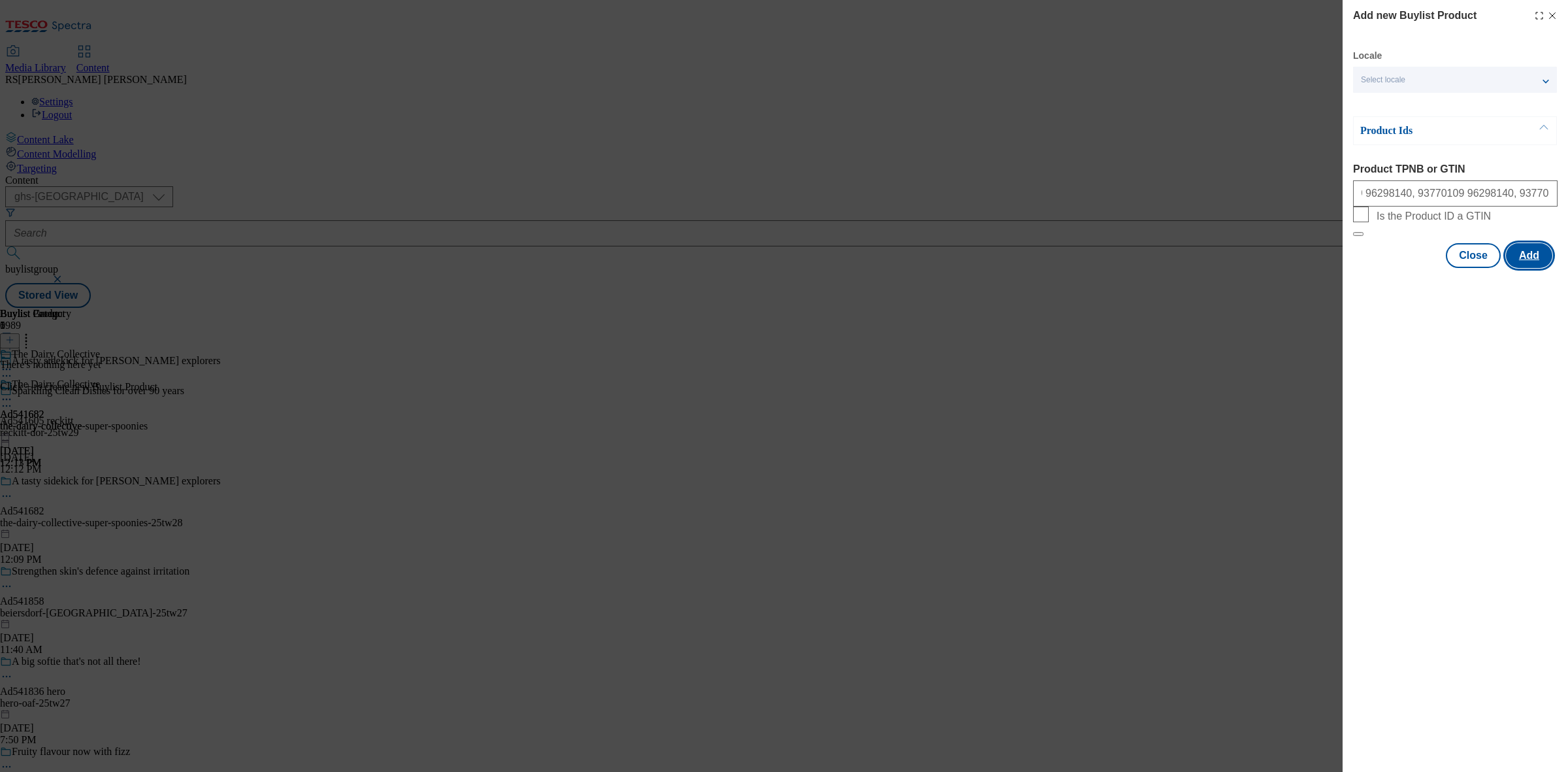
scroll to position [0, 0]
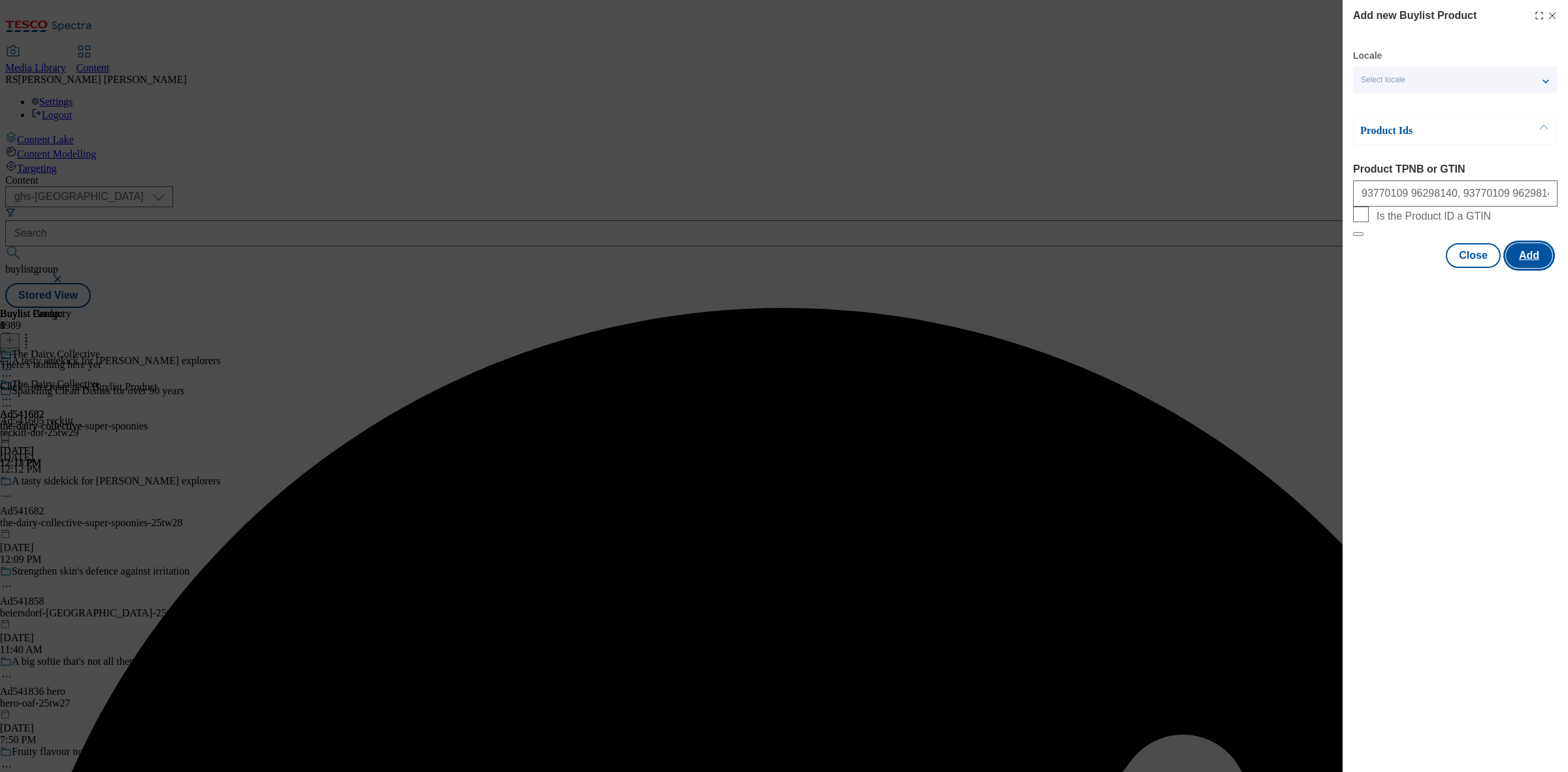
click at [1253, 268] on button "Add" at bounding box center [1529, 255] width 46 height 25
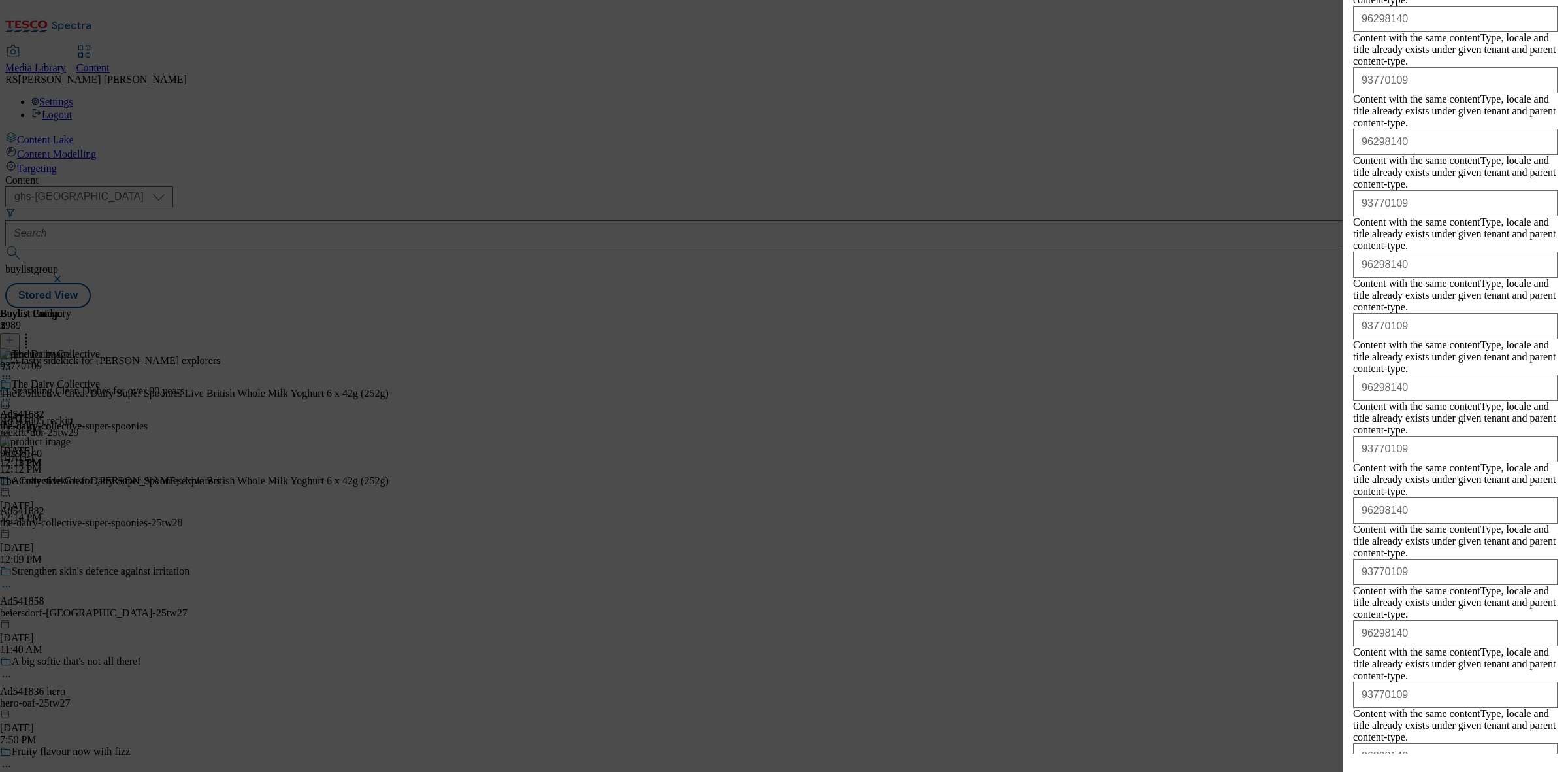
scroll to position [1173, 0]
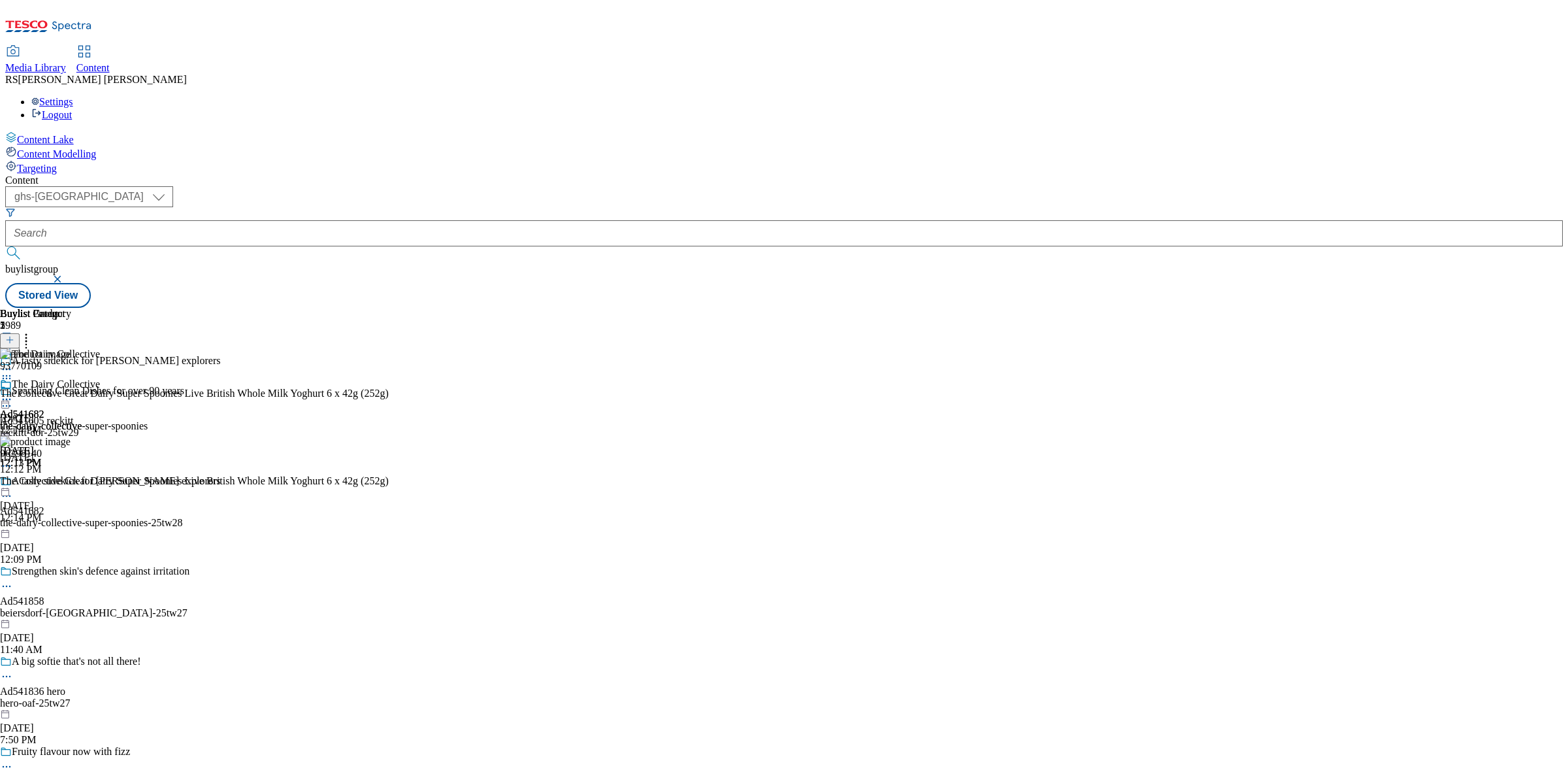
scroll to position [0, 0]
click at [1253, 308] on div "Buylist Group 5989 A tasty sidekick for li'l explorers Sparkling Clean Dishes f…" at bounding box center [784, 308] width 1557 height 0
click at [13, 392] on icon at bounding box center [6, 399] width 13 height 13
click at [76, 479] on button "Preview" at bounding box center [51, 486] width 50 height 15
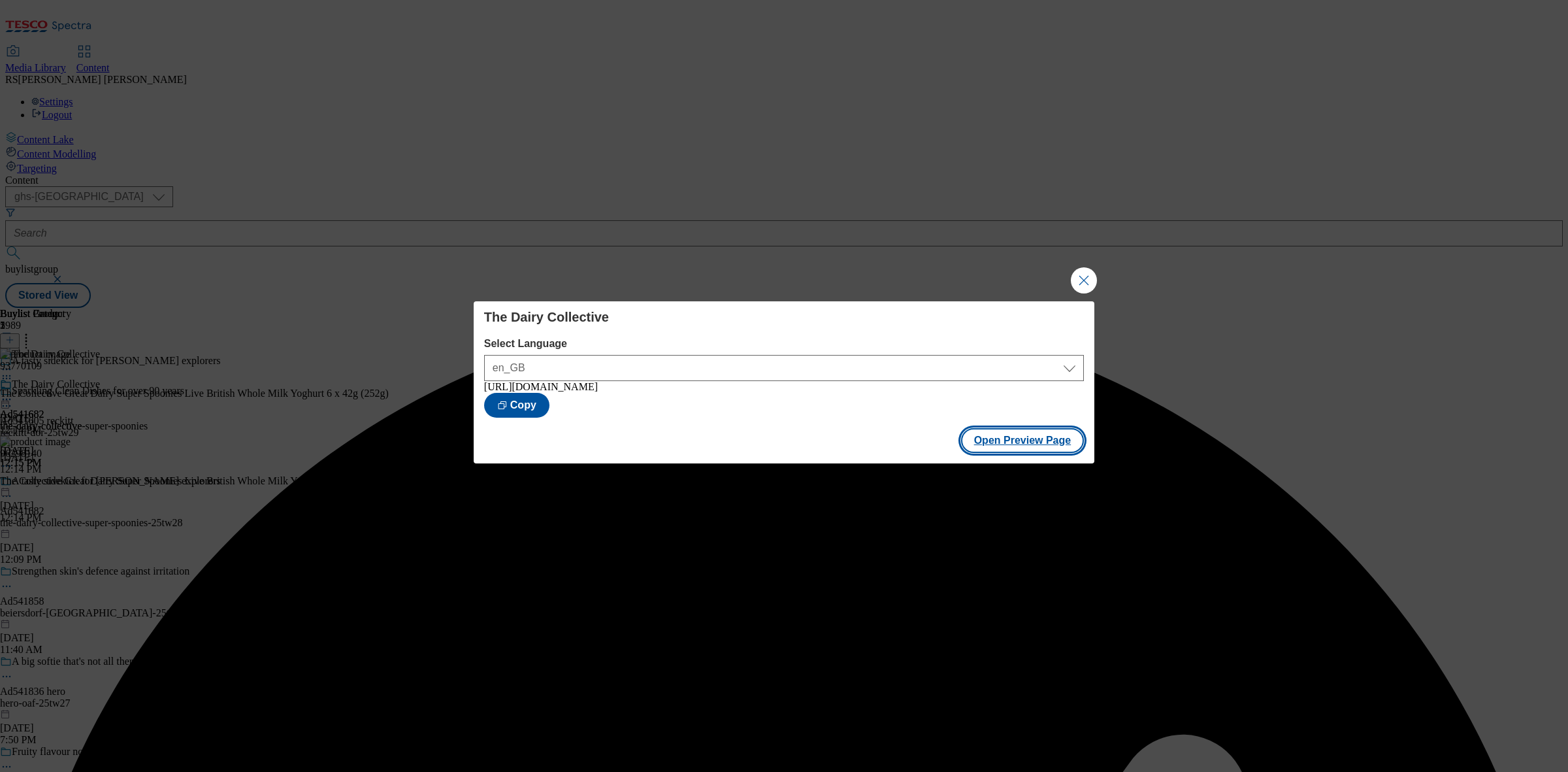
click at [1011, 444] on button "Open Preview Page" at bounding box center [1023, 440] width 124 height 25
click at [1080, 281] on button "Close Modal" at bounding box center [1084, 280] width 26 height 26
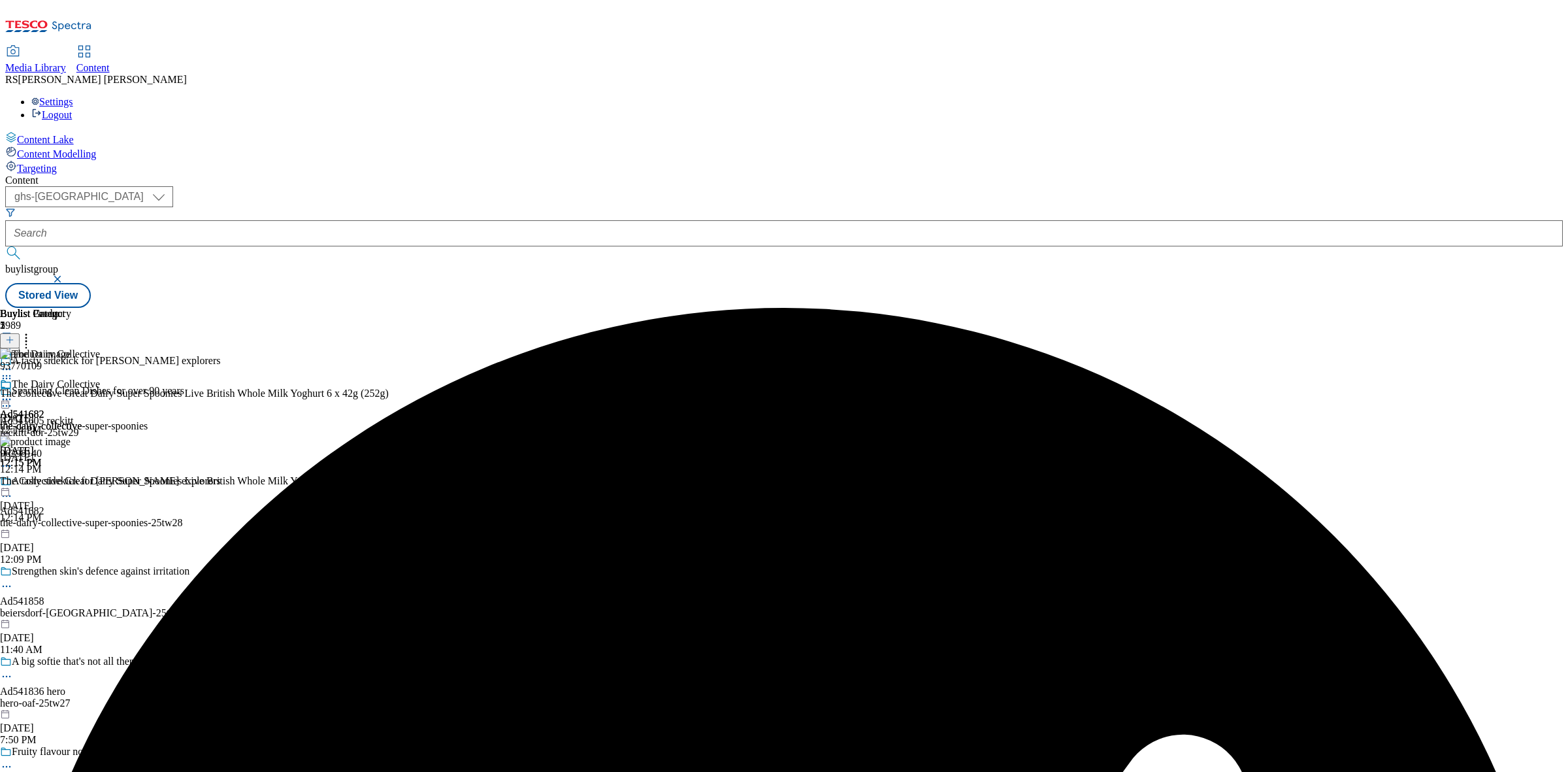
click at [13, 490] on icon at bounding box center [6, 496] width 13 height 13
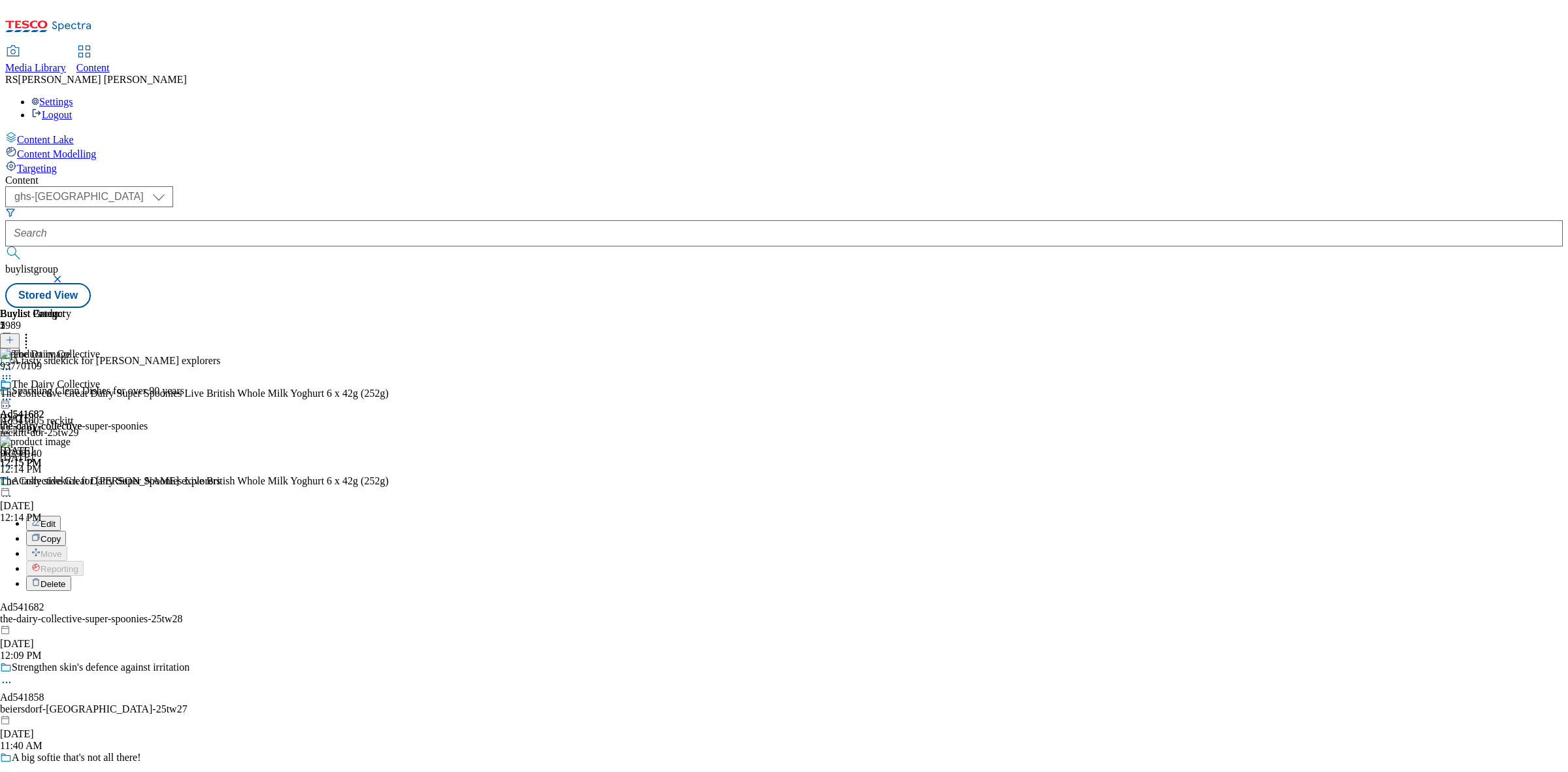
click at [61, 515] on button "Edit" at bounding box center [44, 523] width 35 height 15
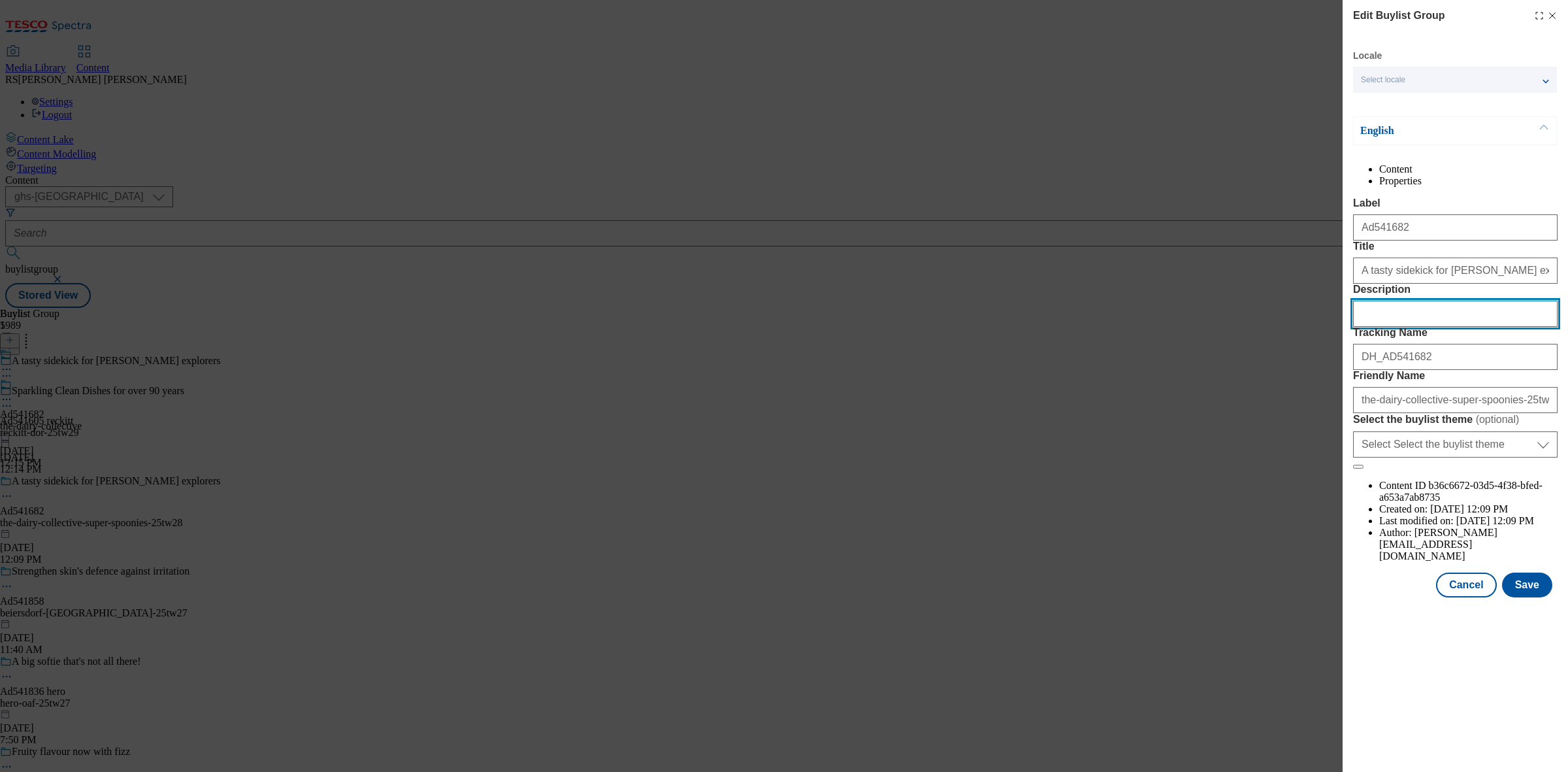
click at [1253, 327] on input "Description" at bounding box center [1455, 313] width 205 height 26
paste input "The Collective Super Spoonies Tummy Goodness Banana & Mango Yoghurt Pots 6x42g …"
click at [1253, 327] on input "The Collective Super Spoonies Tummy Goodness Banana & Mango Yoghurt Pots 6x42g …" at bounding box center [1455, 313] width 205 height 26
type input "The Collective Super Spoonies Tummy Goodness Banana & Mango Yoghurt Pots 6x42g …"
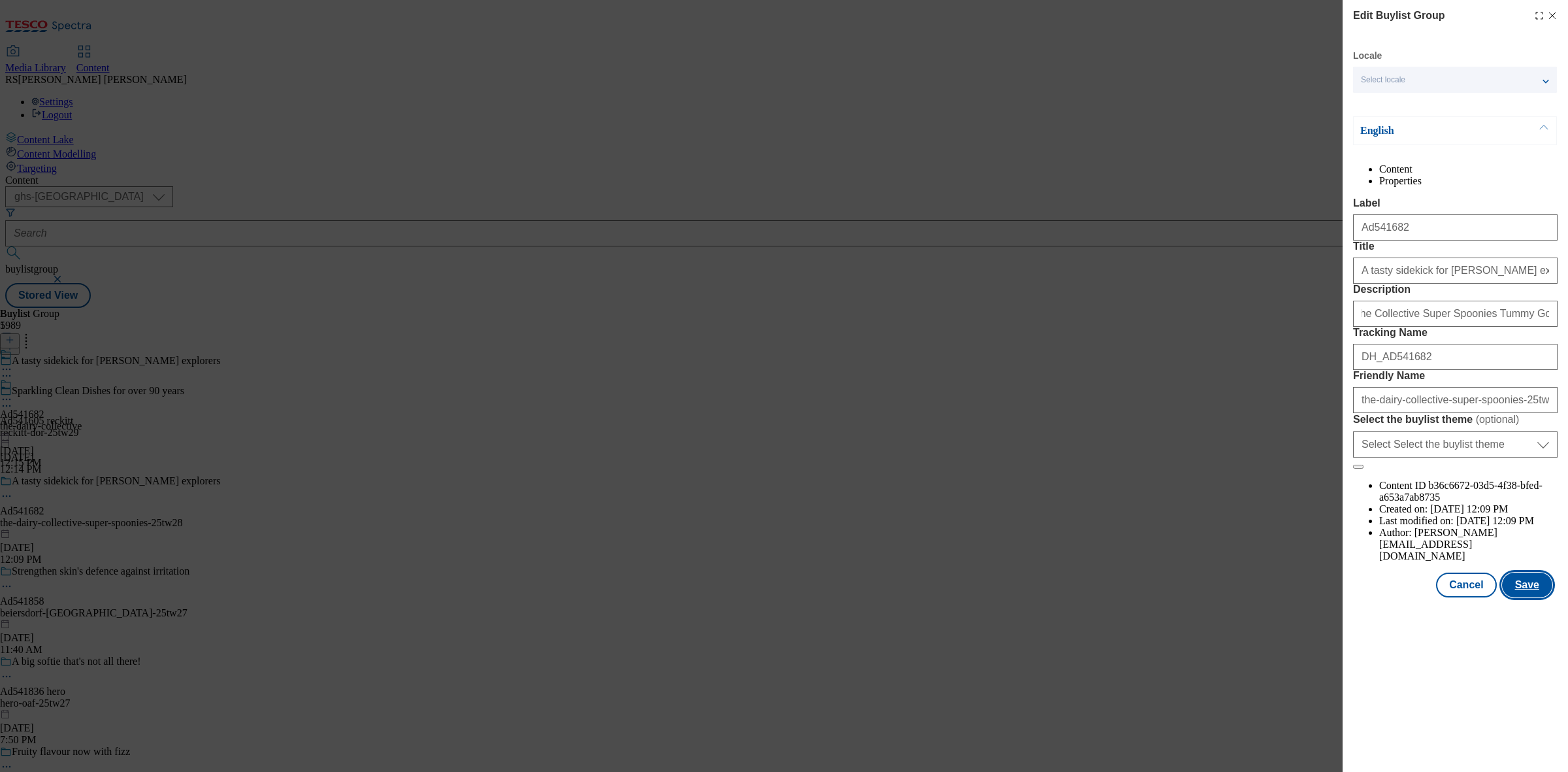
click at [1253, 597] on button "Save" at bounding box center [1526, 584] width 50 height 25
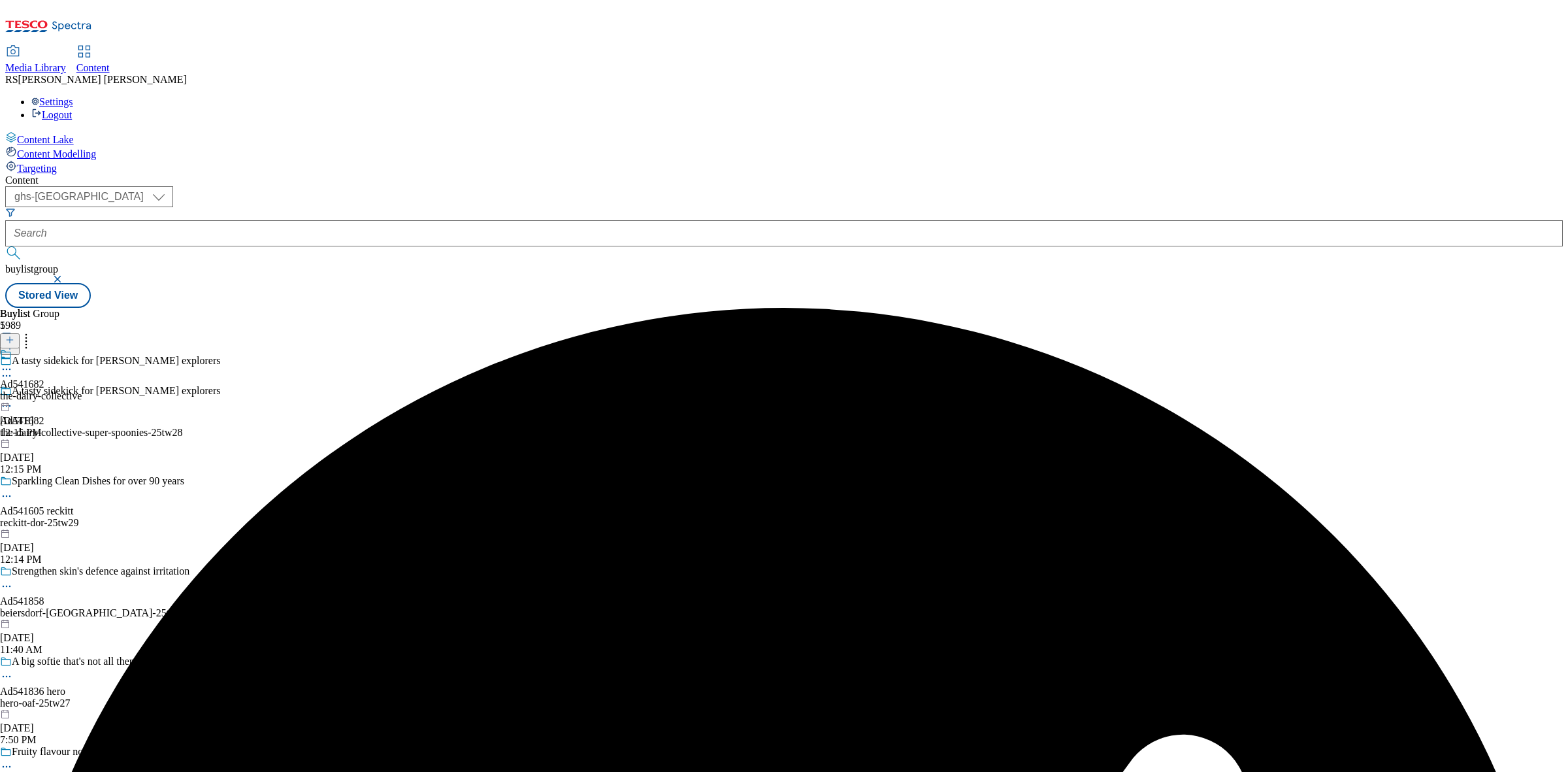
click at [13, 362] on icon at bounding box center [6, 369] width 13 height 13
click at [61, 389] on button "Edit" at bounding box center [44, 396] width 35 height 15
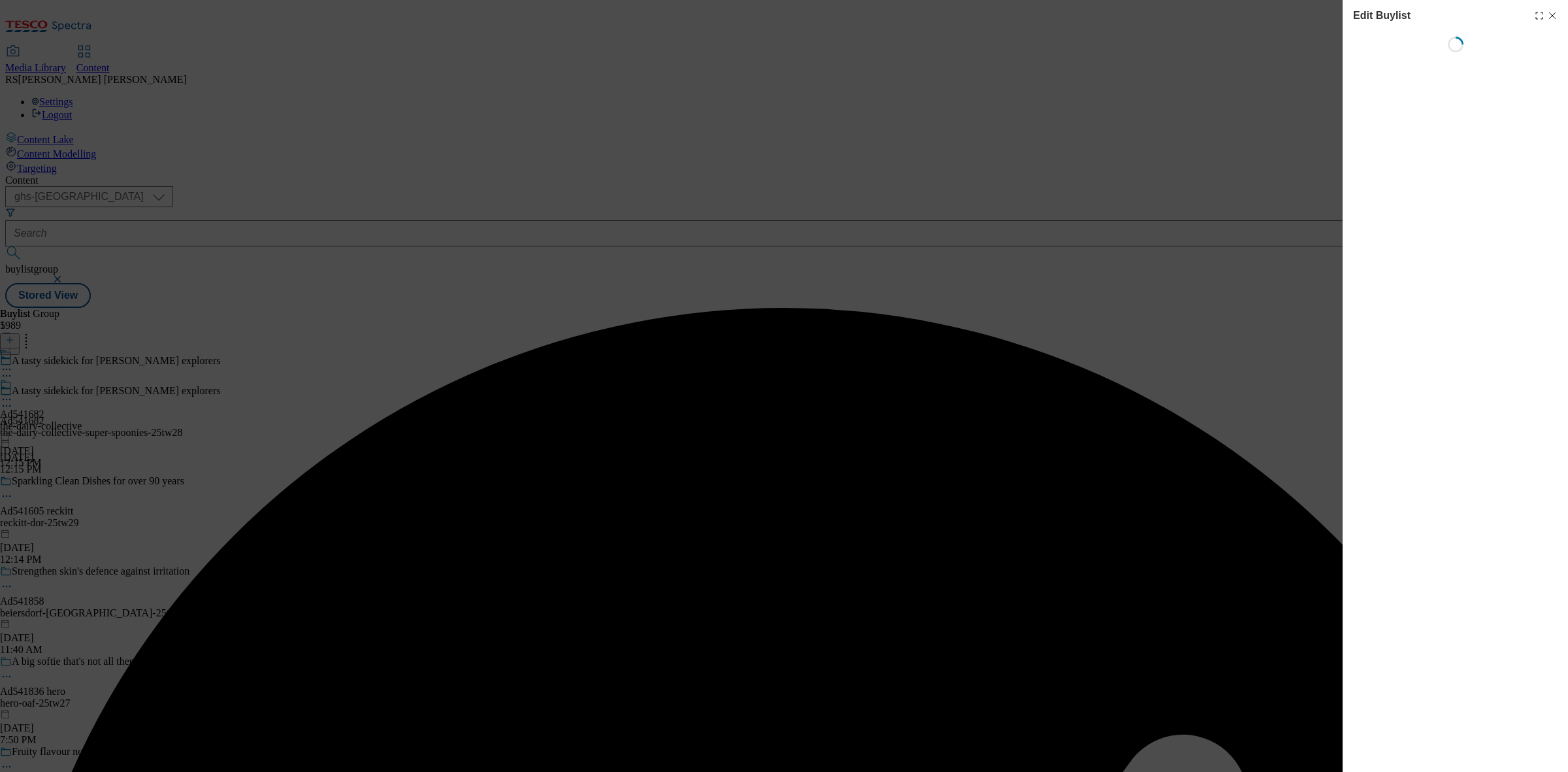
select select "tactical"
select select "supplier funded short term 1-3 weeks"
select select "dunnhumby"
select select "Banner"
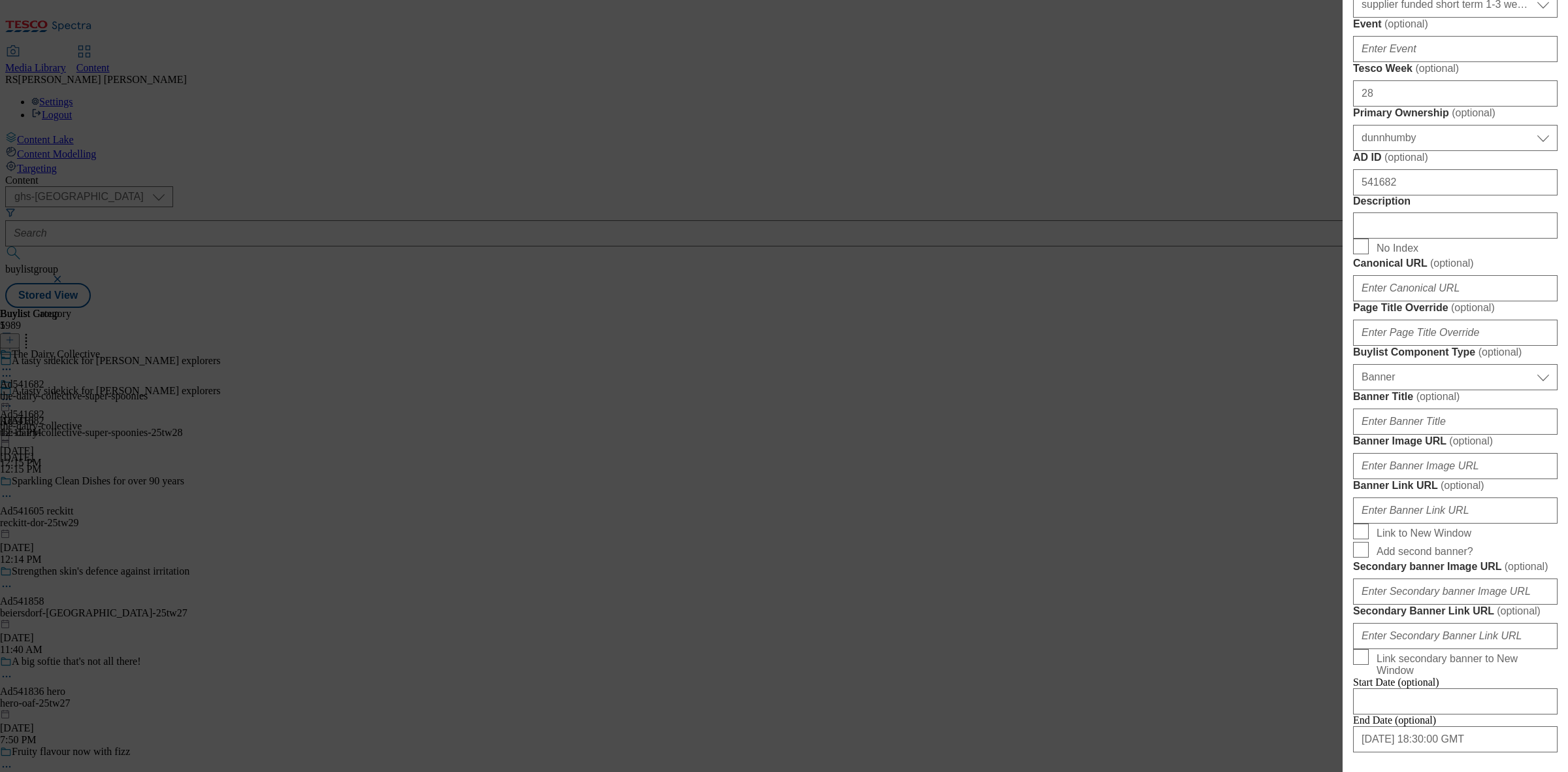
scroll to position [654, 0]
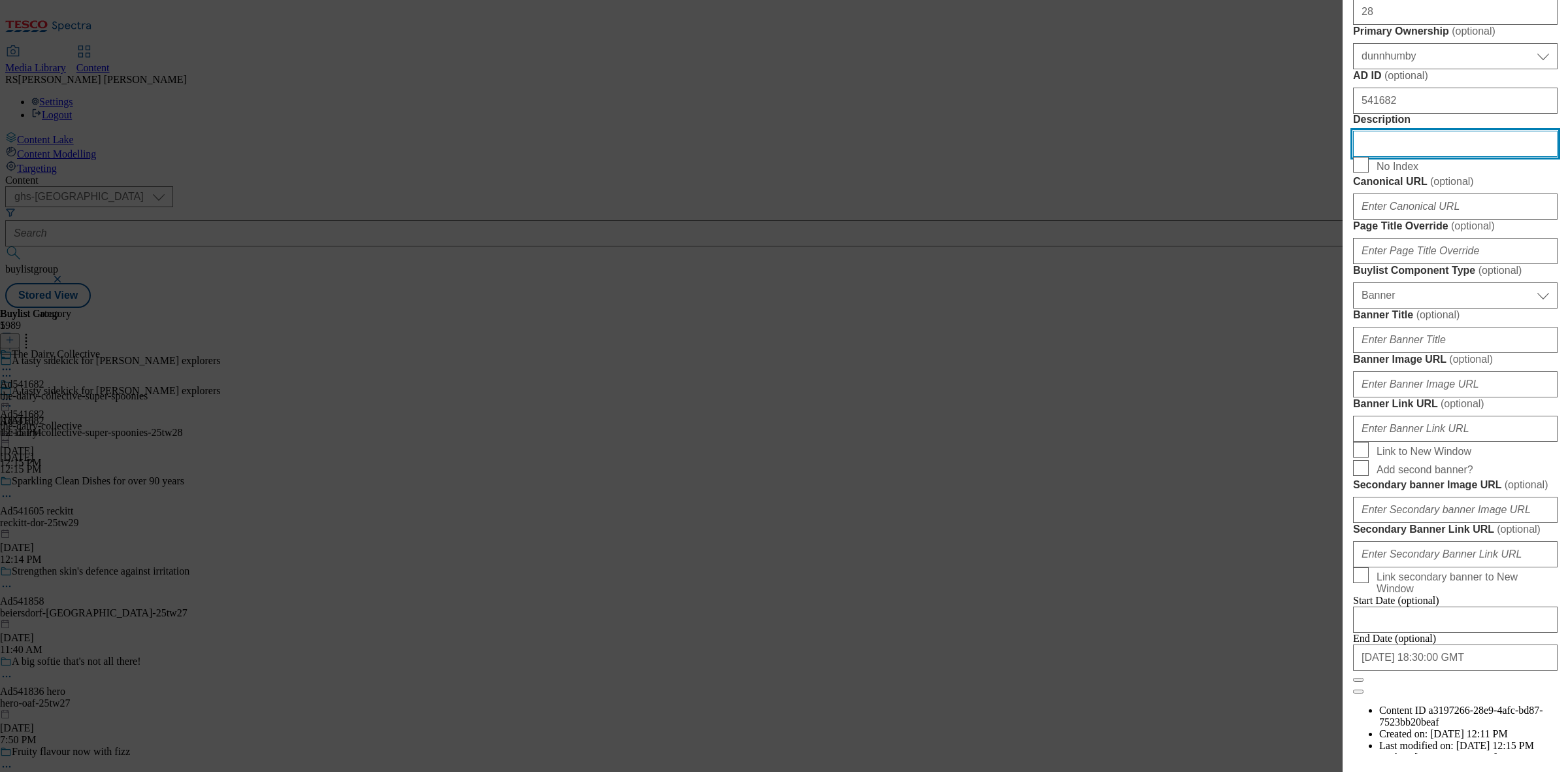
click at [1253, 157] on input "Description" at bounding box center [1455, 144] width 205 height 26
paste input "The Collective Super Spoonies Tummy Goodness Banana & Mango Yoghurt Pots 6x42g …"
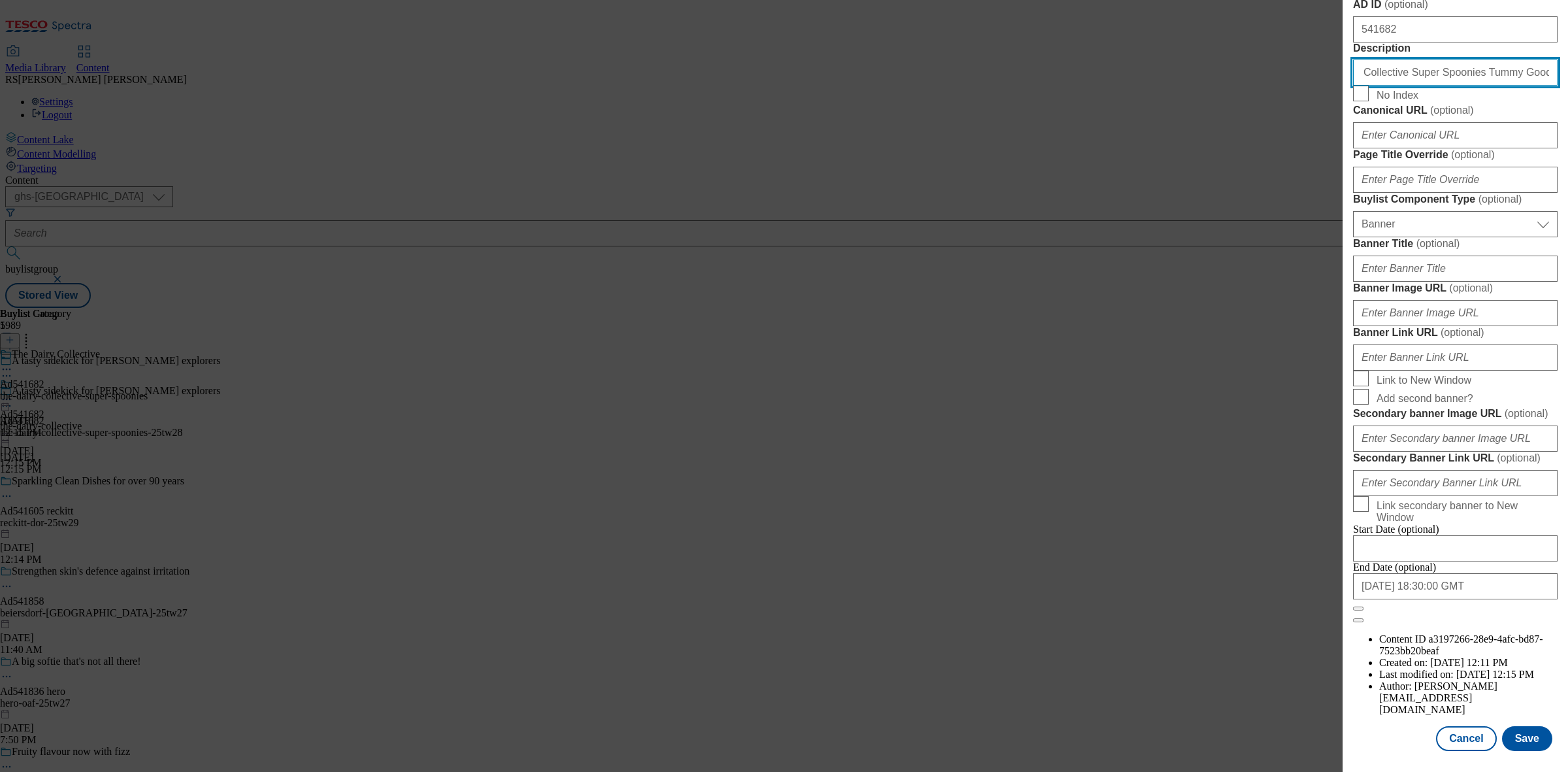
scroll to position [1210, 0]
type input "The Collective Super Spoonies Tummy Goodness Banana & Mango Yoghurt Pots 6x42g …"
click at [1253, 617] on button "Save" at bounding box center [1526, 737] width 50 height 25
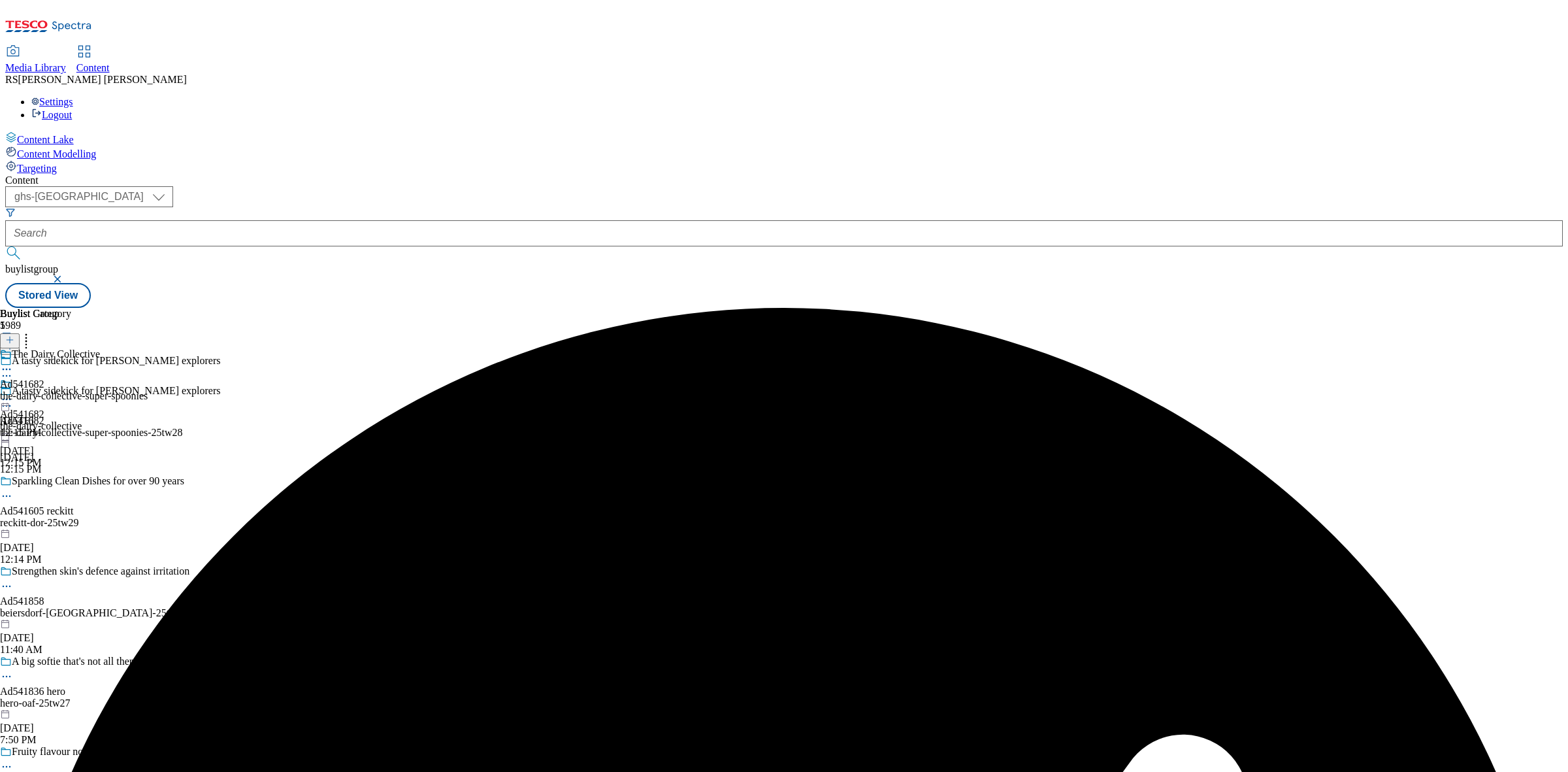
click at [8, 369] on circle at bounding box center [6, 370] width 2 height 2
click at [61, 389] on button "Edit" at bounding box center [44, 396] width 35 height 15
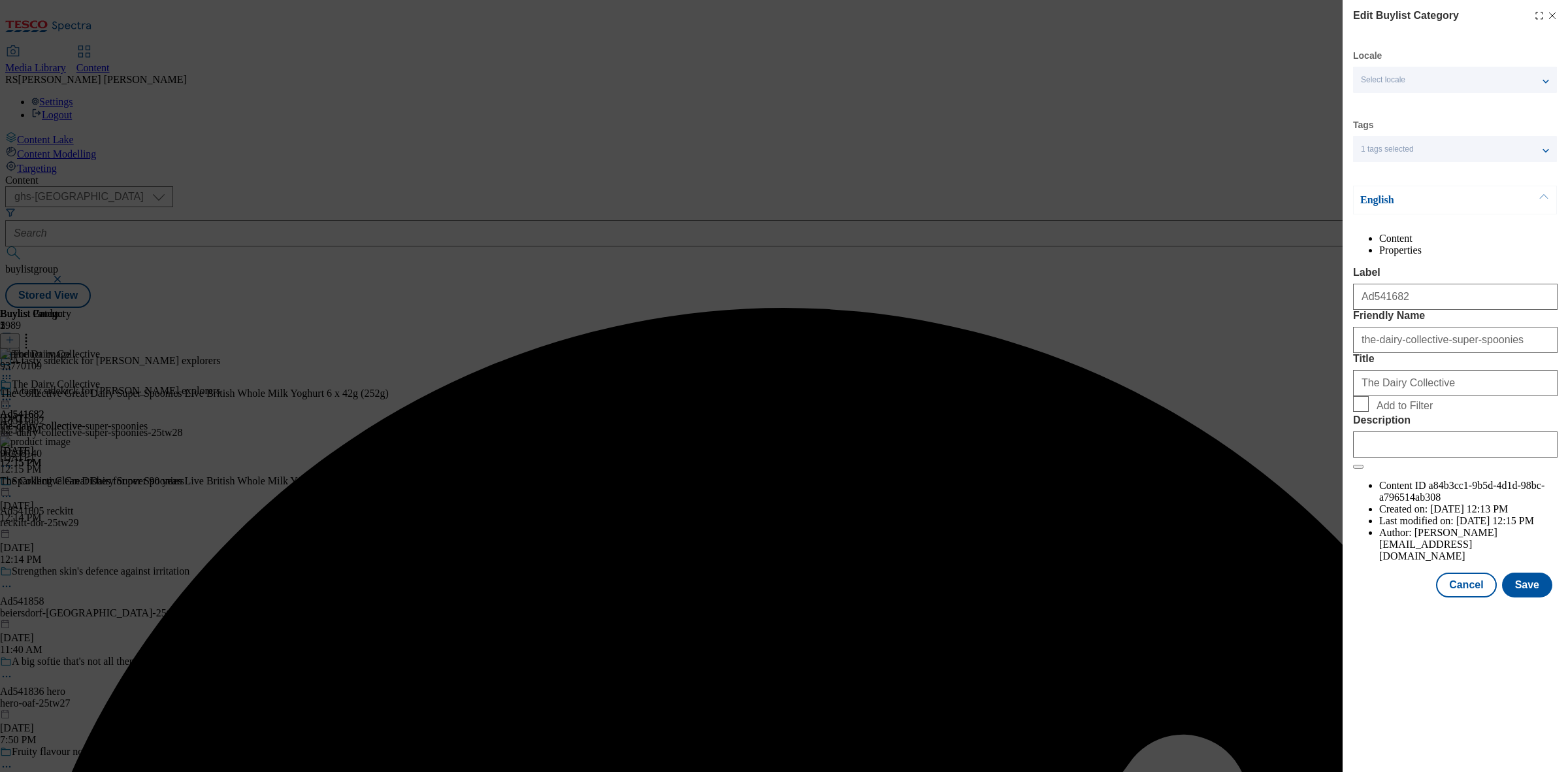
click at [1253, 457] on div "Modal" at bounding box center [1455, 442] width 205 height 31
click at [1253, 457] on input "Description" at bounding box center [1455, 444] width 205 height 26
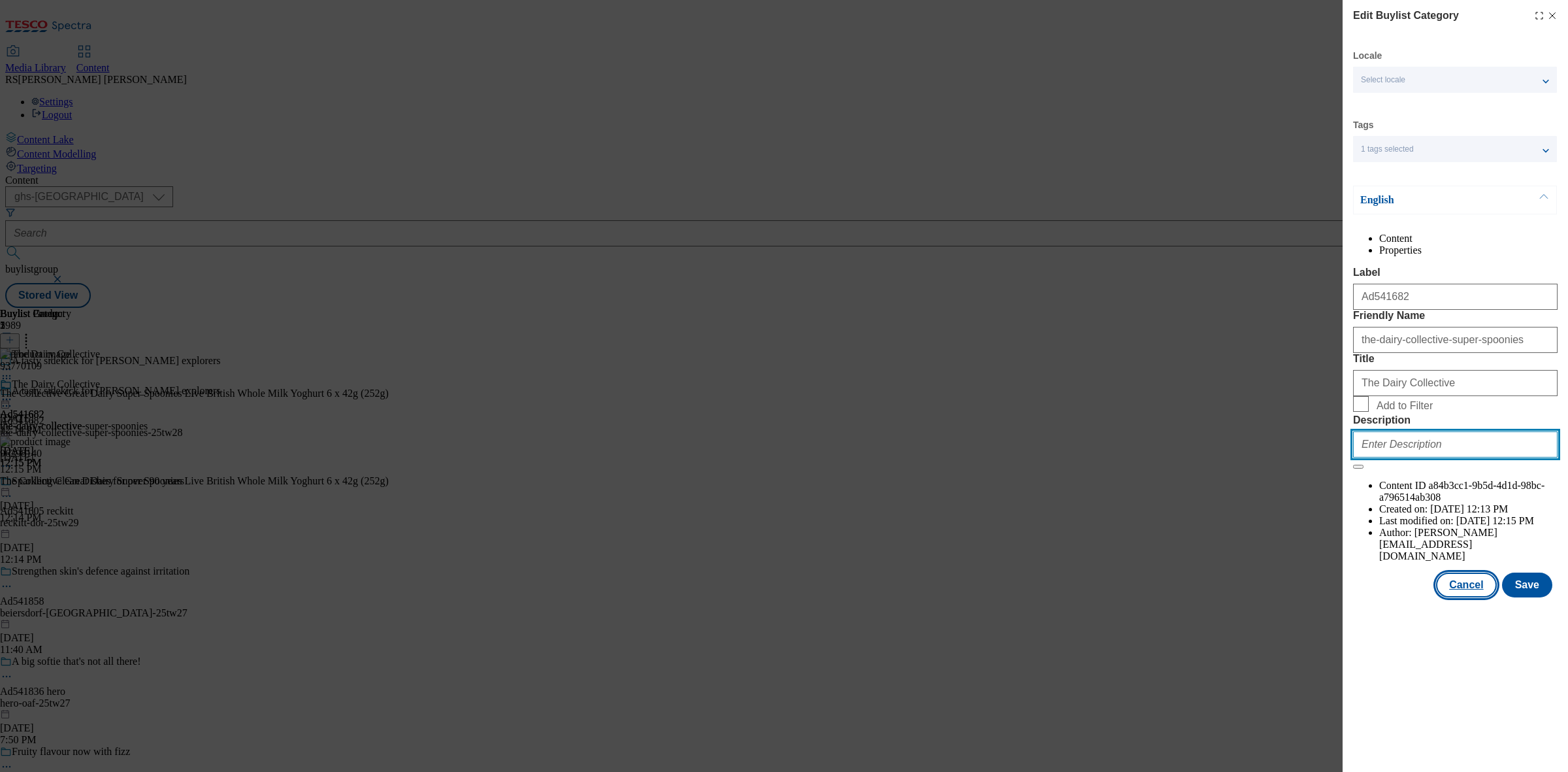
paste input "The Collective Super Spoonies Tummy Goodness Banana & Mango Yoghurt Pots 6x42g …"
type input "The Collective Super Spoonies Tummy Goodness Banana & Mango Yoghurt Pots 6x42g …"
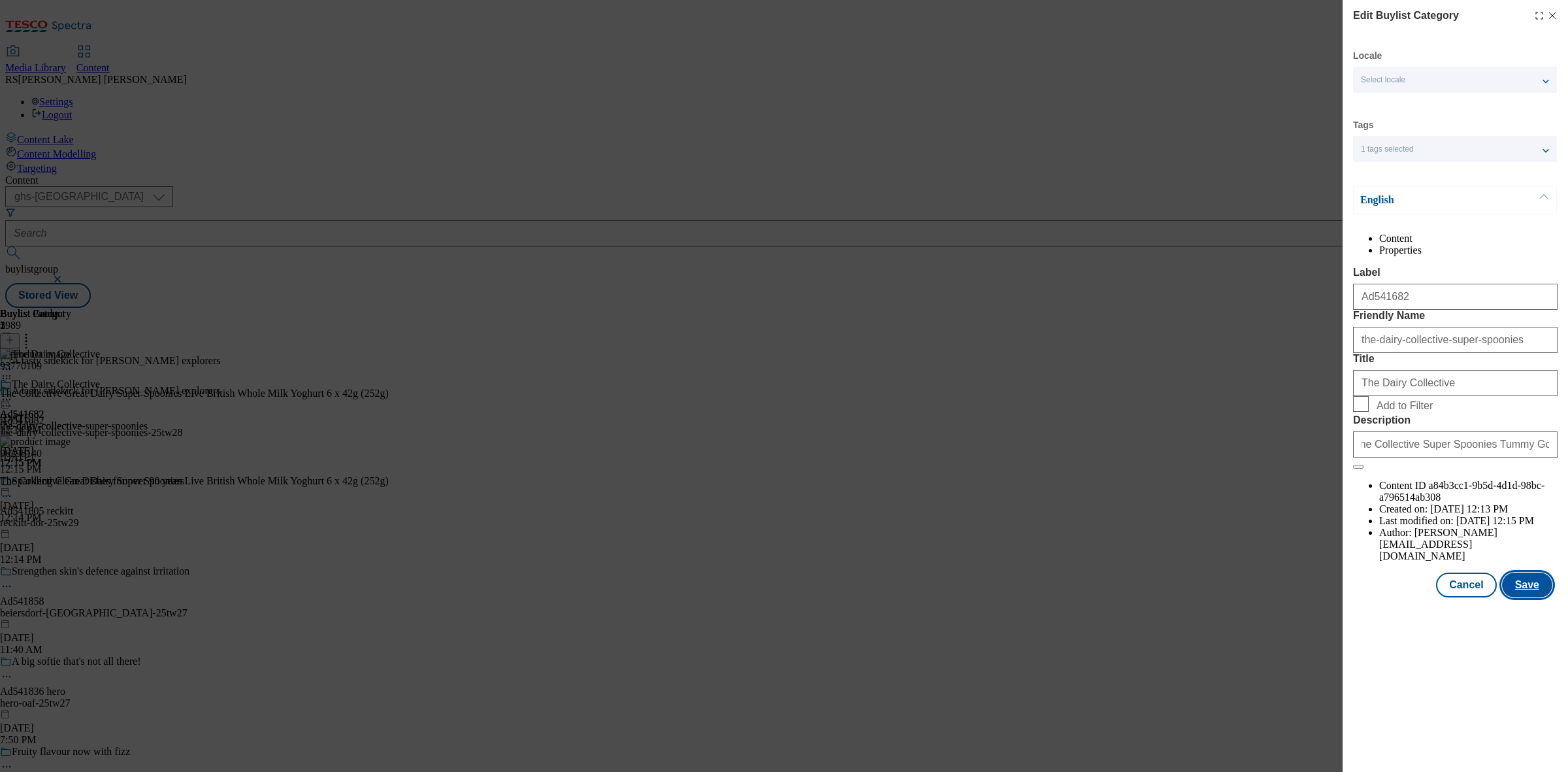
click at [1253, 597] on button "Save" at bounding box center [1526, 584] width 50 height 25
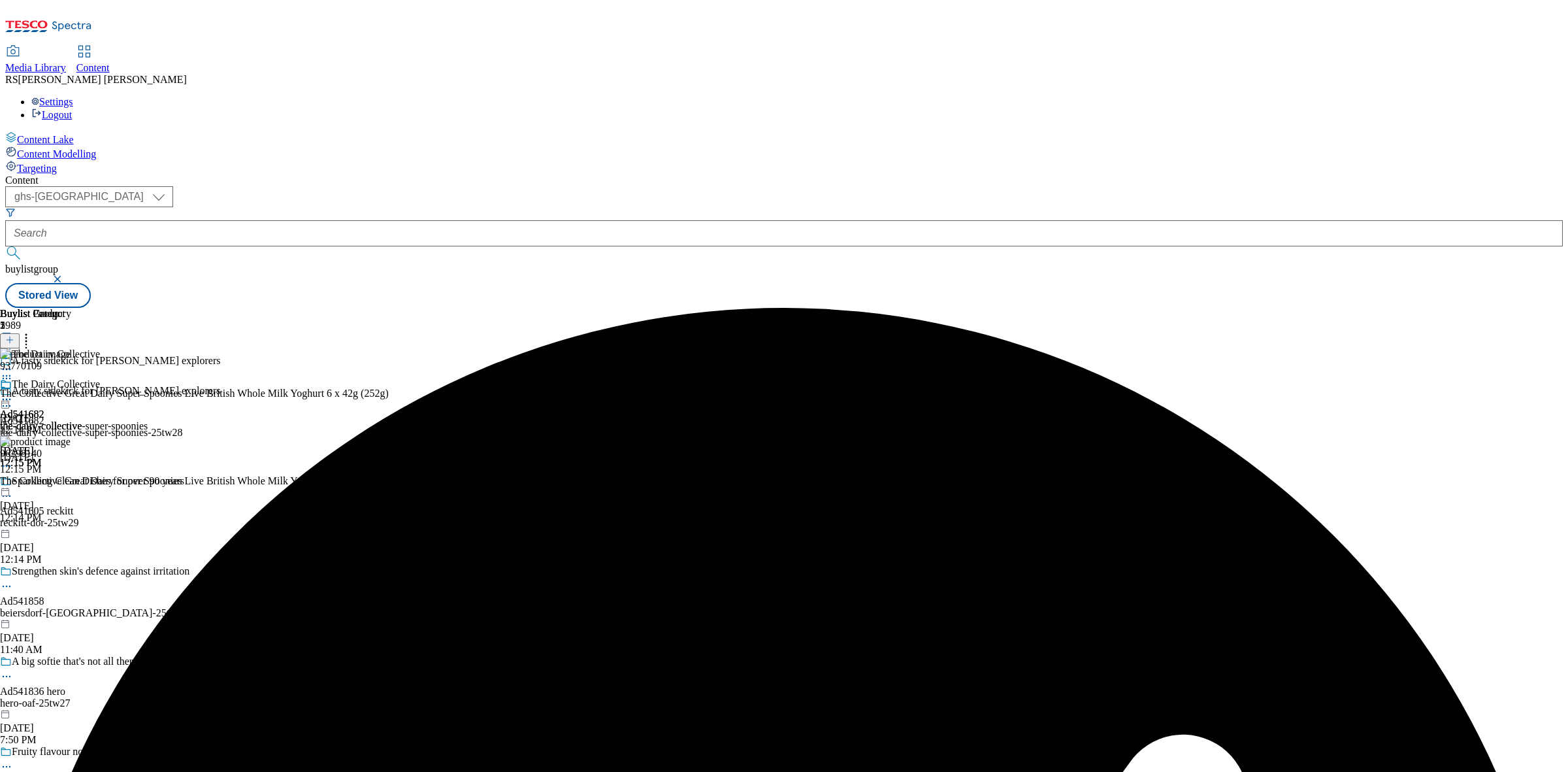
click at [1175, 308] on div "Buylist Group 5989 A tasty sidekick for li'l explorers A tasty sidekick for li'…" at bounding box center [784, 308] width 1557 height 0
click at [13, 392] on icon at bounding box center [6, 399] width 13 height 13
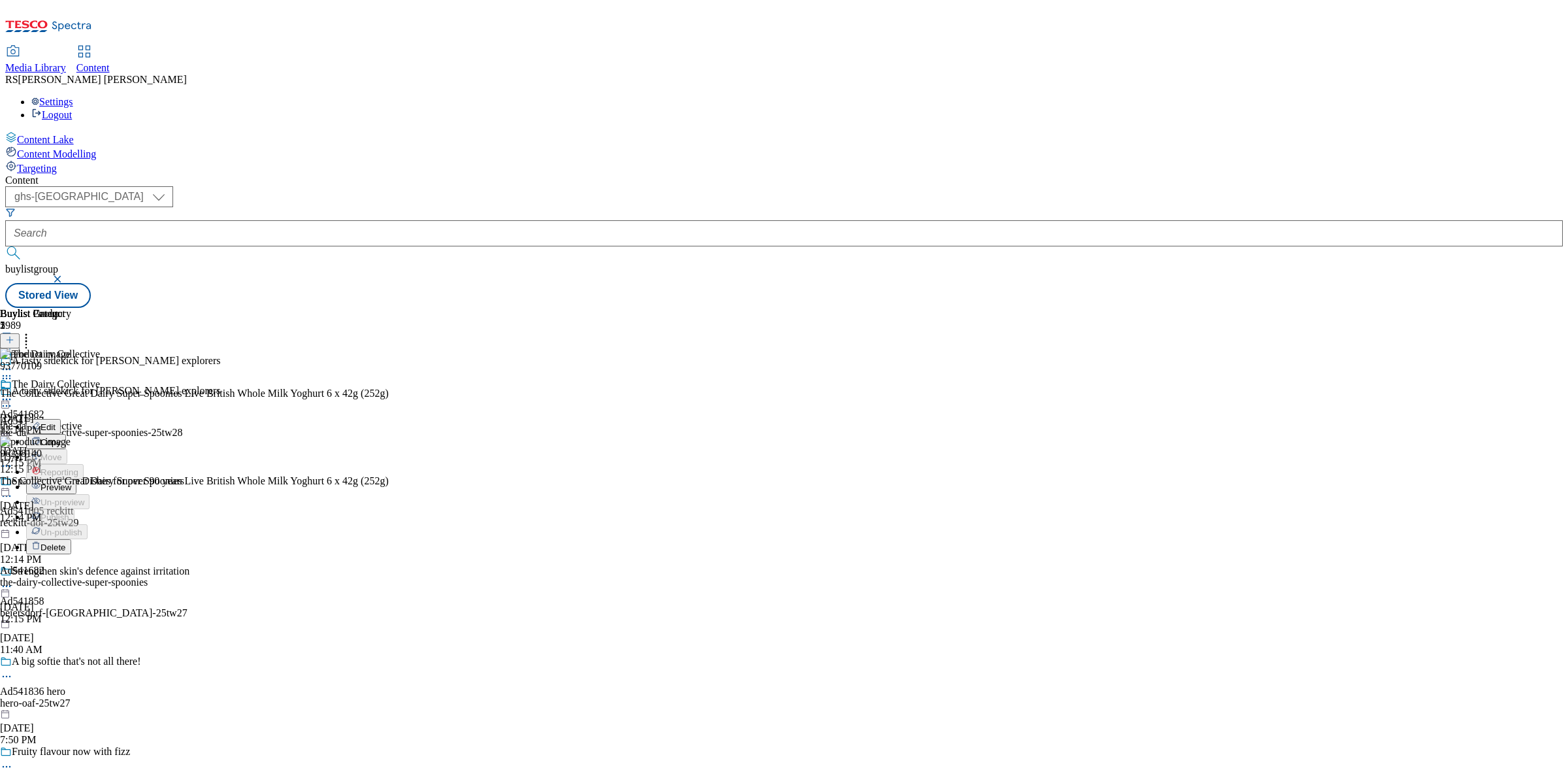
click at [76, 479] on button "Preview" at bounding box center [51, 486] width 50 height 15
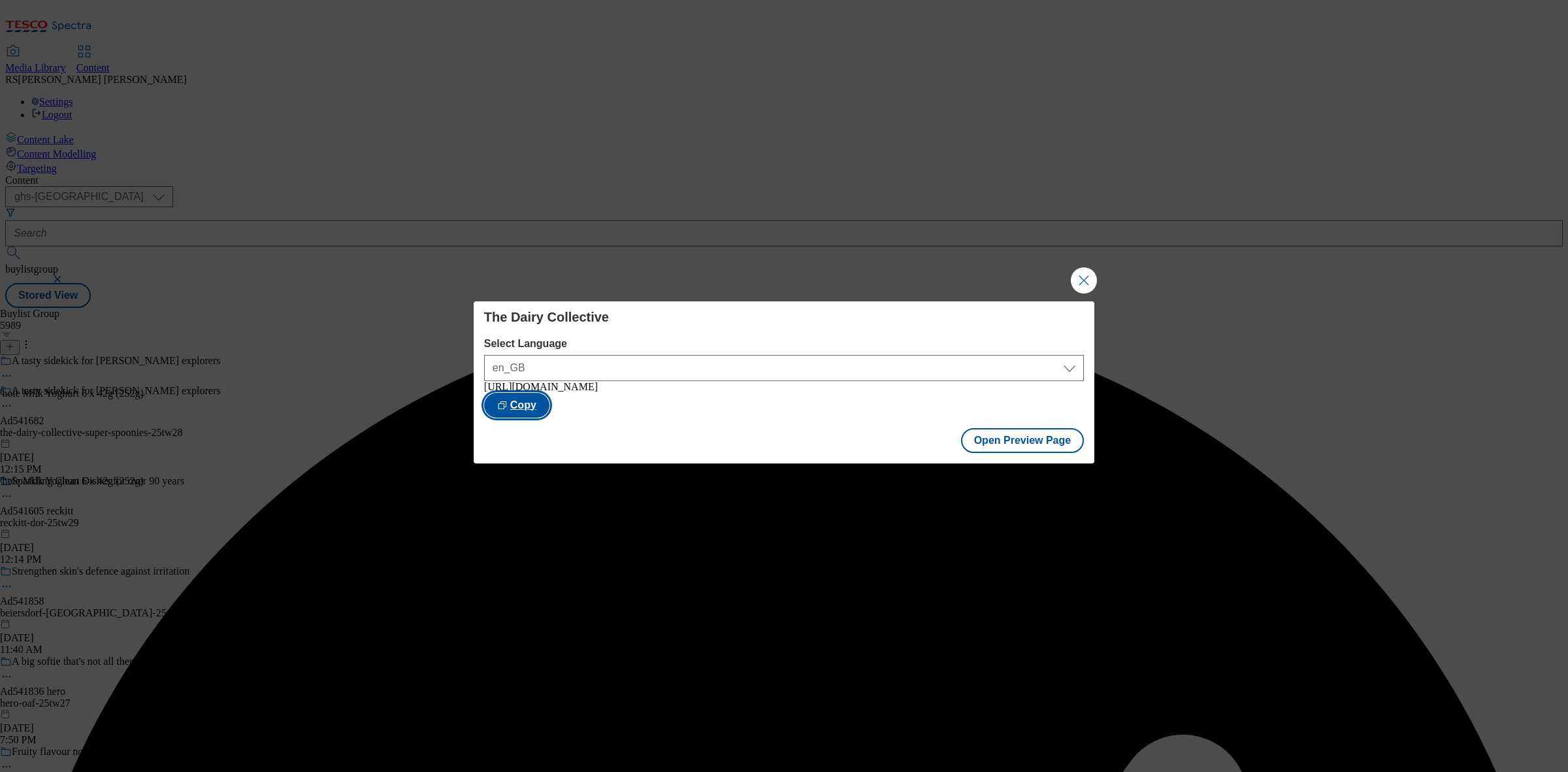
click at [550, 401] on button "Copy" at bounding box center [517, 404] width 66 height 25
click at [1086, 279] on button "Close Modal" at bounding box center [1084, 280] width 26 height 26
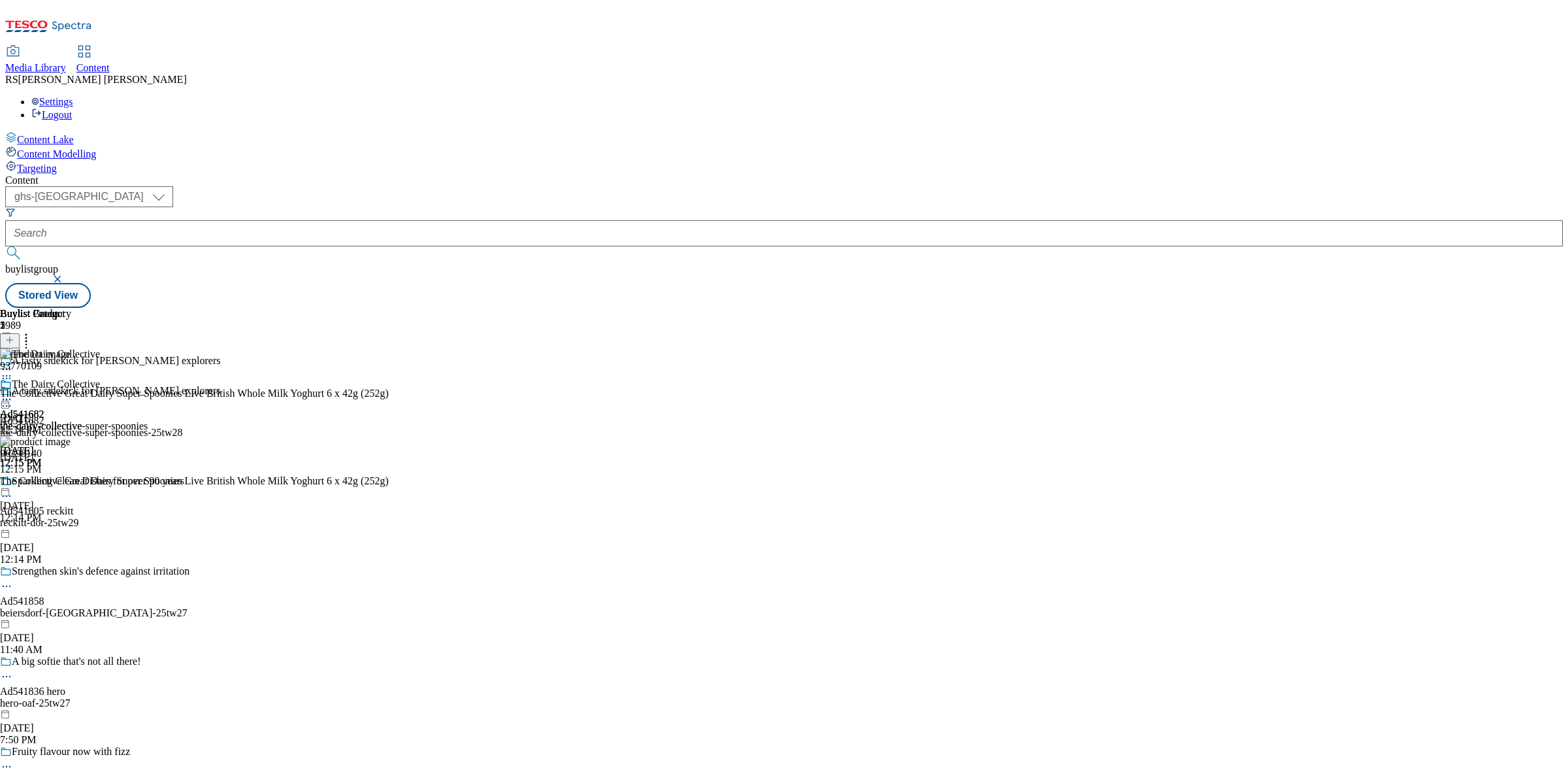
drag, startPoint x: 1321, startPoint y: 183, endPoint x: 1320, endPoint y: 31, distance: 152.0
click at [1253, 308] on div "Buylist Group 5989 A tasty sidekick for li'l explorers A tasty sidekick for li'…" at bounding box center [784, 308] width 1557 height 0
click at [1249, 308] on div "Buylist Group 5989 A tasty sidekick for li'l explorers A tasty sidekick for li'…" at bounding box center [784, 308] width 1557 height 0
click at [1136, 187] on div "( optional ) ghs-roi ghs-uk ghs-uk buylistgroup Stored View" at bounding box center [784, 248] width 1557 height 122
click at [1241, 308] on div "Buylist Group 5989 A tasty sidekick for li'l explorers A tasty sidekick for li'…" at bounding box center [784, 308] width 1557 height 0
